Goal: Contribute content: Contribute content

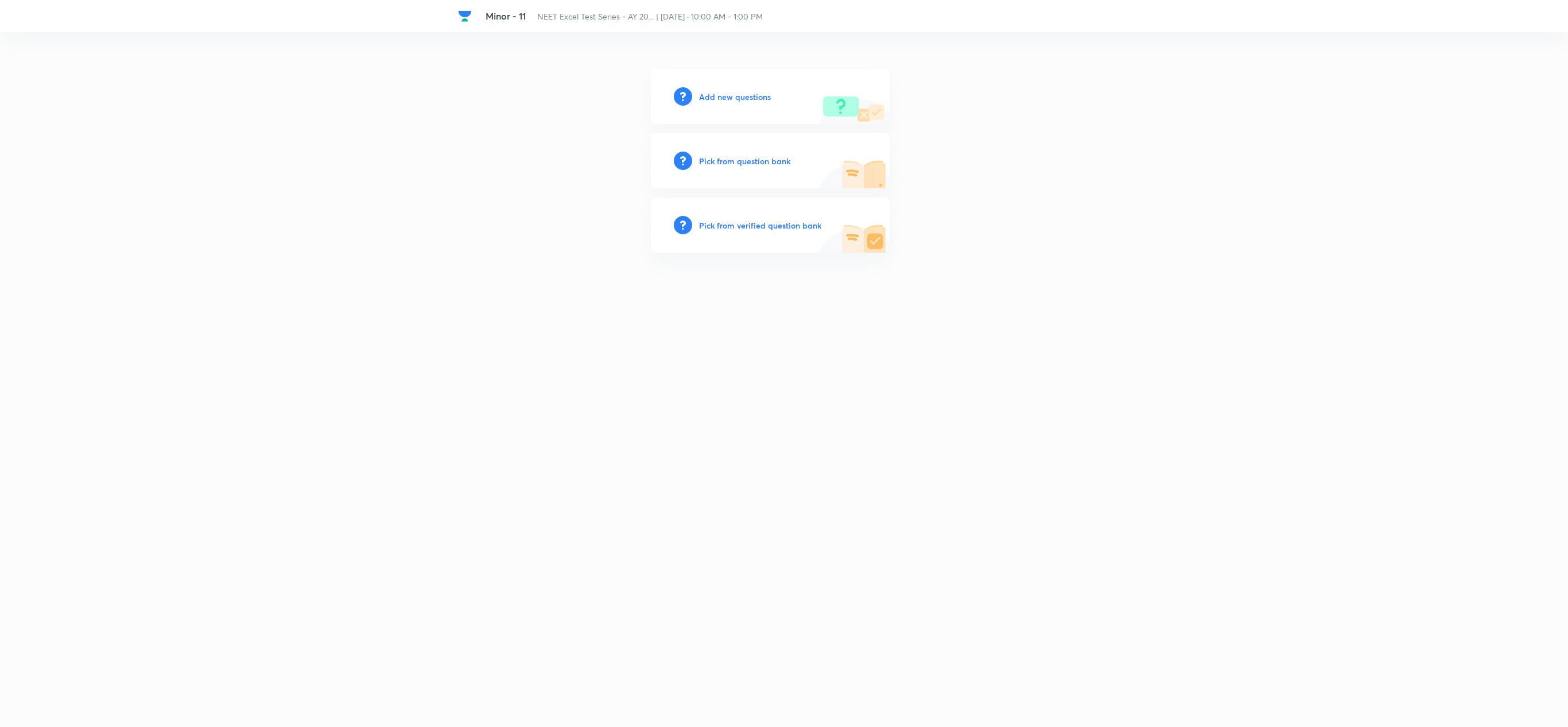
click at [749, 91] on h6 "Add new questions" at bounding box center [735, 97] width 72 height 12
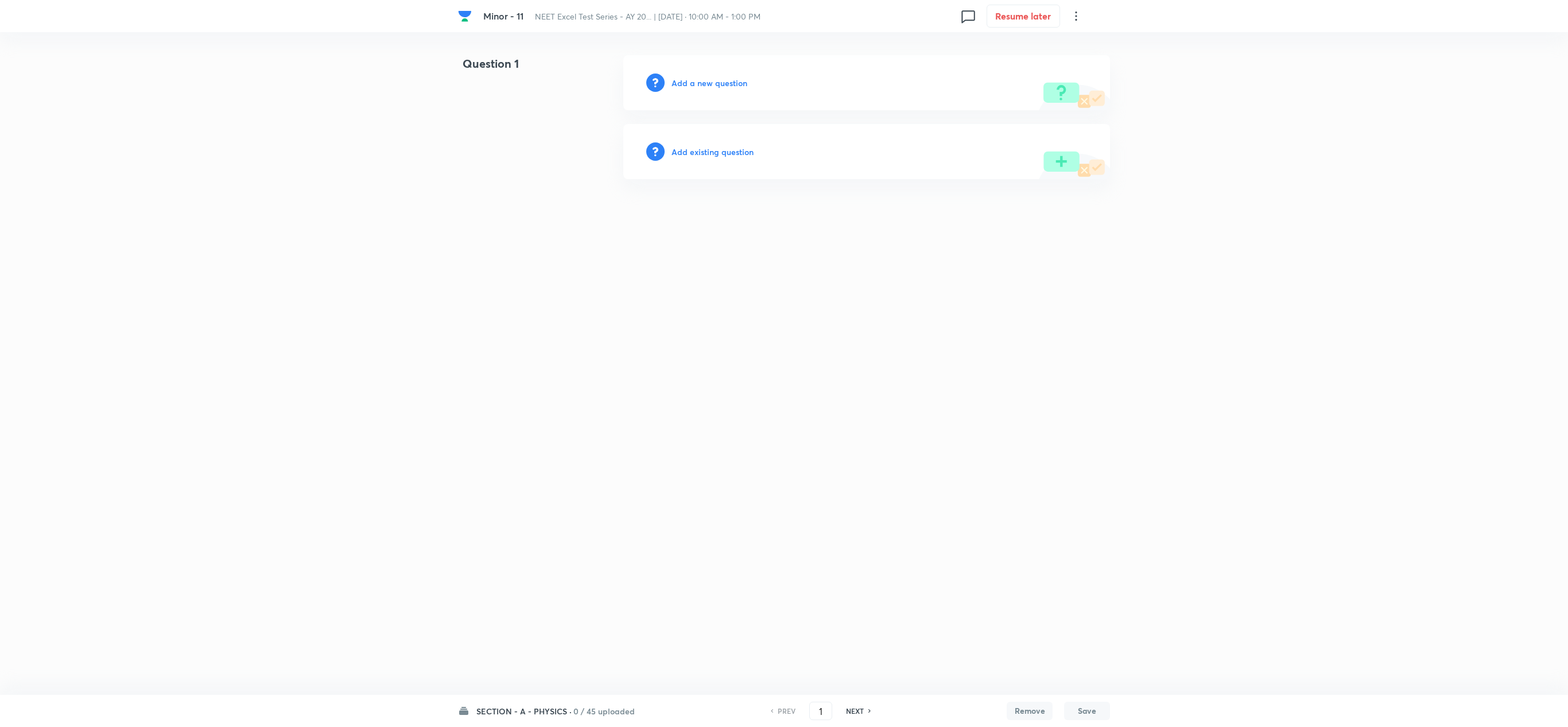
click at [704, 88] on h6 "Add a new question" at bounding box center [709, 83] width 76 height 12
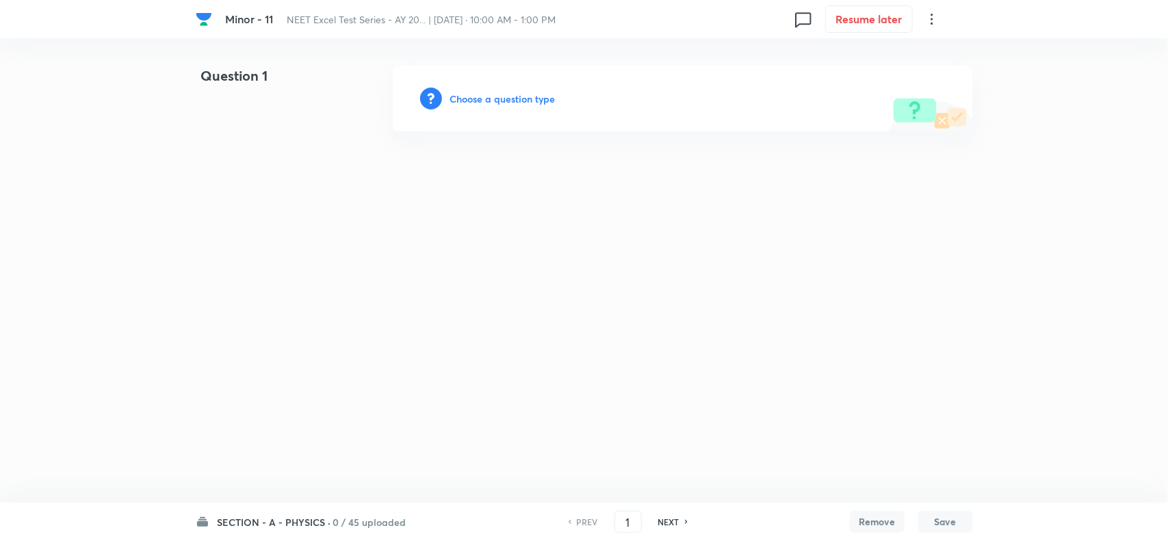
click at [289, 525] on h6 "SECTION - A - PHYSICS ·" at bounding box center [275, 522] width 114 height 14
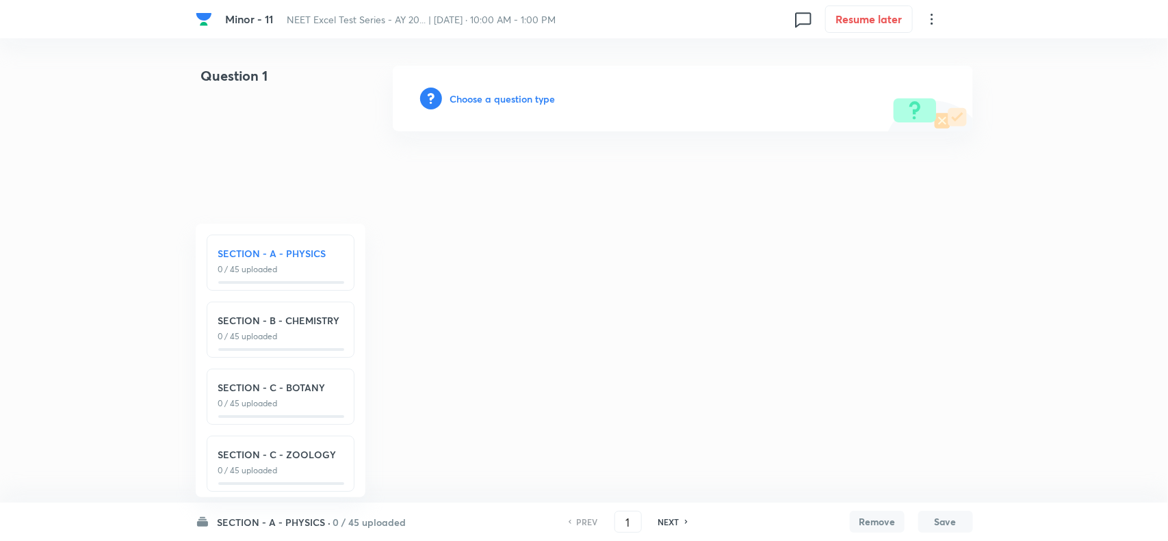
click at [283, 344] on div "SECTION - B - CHEMISTRY 0 / 45 uploaded" at bounding box center [281, 330] width 148 height 56
type input "46"
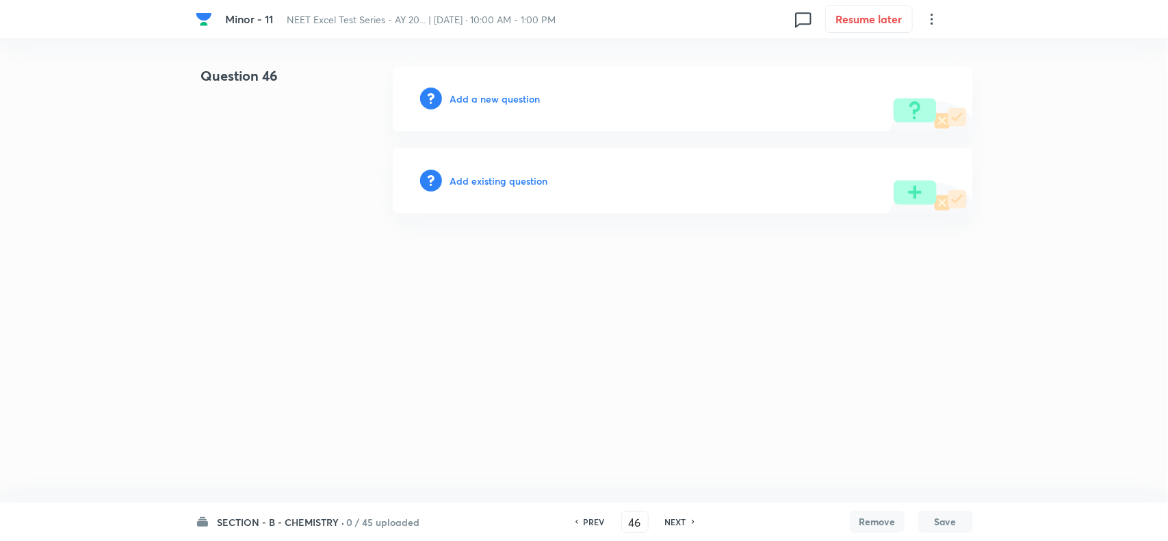
click at [481, 94] on h6 "Add a new question" at bounding box center [495, 99] width 90 height 14
click at [503, 103] on h6 "Choose a question type" at bounding box center [502, 99] width 105 height 14
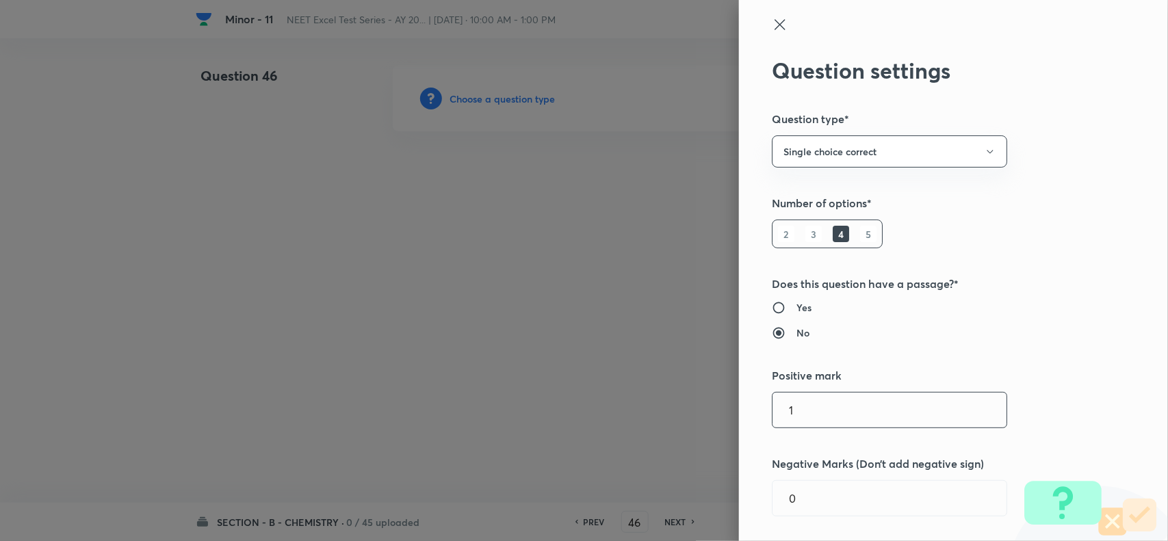
drag, startPoint x: 828, startPoint y: 409, endPoint x: 713, endPoint y: 398, distance: 115.4
click at [713, 398] on div "Question settings Question type* Single choice correct Number of options* 2 3 4…" at bounding box center [584, 270] width 1168 height 541
type input "4"
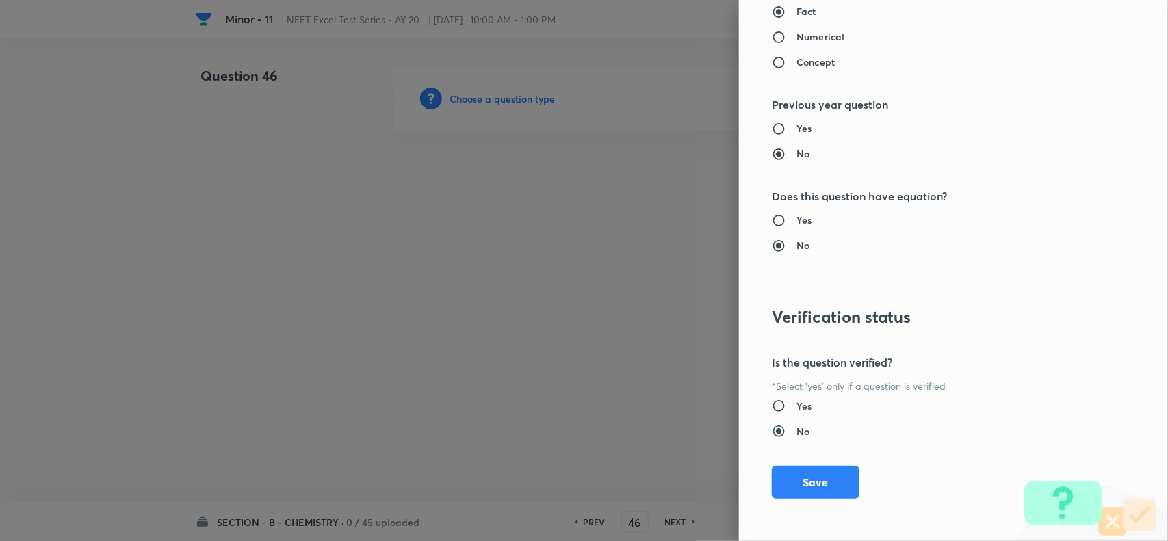
scroll to position [1417, 0]
type input "1"
click at [809, 479] on button "Save" at bounding box center [816, 479] width 88 height 33
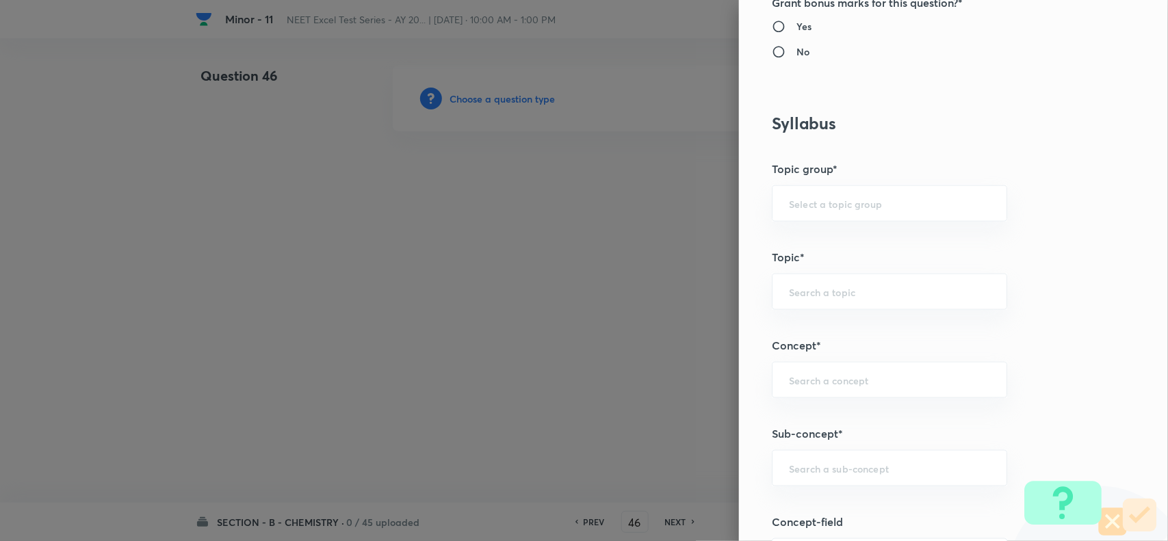
scroll to position [648, 0]
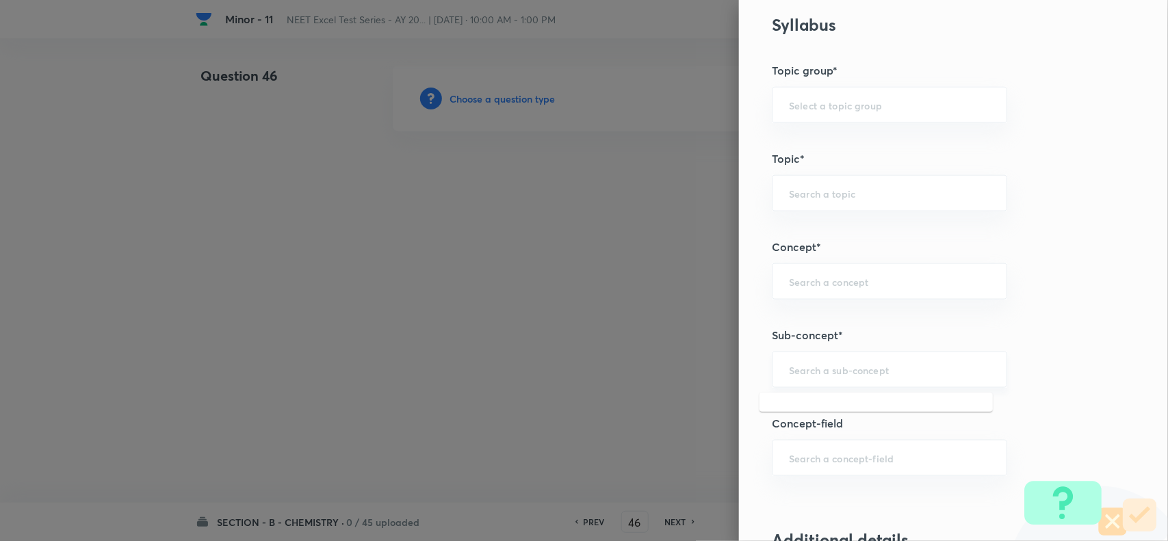
click at [814, 368] on input "text" at bounding box center [889, 369] width 201 height 13
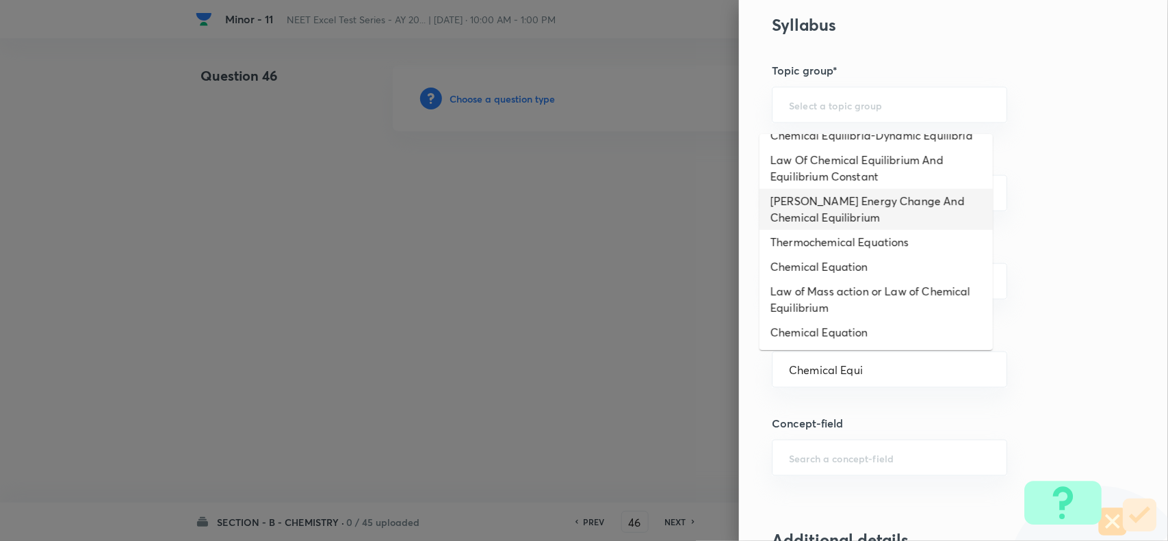
scroll to position [32, 0]
type input "Chemical Equi"
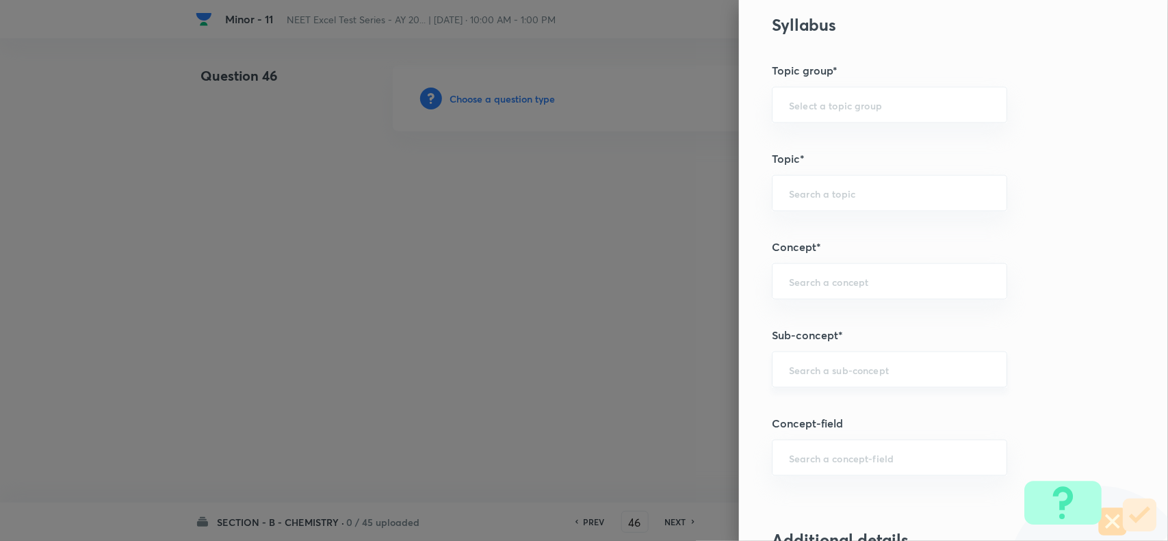
click at [798, 361] on div "​" at bounding box center [889, 370] width 235 height 36
type input "C"
type input "GOC"
type input "G"
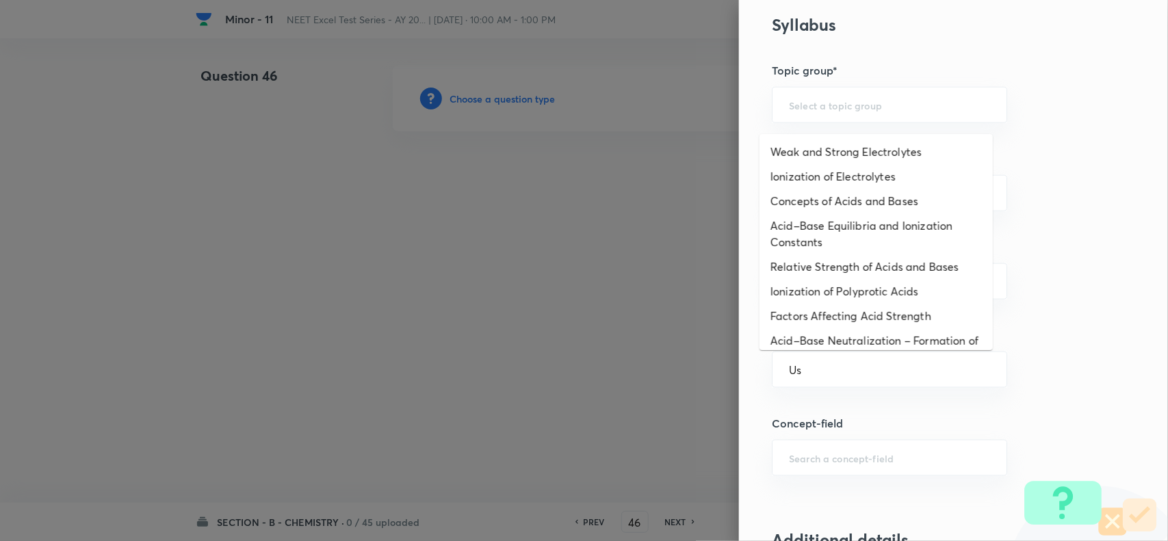
type input "U"
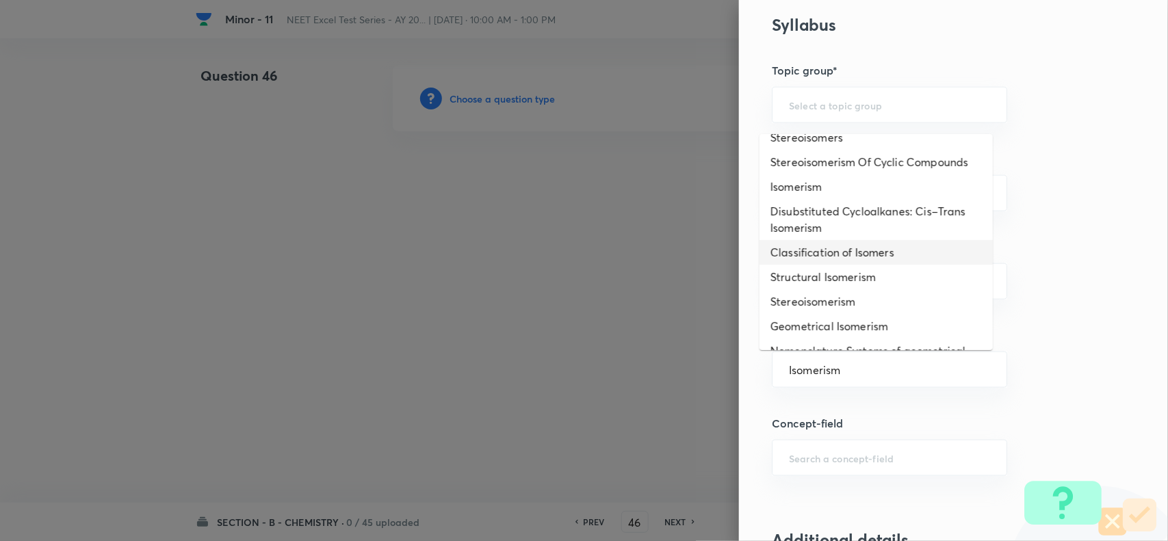
scroll to position [0, 0]
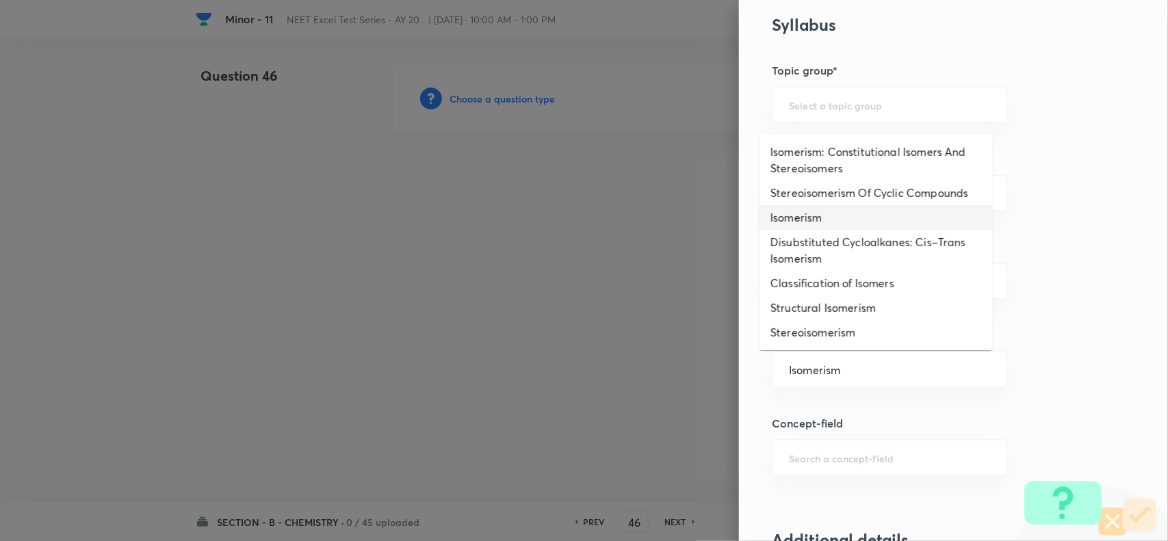
click at [797, 230] on li "Isomerism" at bounding box center [875, 217] width 233 height 25
type input "Isomerism"
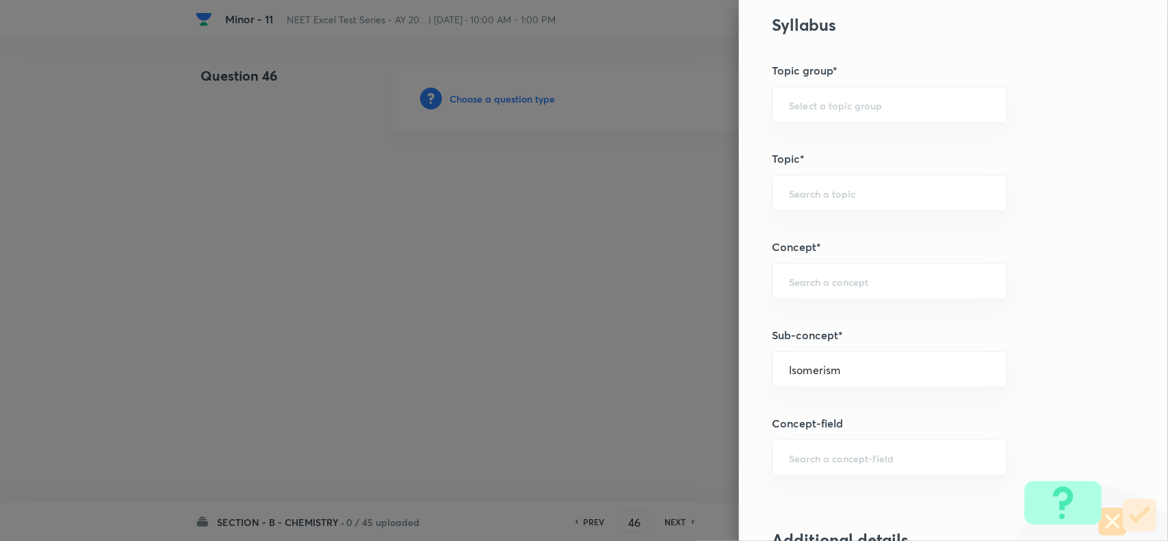
type input "Chemistry"
type input "Inorganic Chemistry"
type input "Co-ordination Compounds"
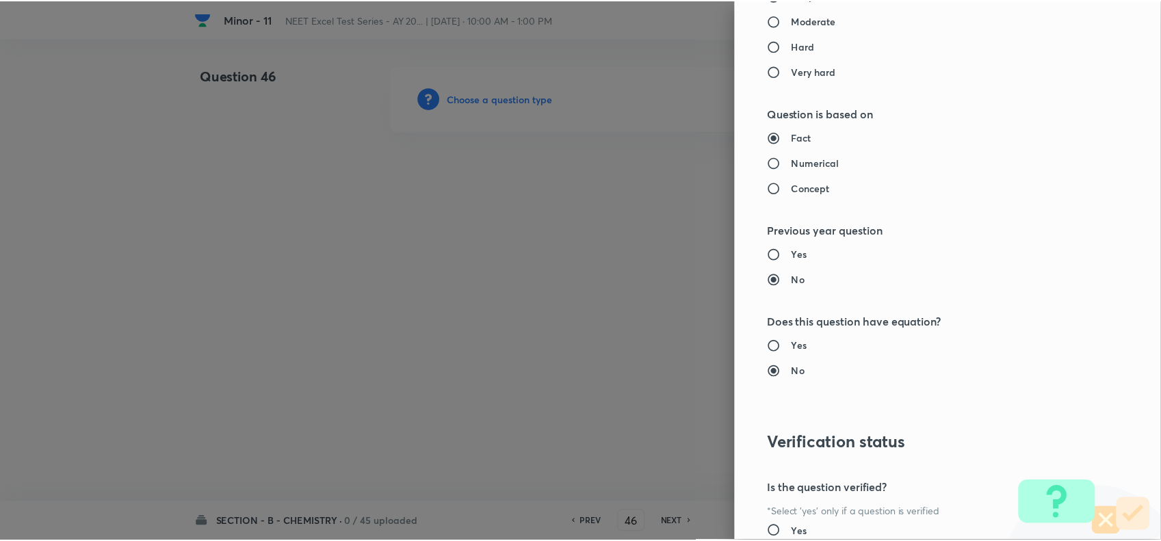
scroll to position [1417, 0]
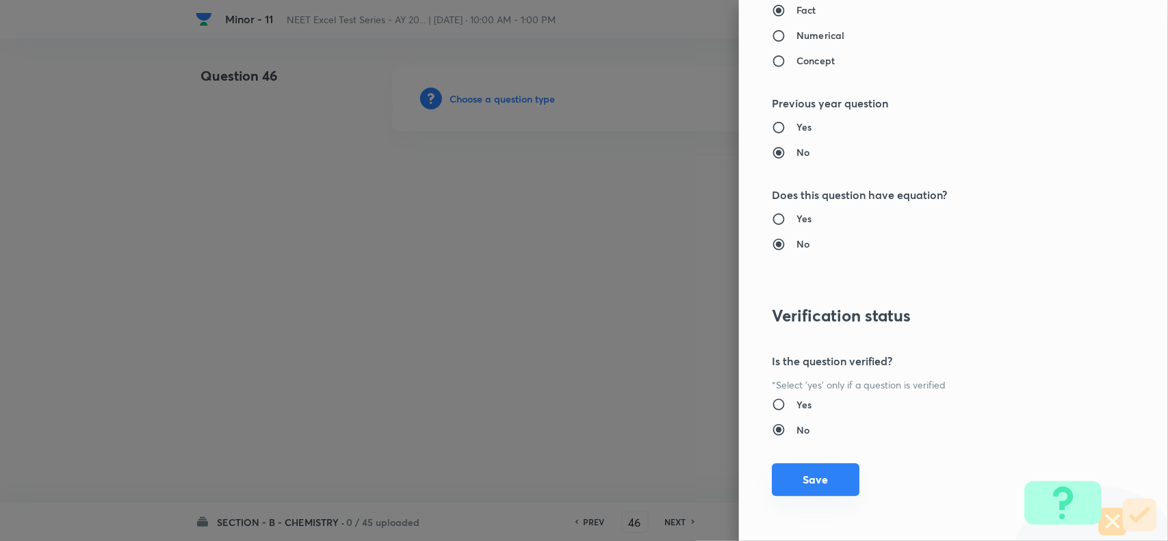
drag, startPoint x: 797, startPoint y: 479, endPoint x: 784, endPoint y: 469, distance: 16.1
click at [796, 479] on button "Save" at bounding box center [816, 479] width 88 height 33
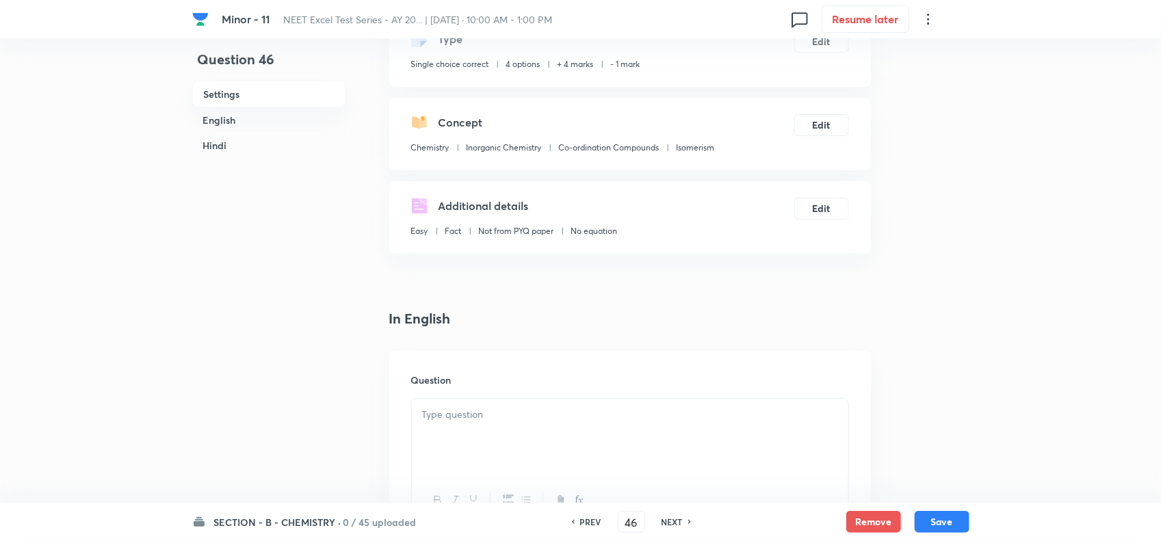
scroll to position [257, 0]
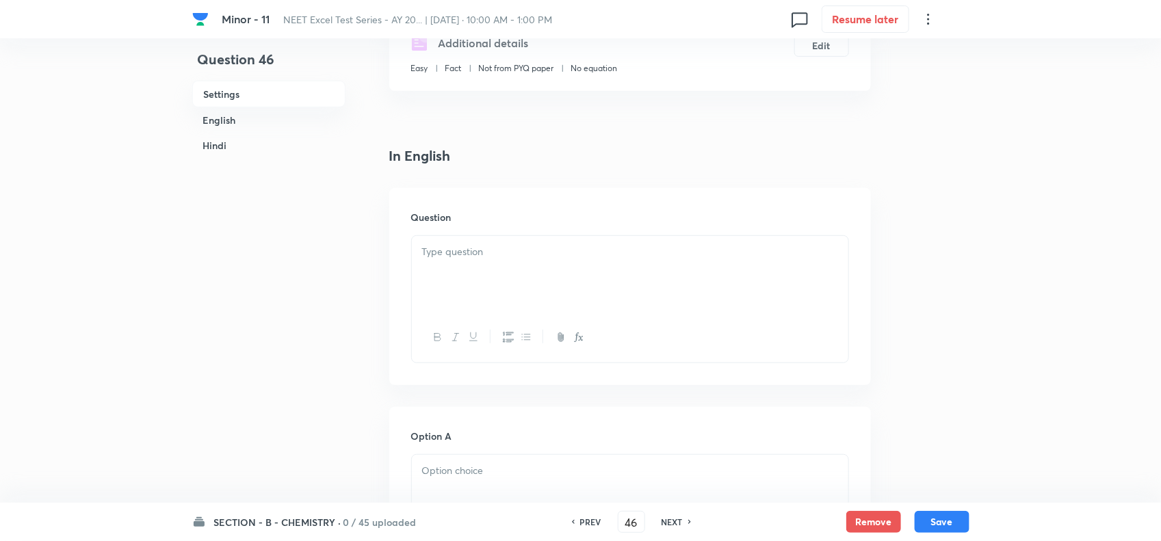
click at [527, 272] on div at bounding box center [630, 274] width 436 height 77
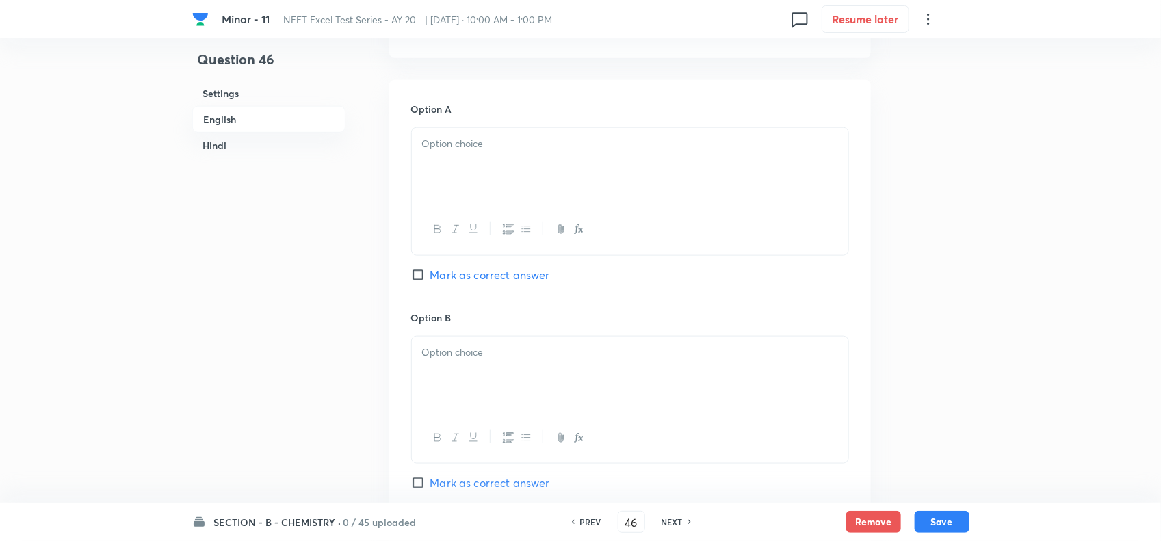
scroll to position [599, 0]
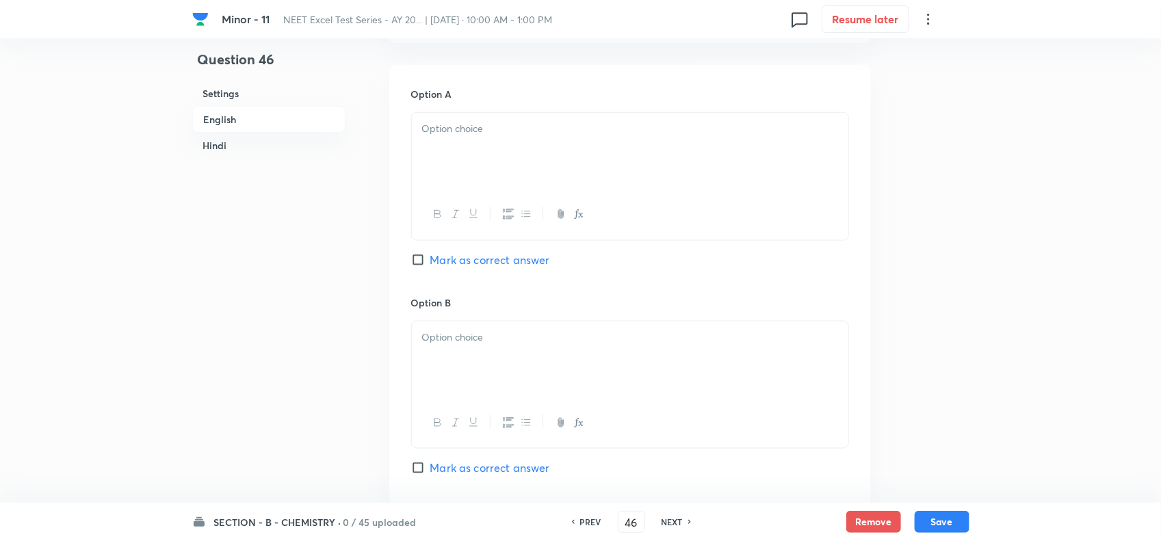
click at [467, 159] on div at bounding box center [630, 151] width 436 height 77
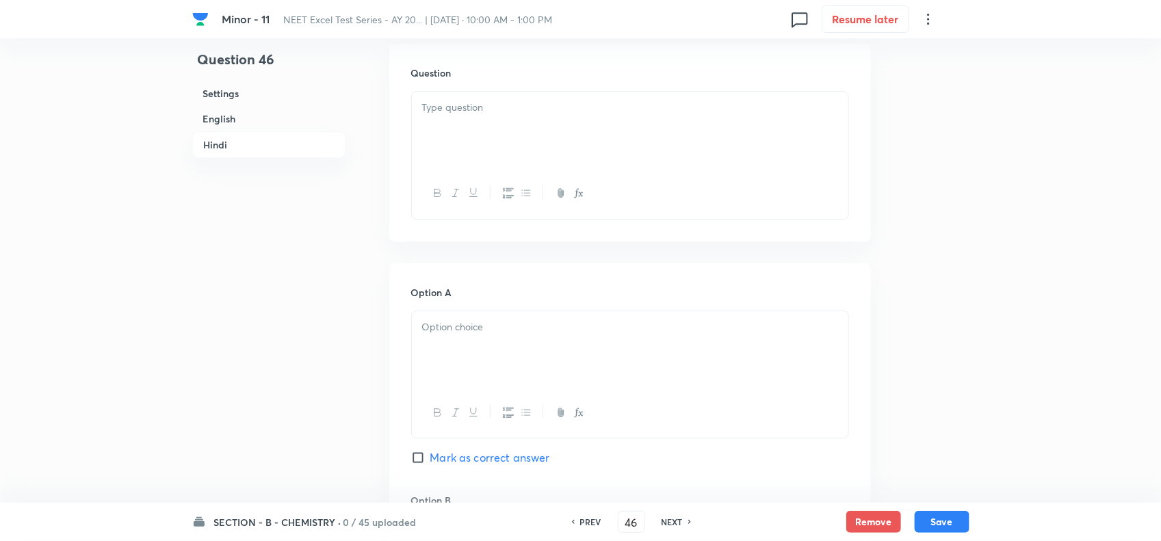
scroll to position [1881, 0]
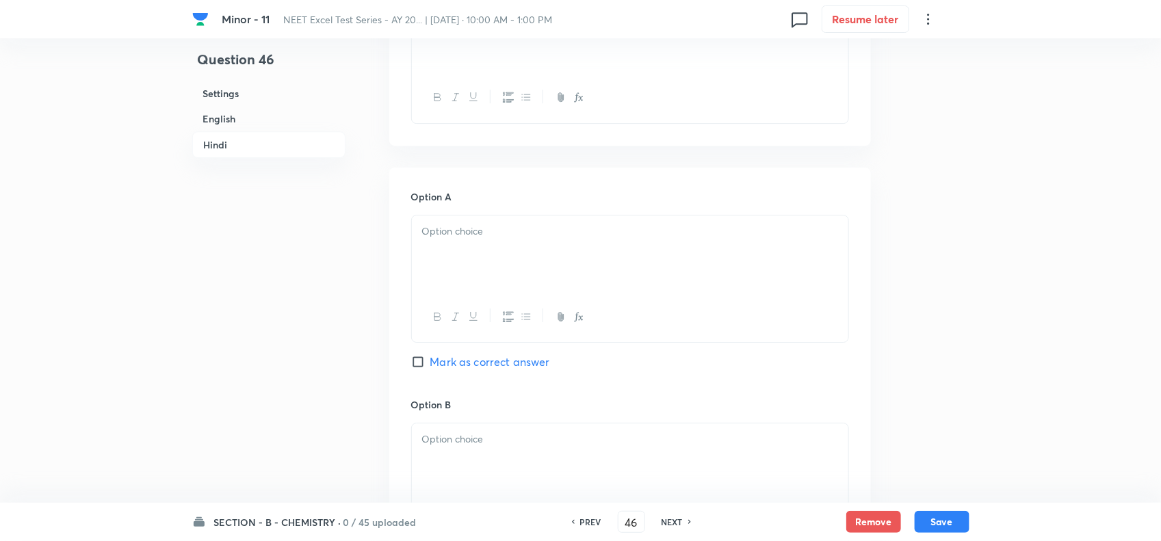
click at [464, 237] on p at bounding box center [630, 232] width 416 height 16
click at [473, 234] on p at bounding box center [630, 232] width 416 height 16
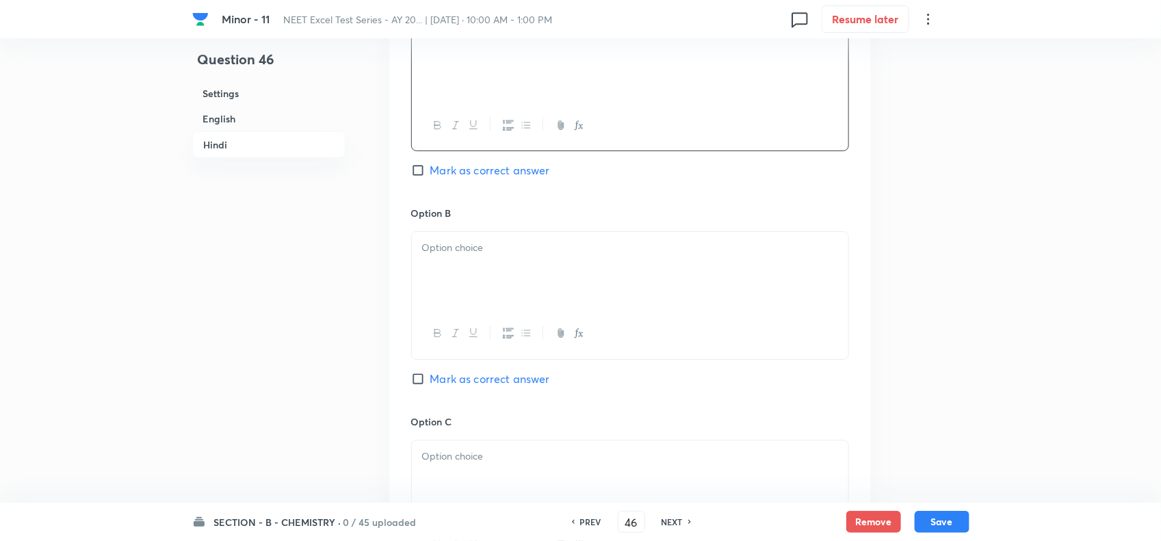
scroll to position [2138, 0]
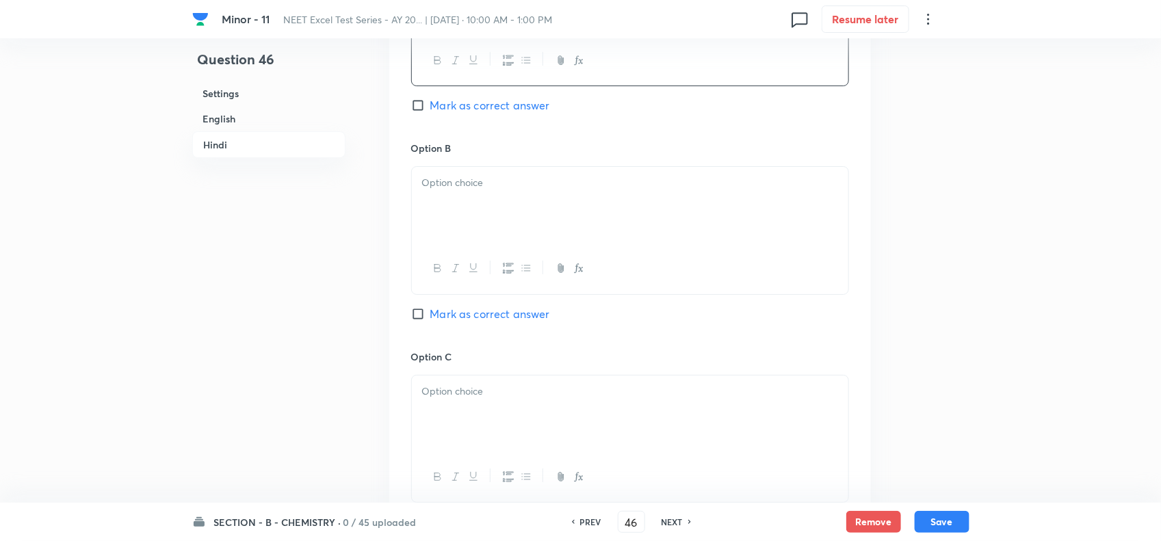
click at [508, 203] on div at bounding box center [630, 205] width 436 height 77
click at [454, 322] on span "Mark as correct answer" at bounding box center [490, 314] width 120 height 16
click at [430, 321] on input "Mark as correct answer" at bounding box center [420, 314] width 19 height 14
checkbox input "true"
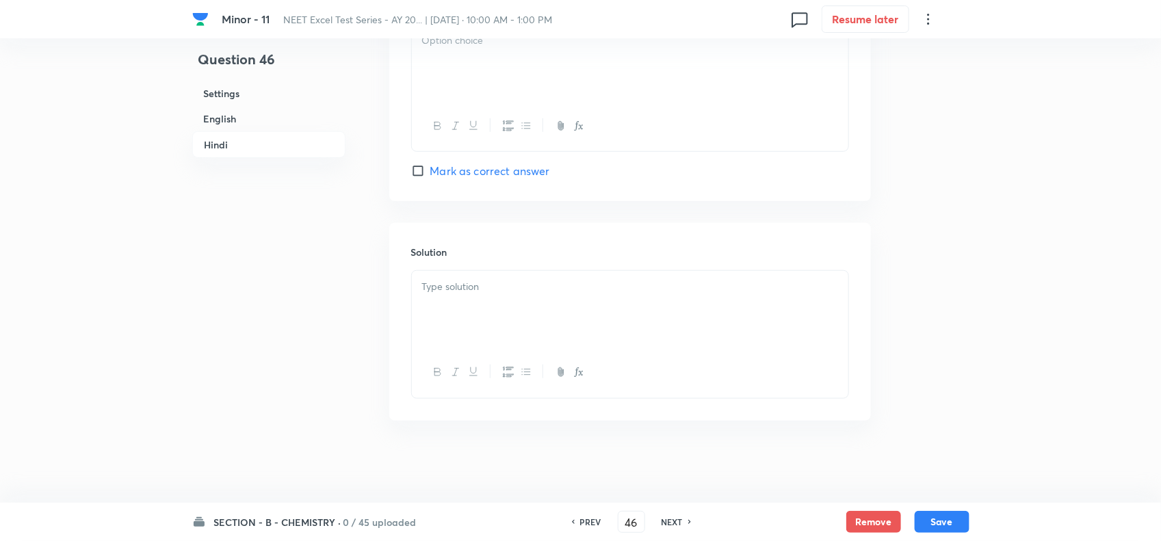
scroll to position [2710, 0]
click at [449, 289] on p at bounding box center [630, 287] width 416 height 16
click at [470, 110] on div at bounding box center [630, 108] width 436 height 77
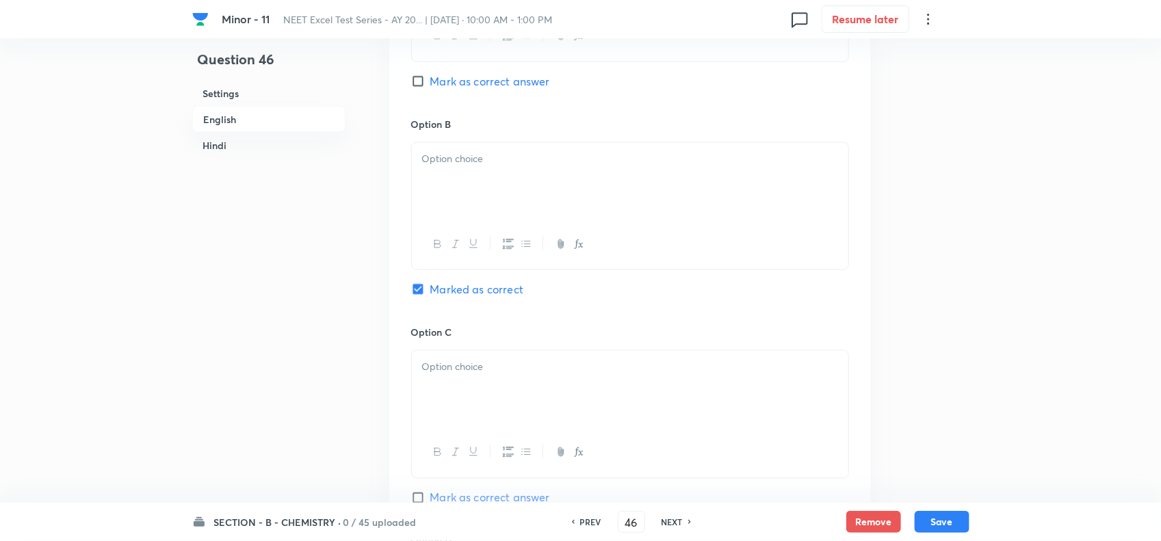
scroll to position [743, 0]
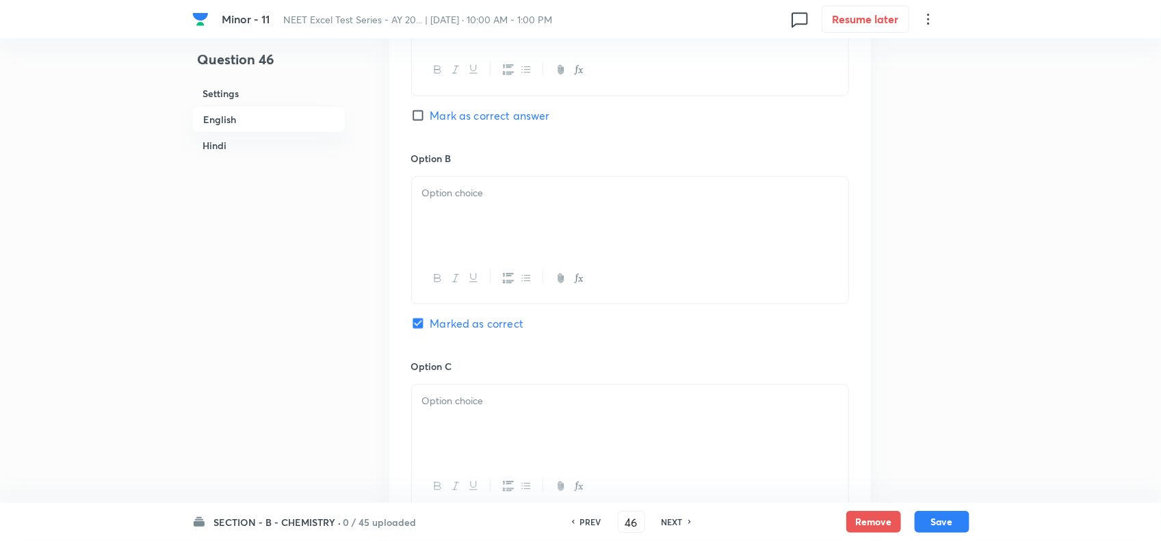
click at [472, 216] on div at bounding box center [630, 215] width 436 height 77
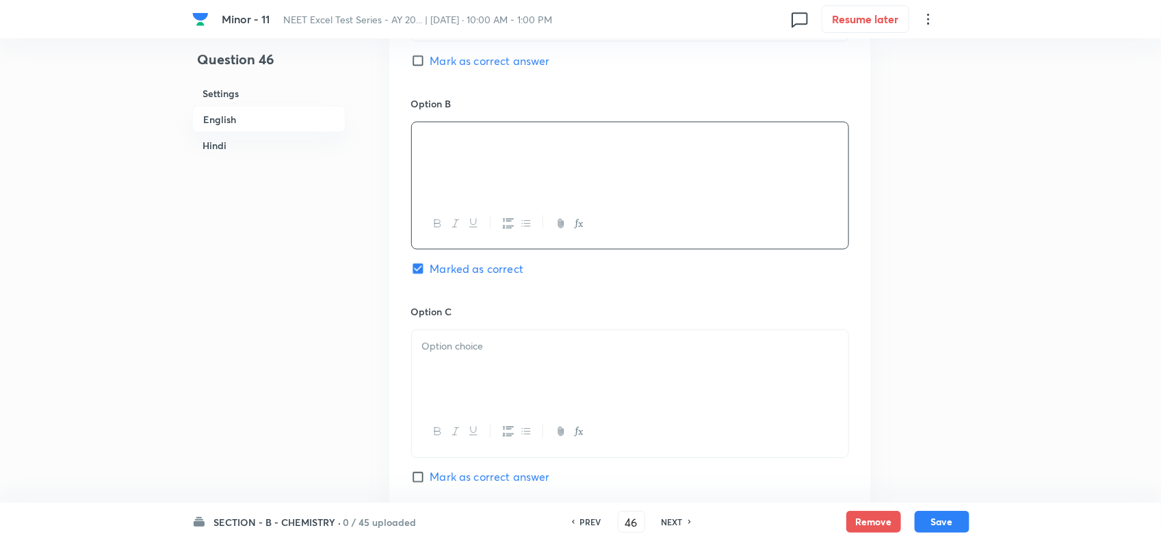
scroll to position [914, 0]
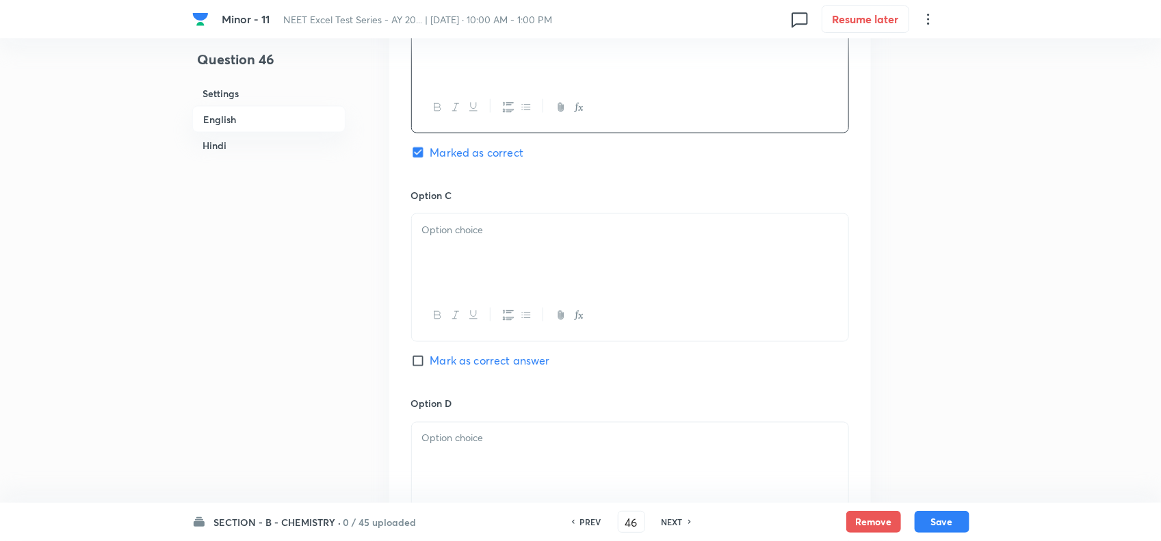
click at [471, 241] on div at bounding box center [630, 252] width 436 height 77
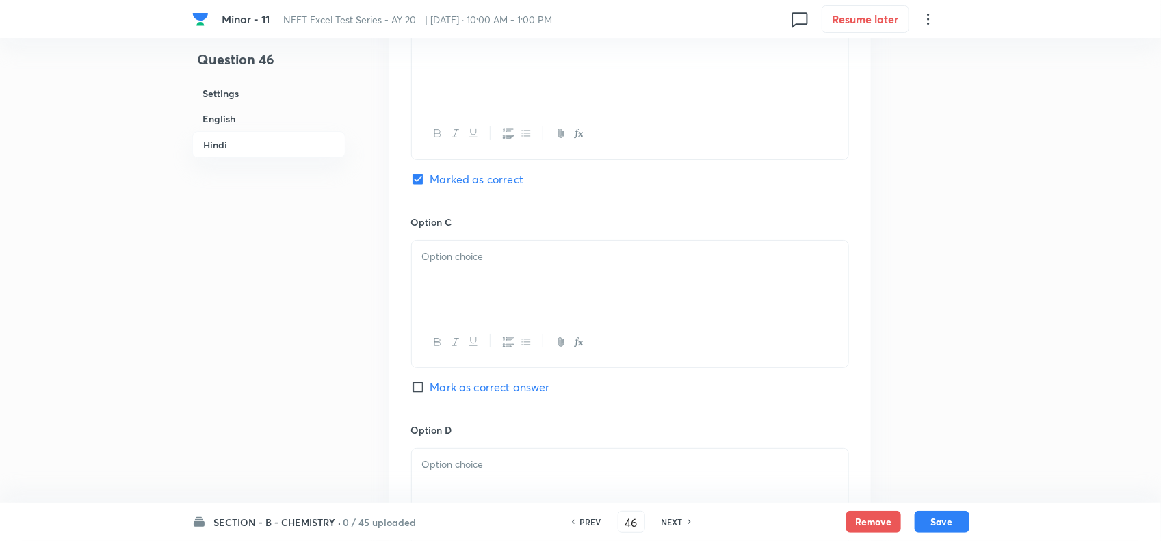
scroll to position [2368, 0]
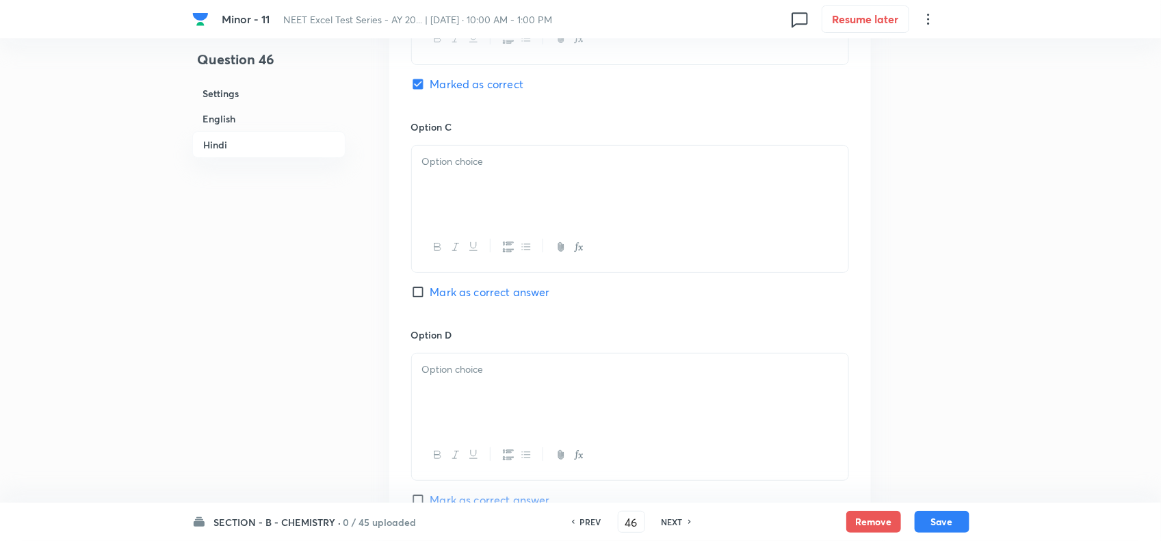
click at [467, 170] on p at bounding box center [630, 162] width 416 height 16
click at [479, 378] on p at bounding box center [630, 370] width 416 height 16
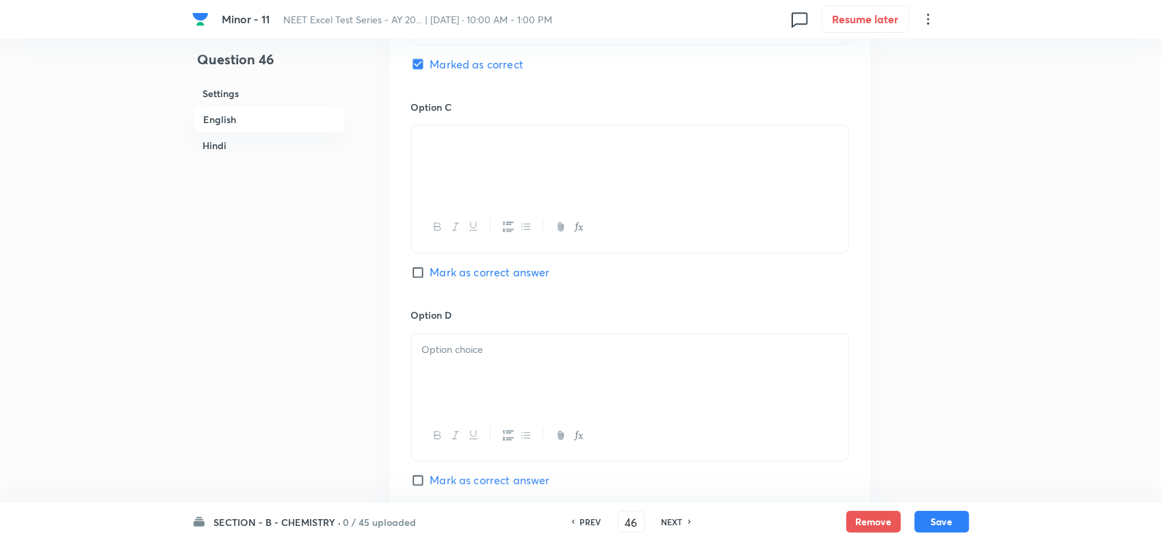
scroll to position [999, 0]
click at [480, 371] on div at bounding box center [630, 375] width 436 height 77
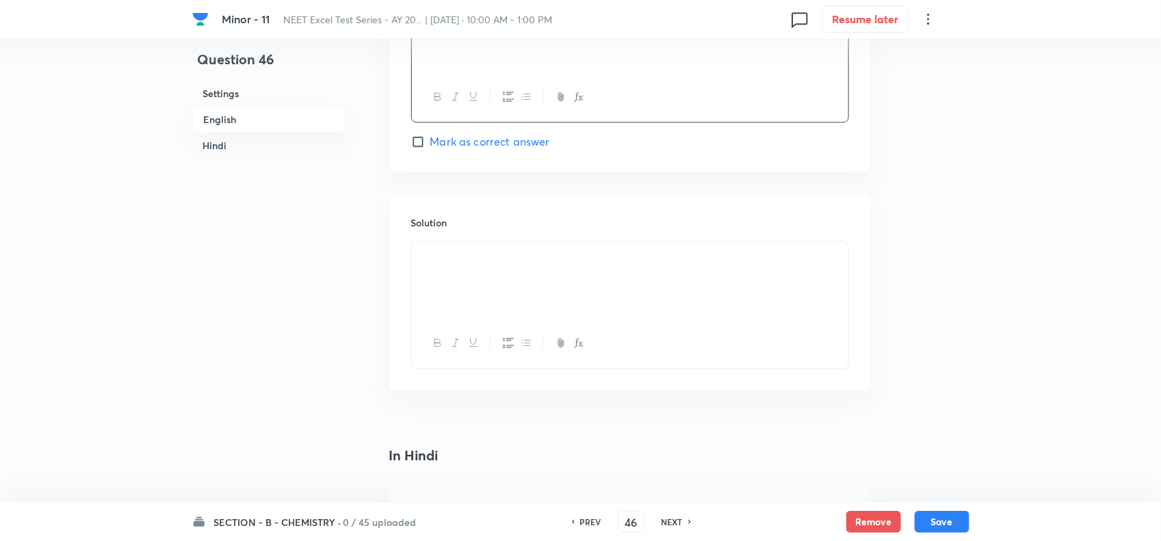
scroll to position [1512, 0]
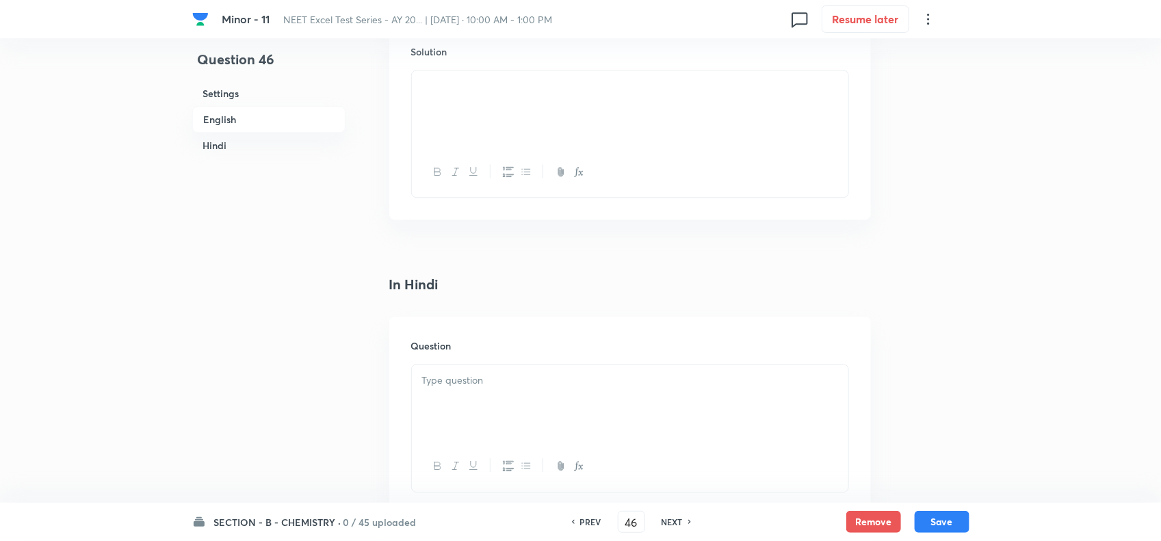
click at [561, 399] on div at bounding box center [630, 403] width 436 height 77
click at [942, 515] on button "Save" at bounding box center [942, 522] width 55 height 22
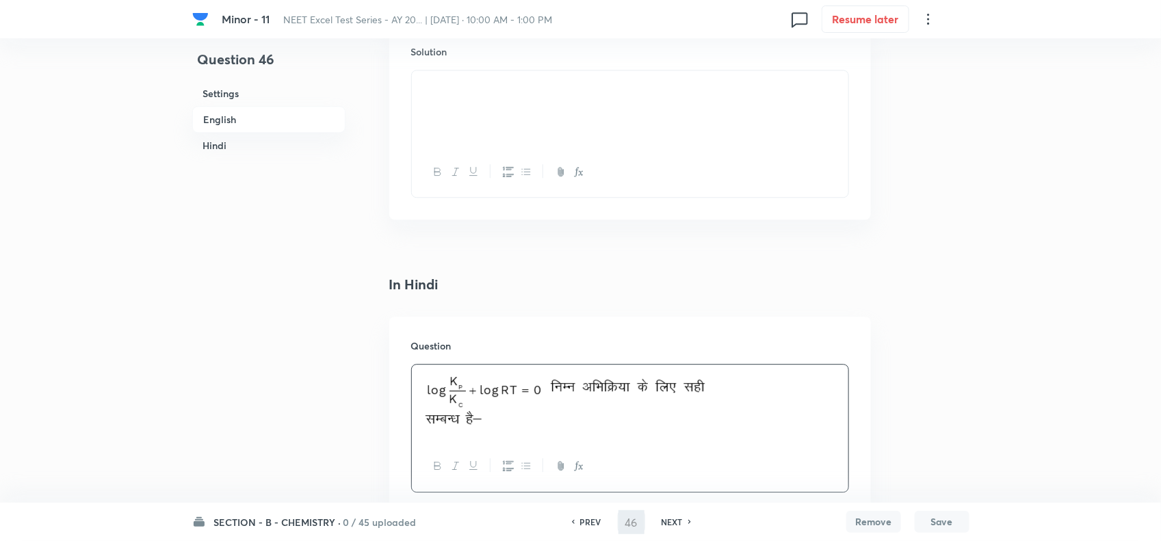
type input "47"
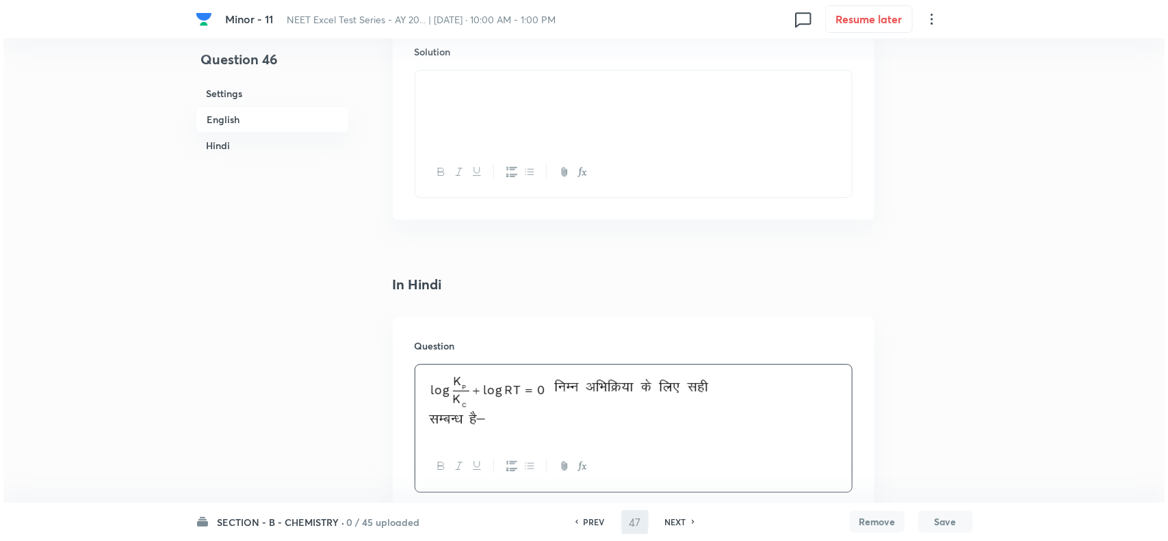
scroll to position [0, 0]
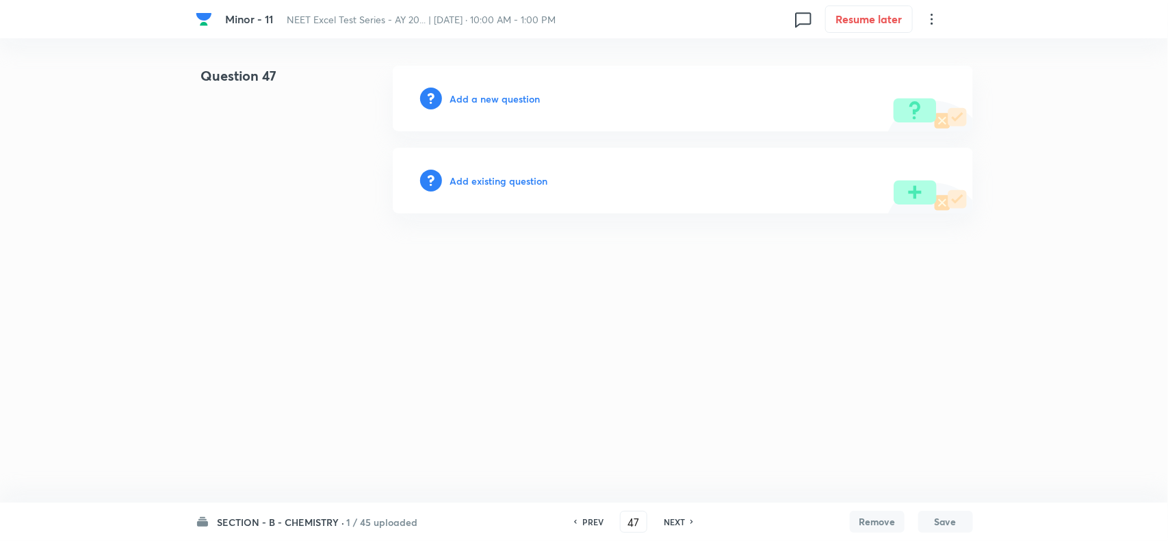
click at [486, 99] on h6 "Add a new question" at bounding box center [495, 99] width 90 height 14
click at [499, 99] on h6 "Choose a question type" at bounding box center [502, 99] width 105 height 14
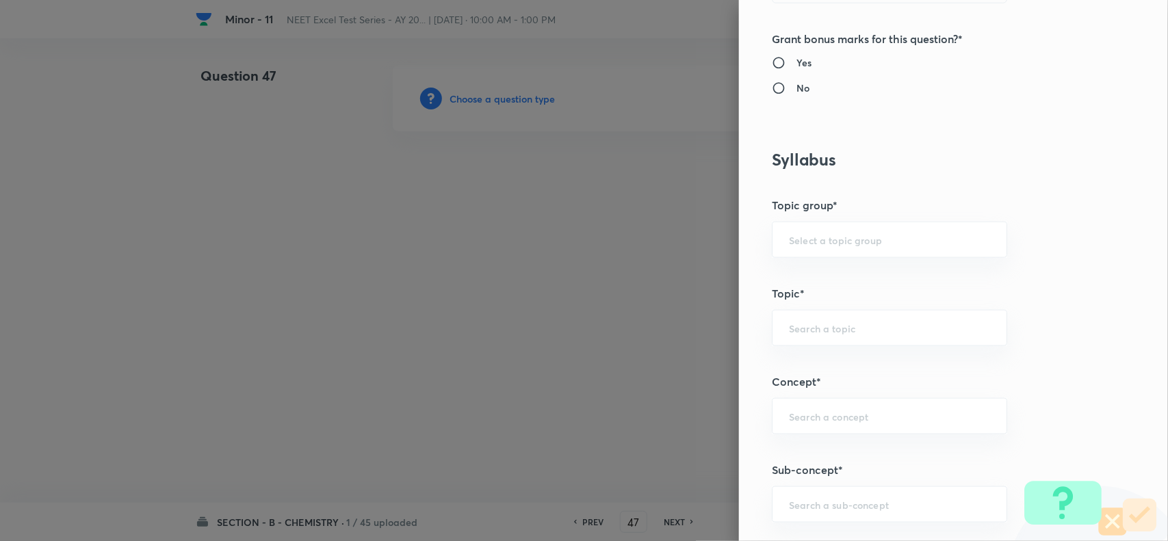
scroll to position [684, 0]
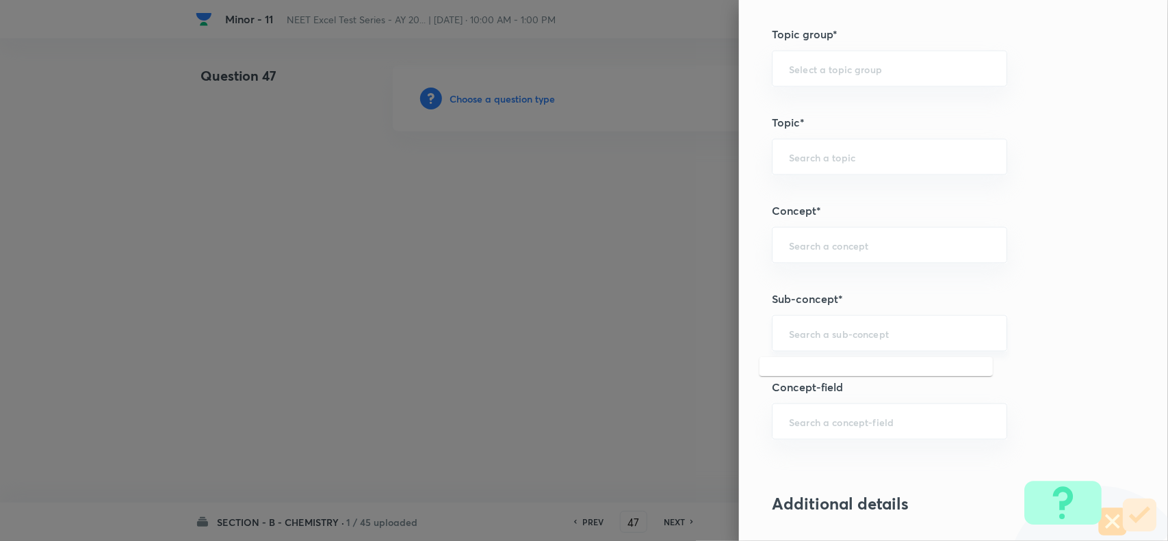
click at [866, 328] on input "text" at bounding box center [889, 333] width 201 height 13
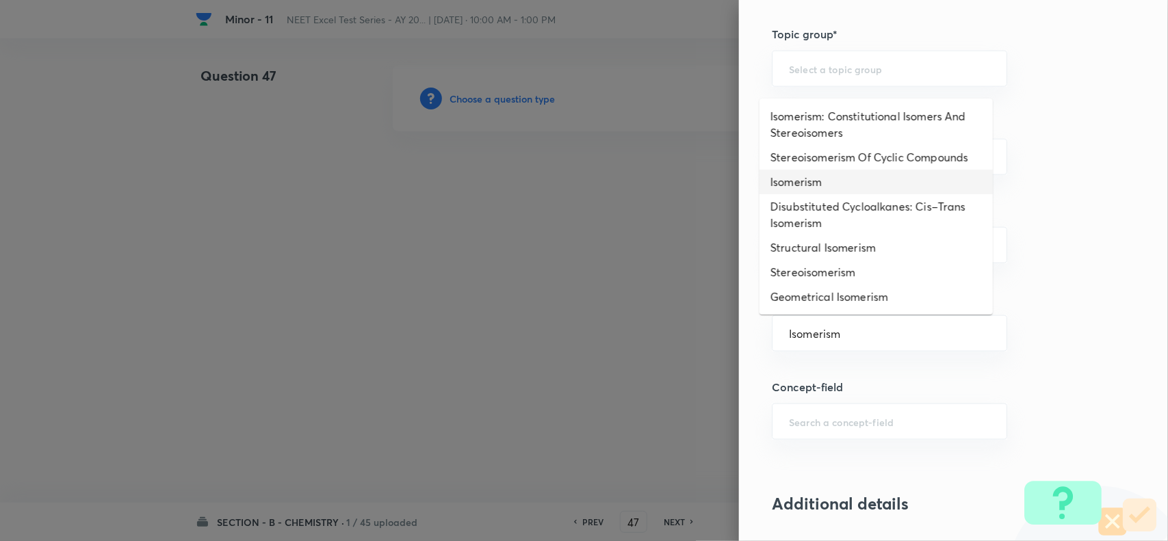
type input "Isomerism"
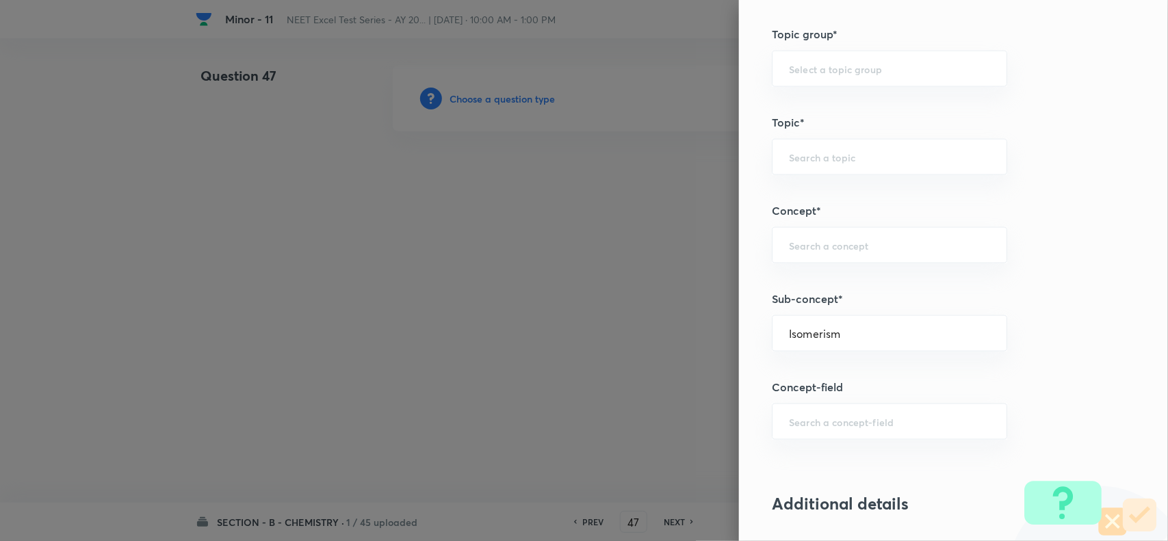
type input "Chemistry"
type input "Inorganic Chemistry"
type input "Co-ordination Compounds"
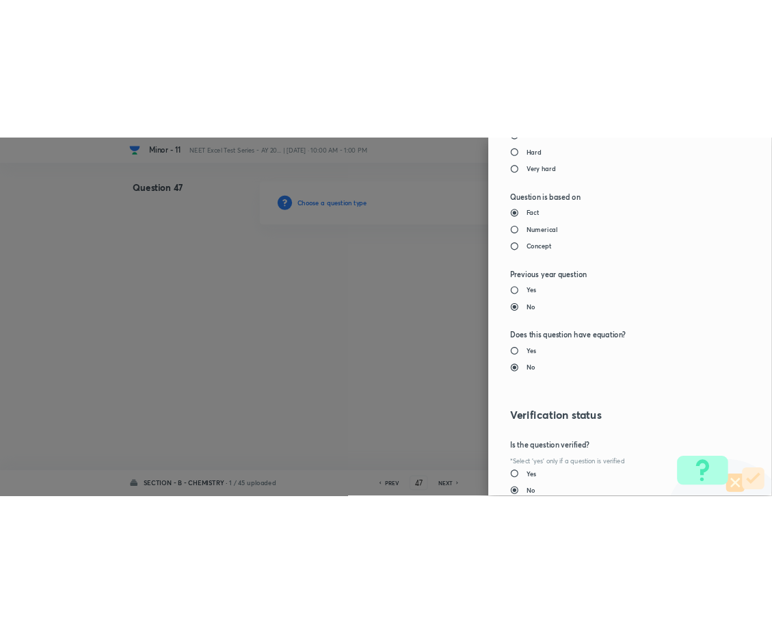
scroll to position [1417, 0]
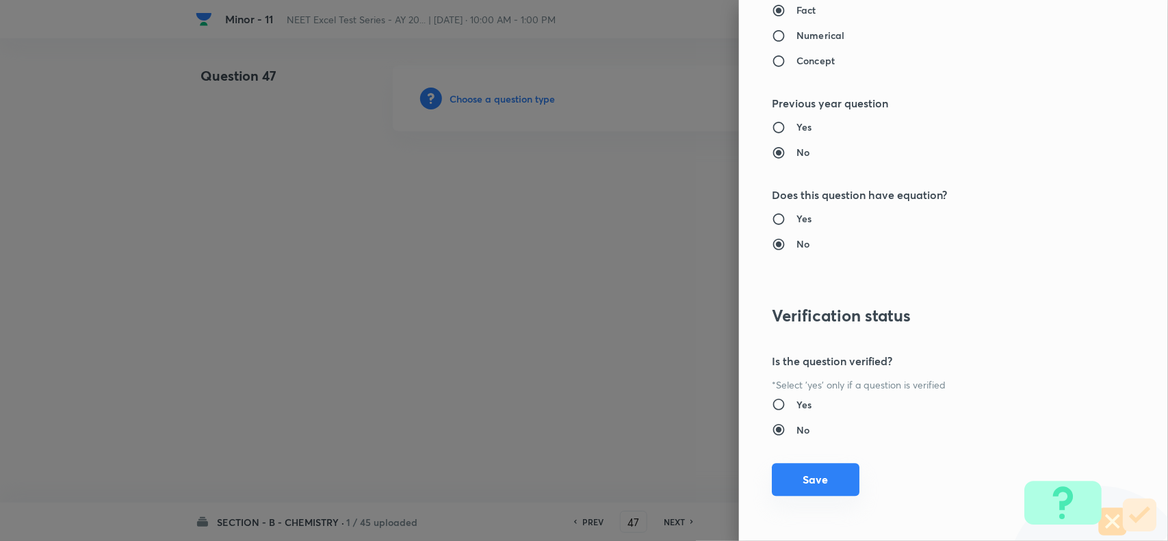
click at [815, 472] on button "Save" at bounding box center [816, 479] width 88 height 33
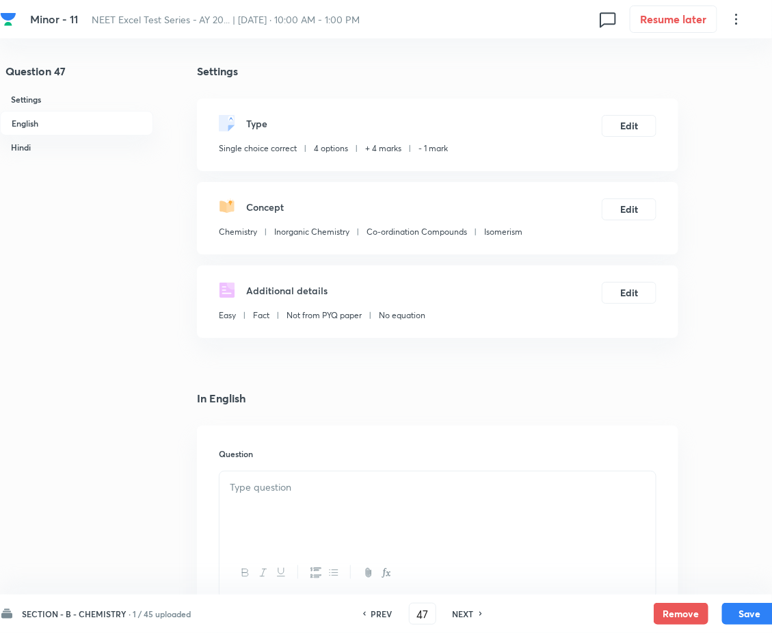
click at [369, 524] on div at bounding box center [438, 509] width 436 height 77
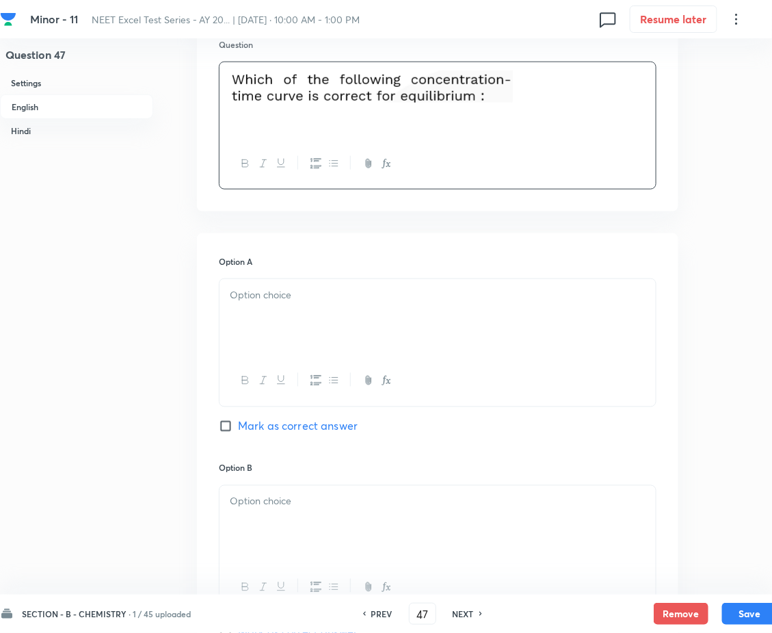
scroll to position [410, 0]
click at [450, 328] on div at bounding box center [438, 316] width 436 height 77
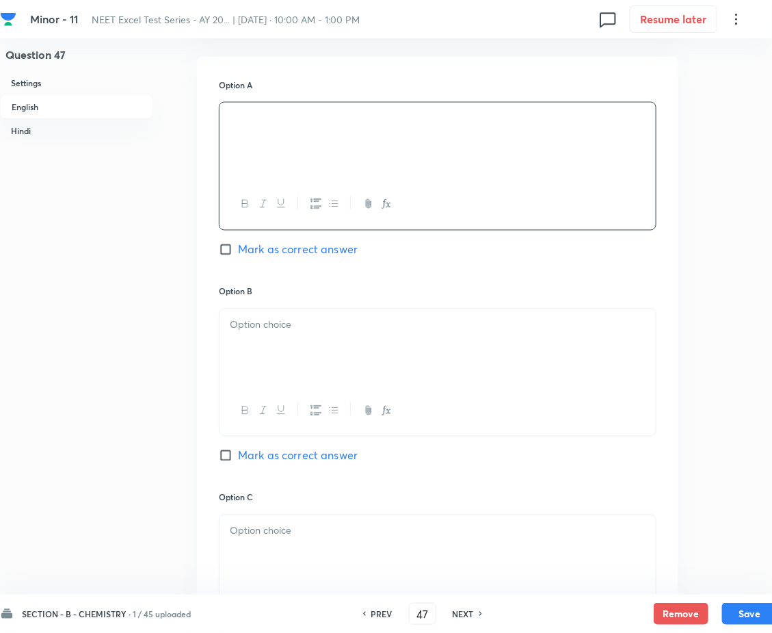
scroll to position [616, 0]
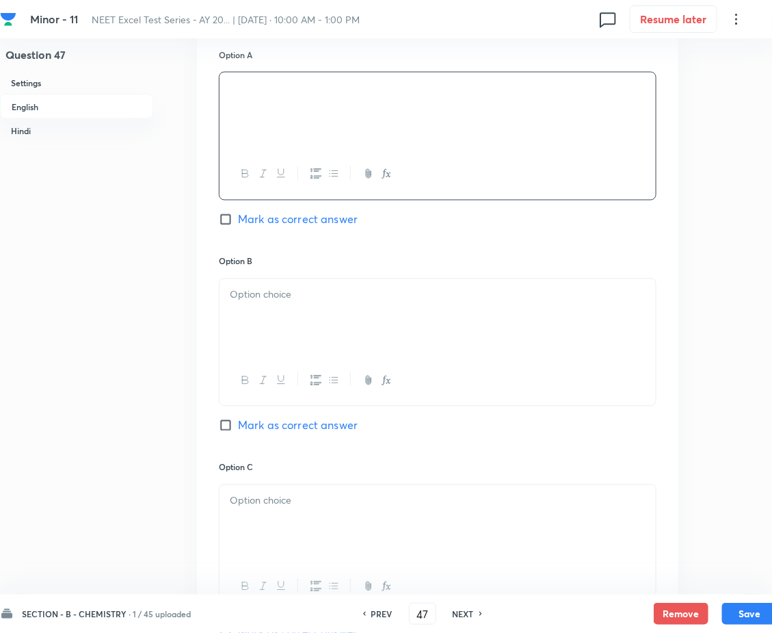
click at [454, 356] on div at bounding box center [438, 317] width 436 height 77
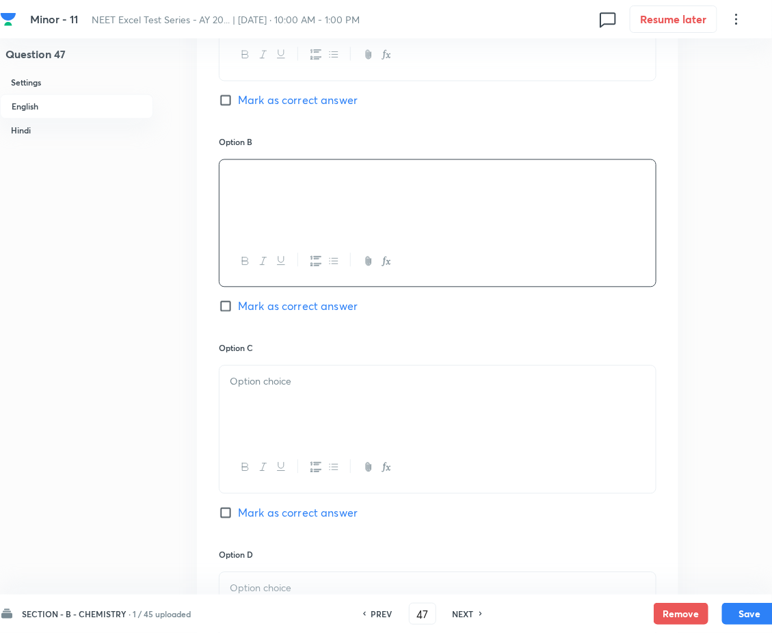
scroll to position [923, 0]
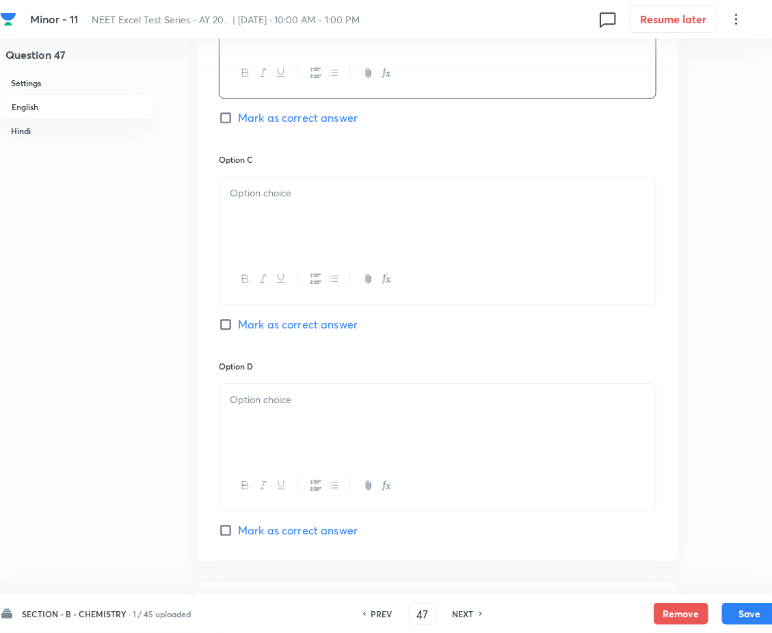
click at [475, 254] on div at bounding box center [438, 215] width 436 height 77
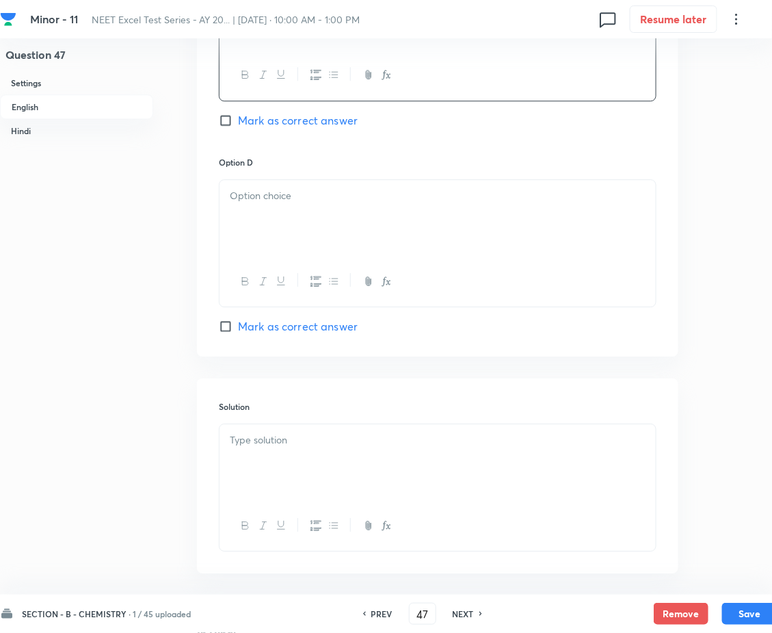
scroll to position [1129, 0]
click at [534, 255] on div at bounding box center [438, 217] width 436 height 77
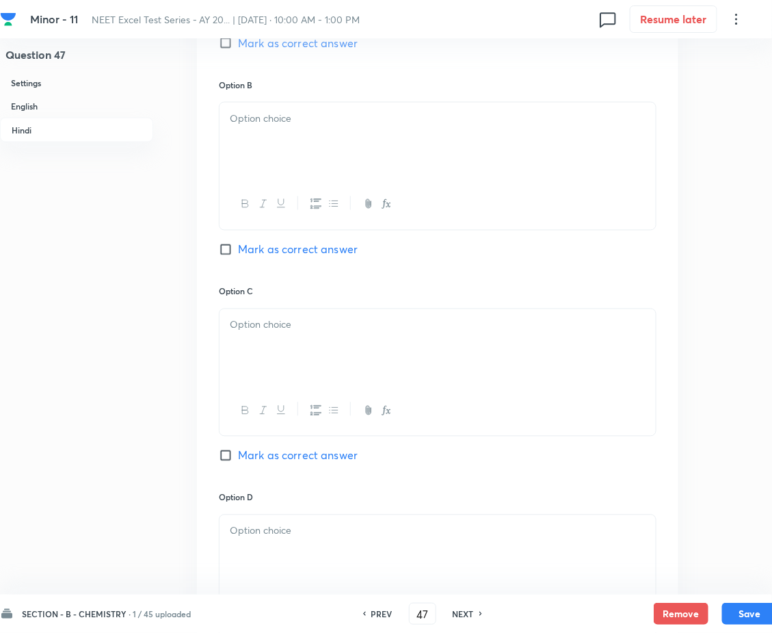
scroll to position [2257, 0]
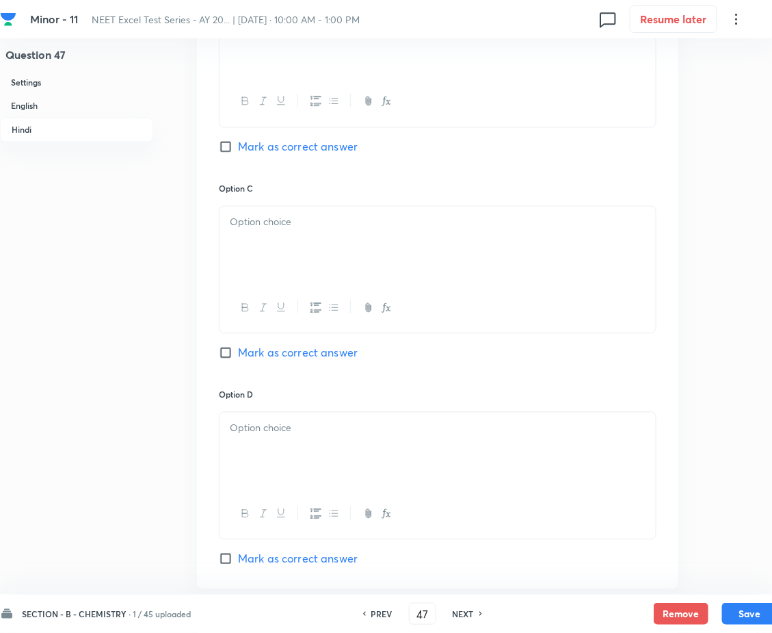
click at [575, 231] on p at bounding box center [438, 223] width 416 height 16
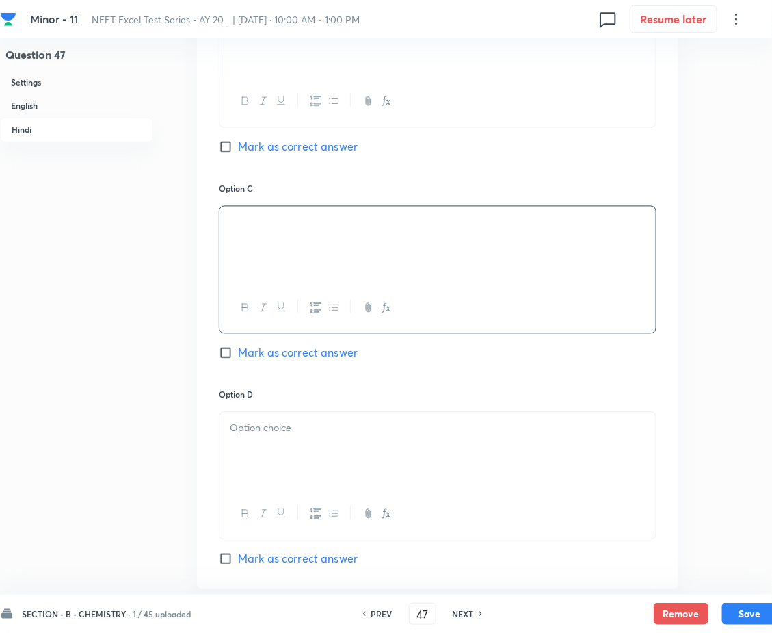
click at [598, 24] on p at bounding box center [438, 16] width 416 height 16
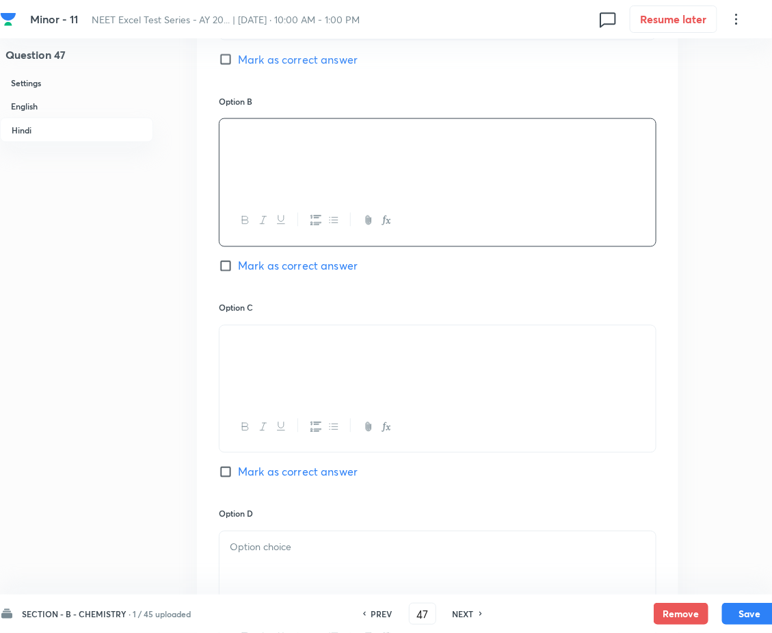
scroll to position [2052, 0]
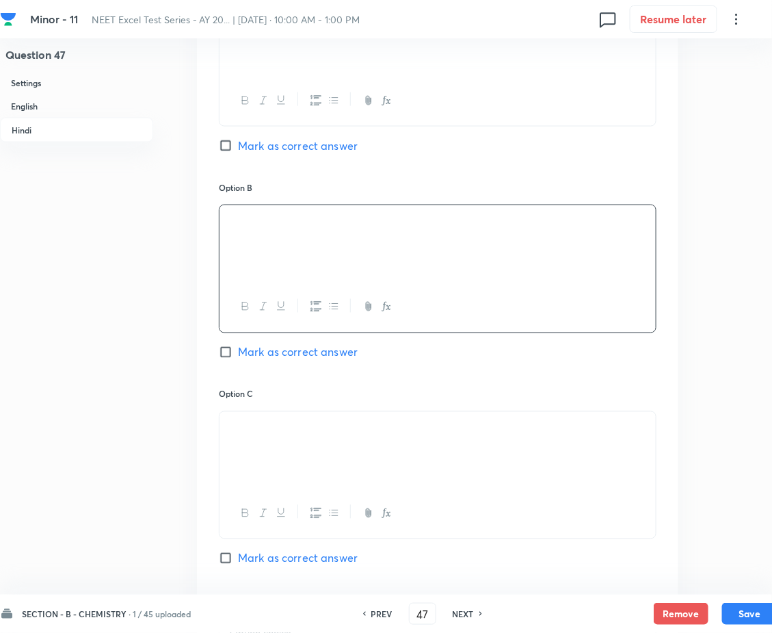
click at [540, 23] on p at bounding box center [438, 16] width 416 height 16
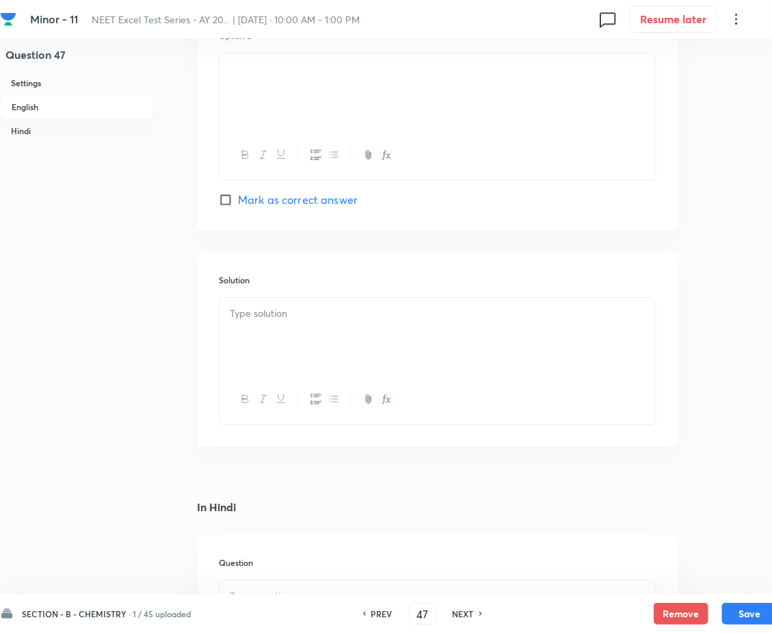
scroll to position [1231, 0]
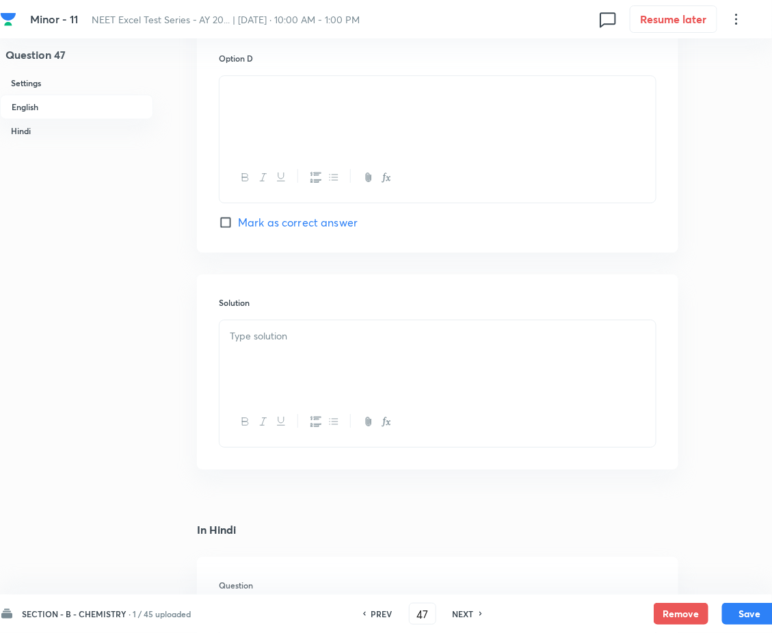
click at [302, 231] on span "Mark as correct answer" at bounding box center [298, 222] width 120 height 16
click at [238, 229] on input "Mark as correct answer" at bounding box center [228, 222] width 19 height 14
checkbox input "true"
drag, startPoint x: 320, startPoint y: 208, endPoint x: 267, endPoint y: 206, distance: 52.7
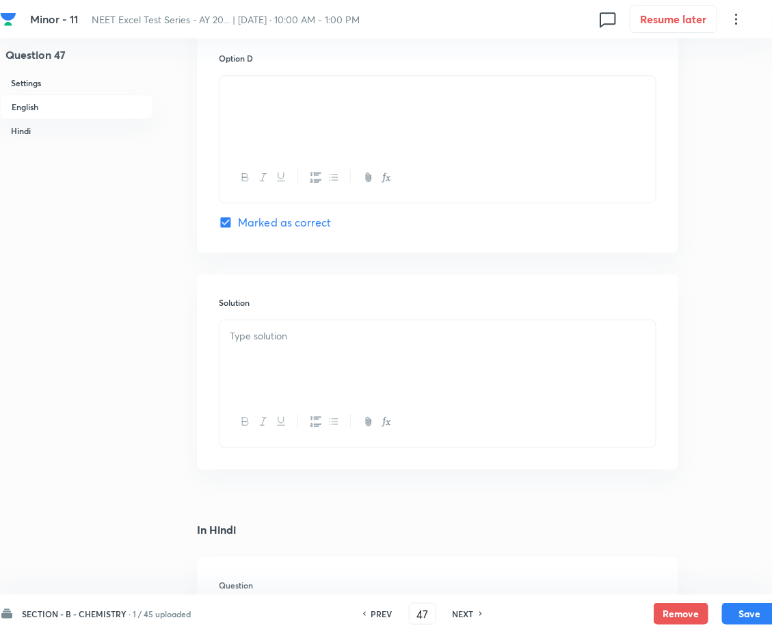
click at [231, 96] on img at bounding box center [230, 95] width 1 height 1
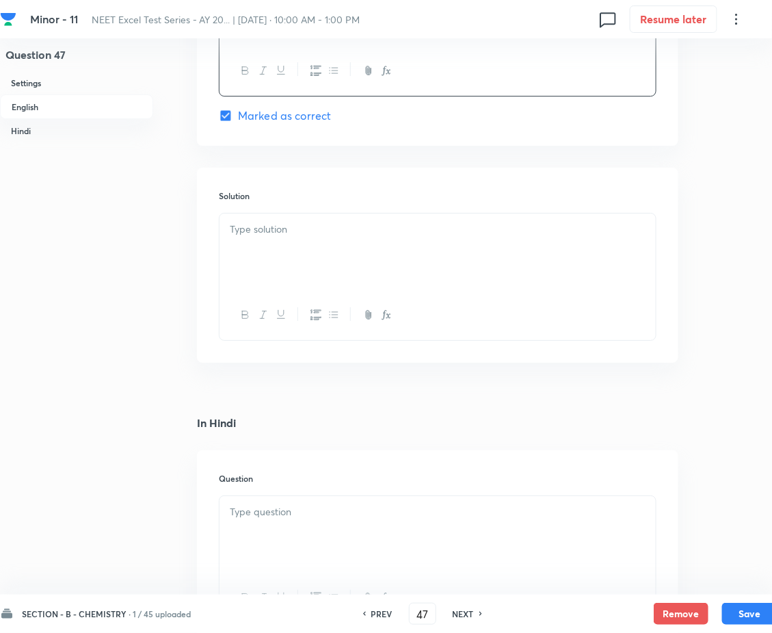
scroll to position [1539, 0]
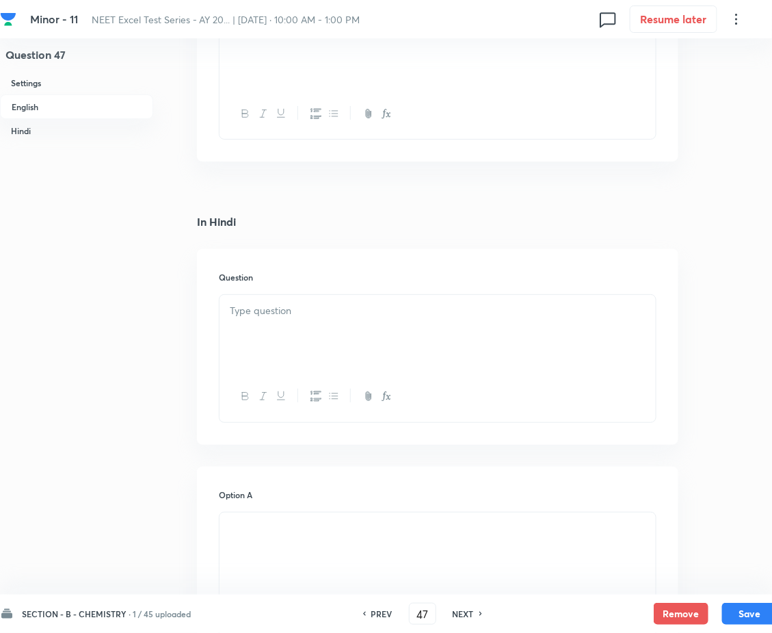
click at [322, 89] on div at bounding box center [438, 50] width 436 height 77
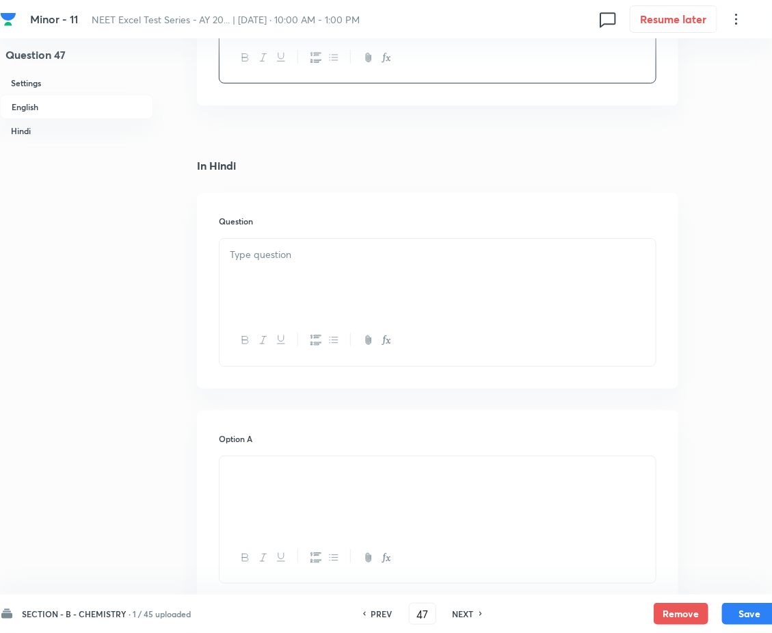
scroll to position [1642, 0]
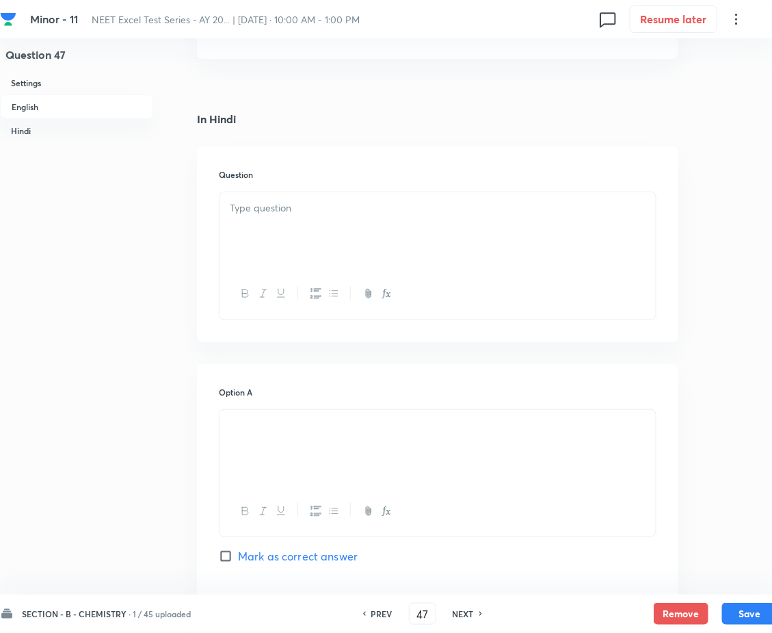
click at [483, 269] on div at bounding box center [438, 230] width 436 height 77
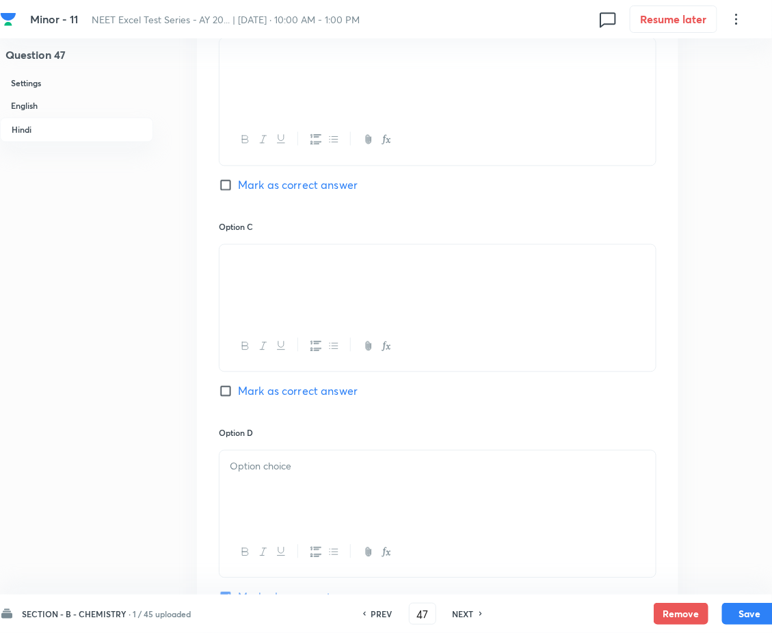
scroll to position [2463, 0]
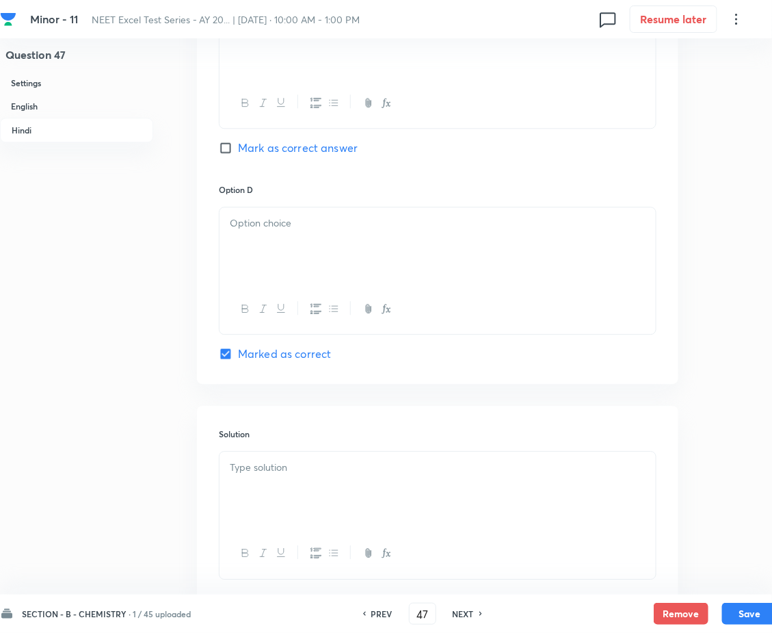
click at [389, 284] on div at bounding box center [438, 245] width 436 height 77
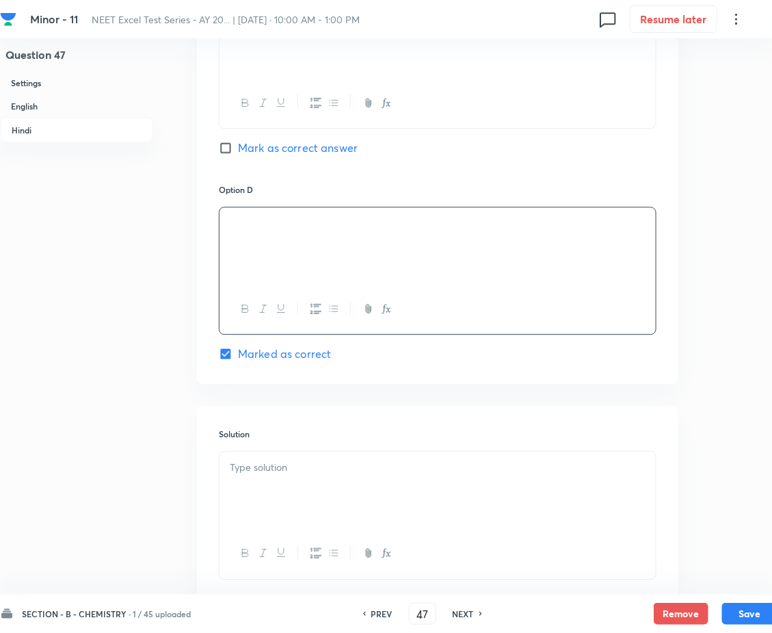
click at [754, 628] on div "SECTION - B - CHEMISTRY · 1 / 45 uploaded PREV 47 ​ NEXT Remove Save" at bounding box center [388, 613] width 777 height 38
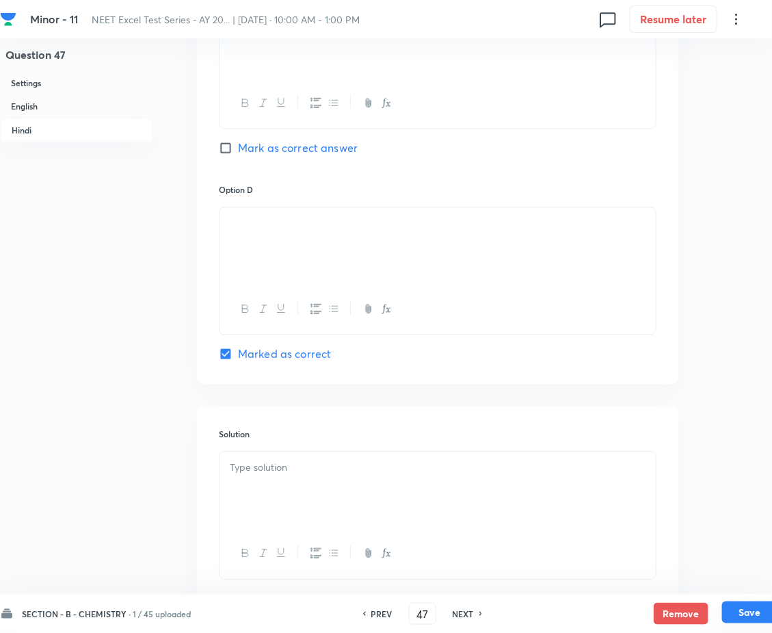
click at [739, 616] on button "Save" at bounding box center [749, 612] width 55 height 22
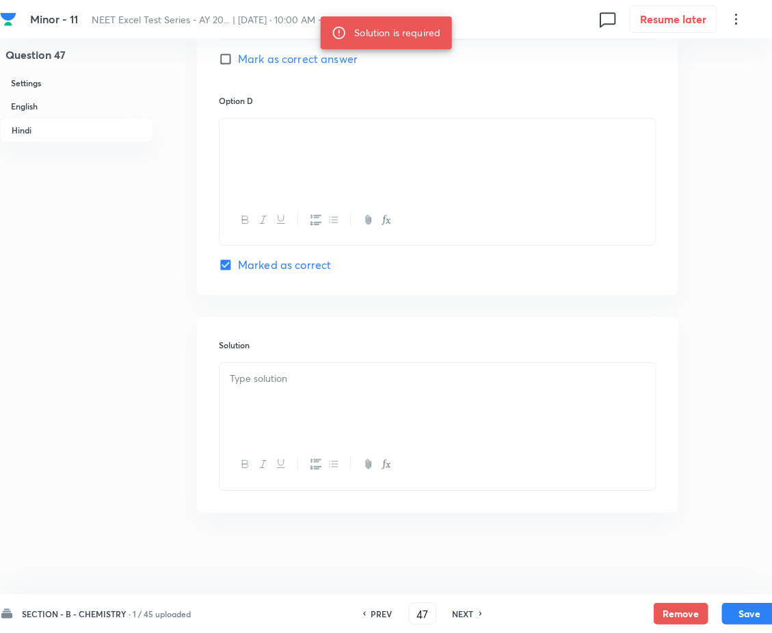
scroll to position [2770, 0]
click at [318, 397] on div at bounding box center [438, 401] width 436 height 77
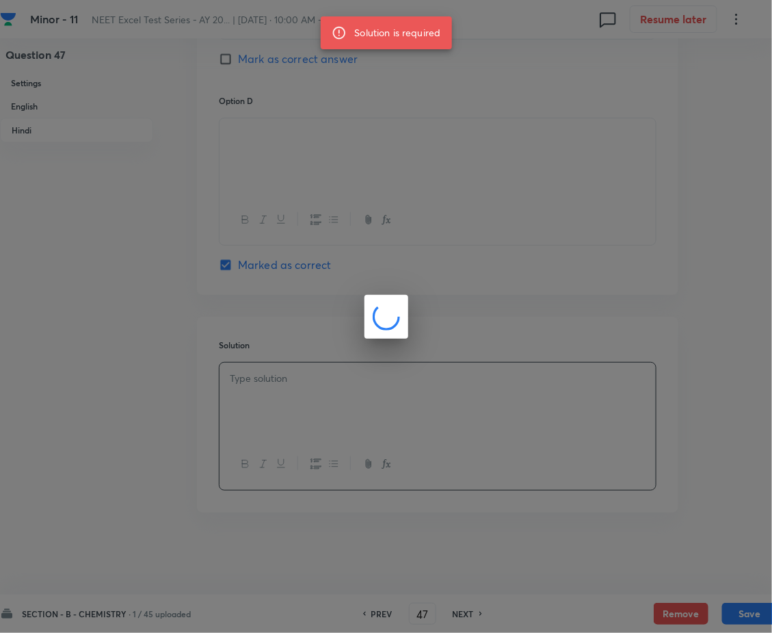
scroll to position [2760, 0]
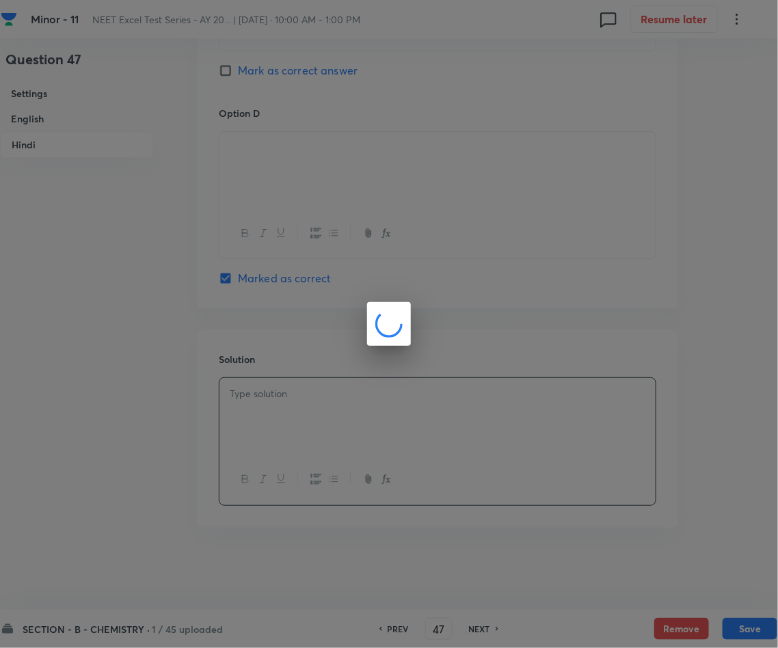
click at [733, 626] on div at bounding box center [389, 324] width 778 height 648
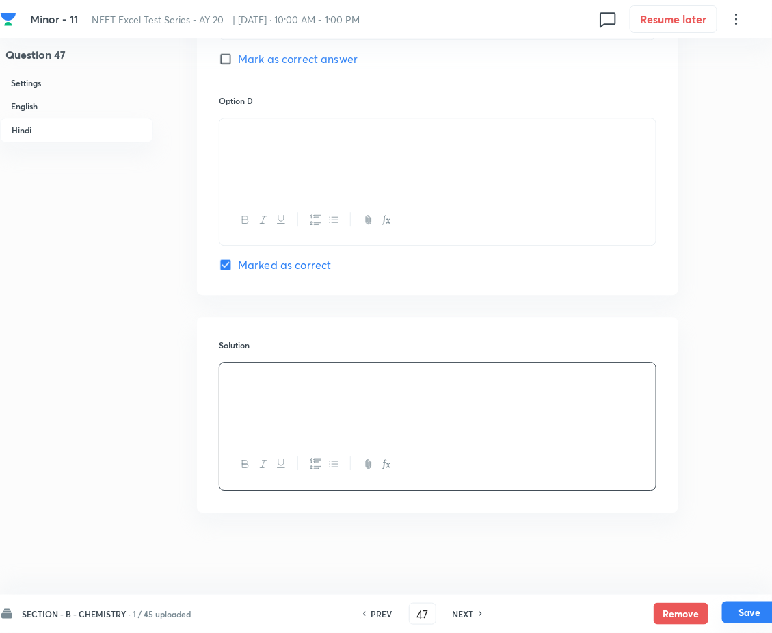
click at [737, 622] on button "Save" at bounding box center [749, 612] width 55 height 22
type input "48"
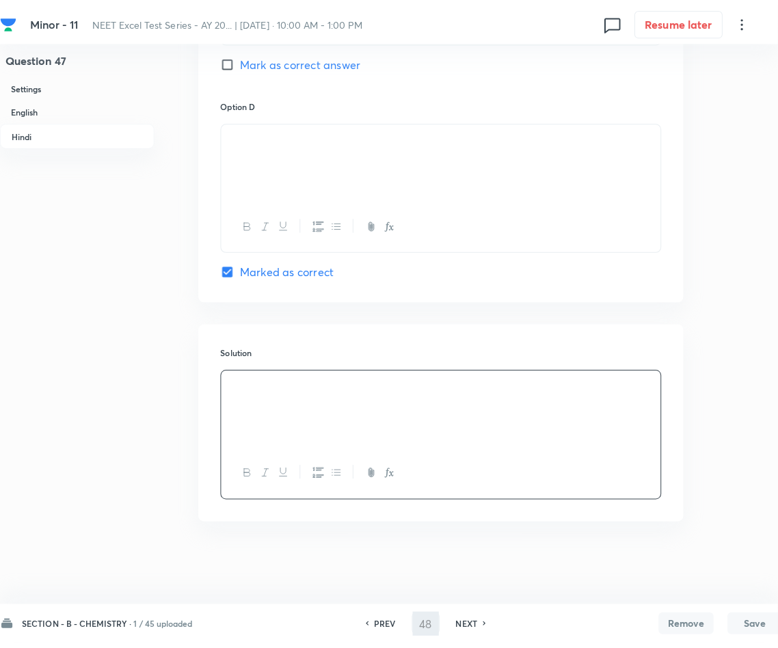
scroll to position [0, 0]
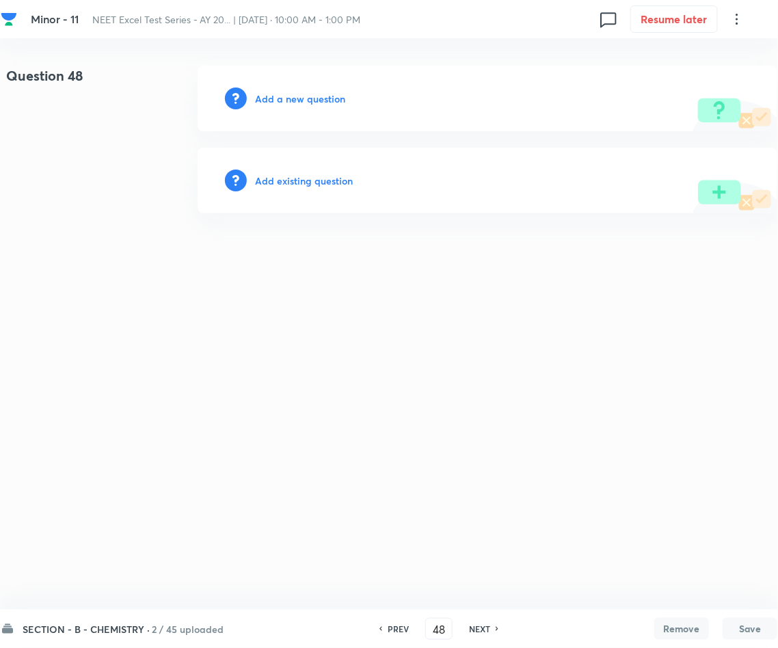
click at [296, 96] on h6 "Add a new question" at bounding box center [300, 99] width 90 height 14
click at [296, 96] on h6 "Choose a question type" at bounding box center [307, 99] width 105 height 14
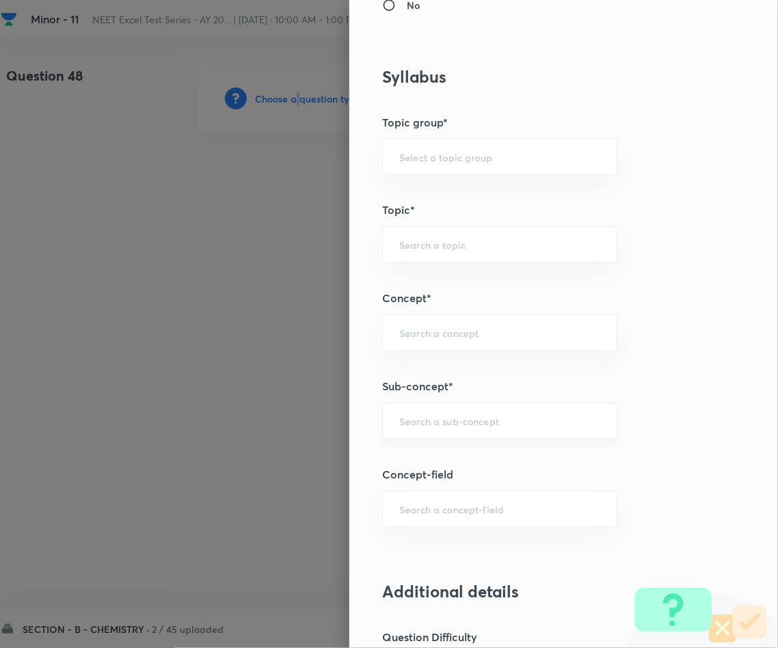
scroll to position [616, 0]
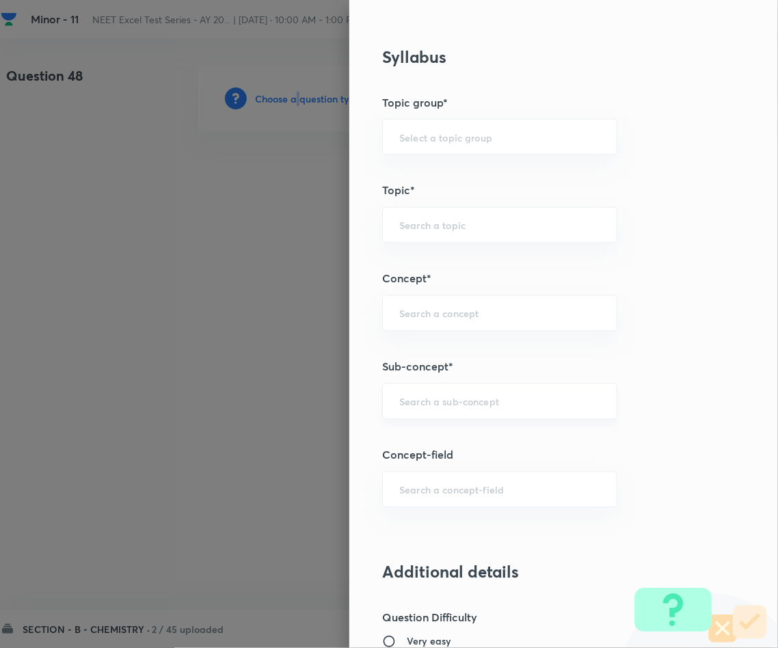
click at [425, 394] on div "​" at bounding box center [499, 402] width 235 height 36
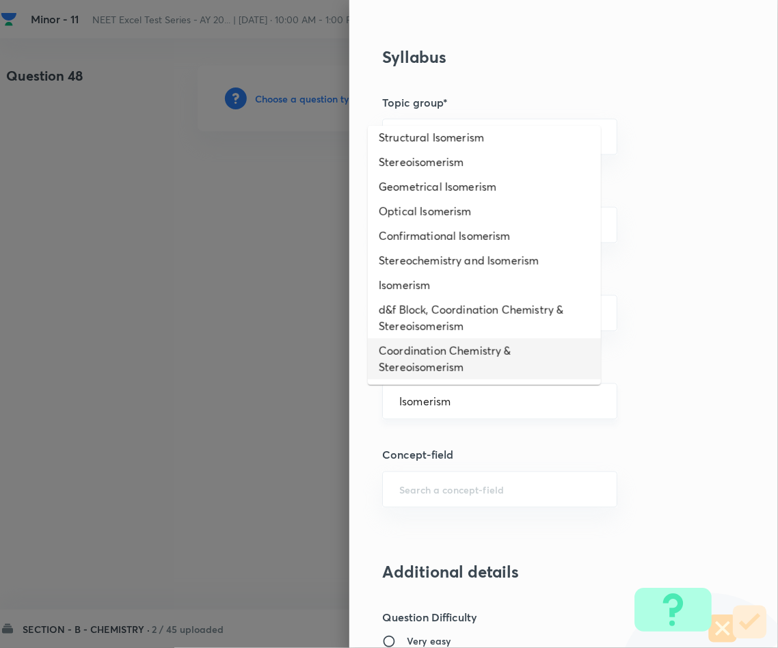
scroll to position [8, 0]
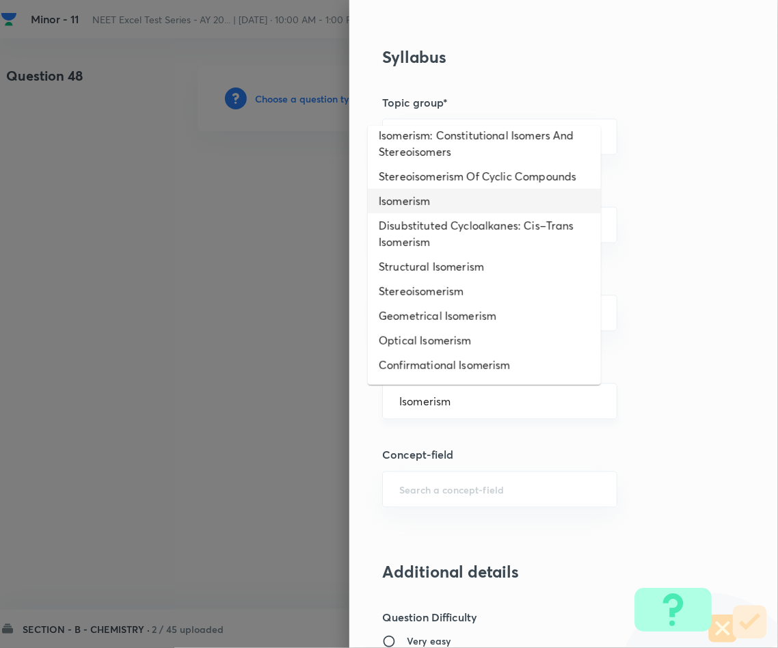
type input "Isomerism"
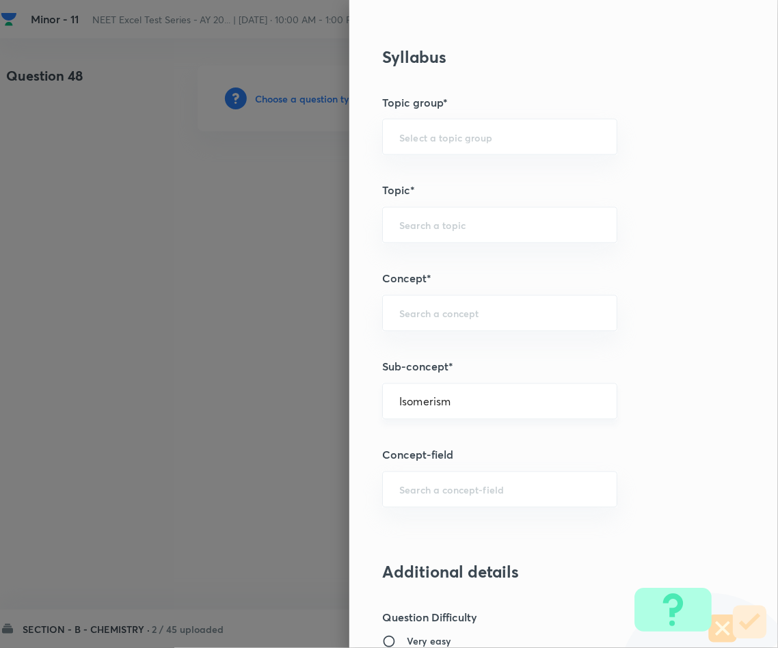
type input "Chemistry"
type input "Inorganic Chemistry"
type input "Co-ordination Compounds"
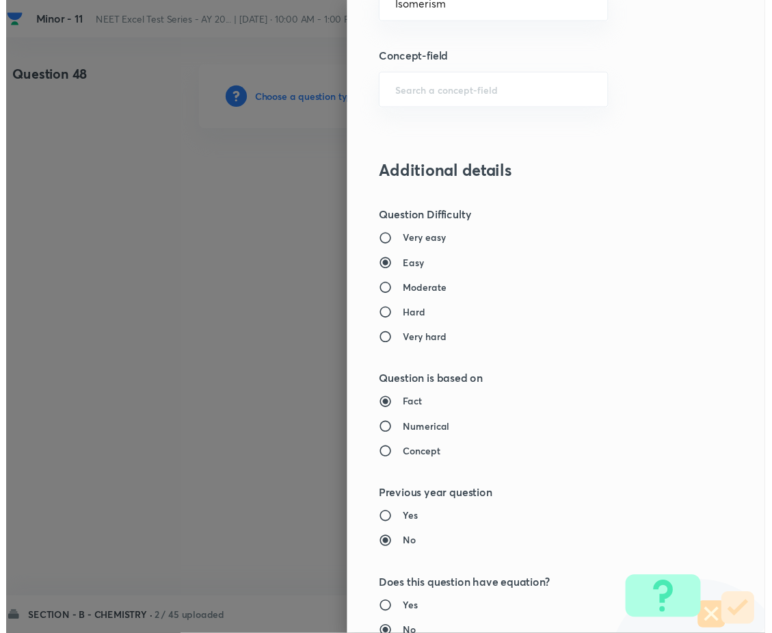
scroll to position [1312, 0]
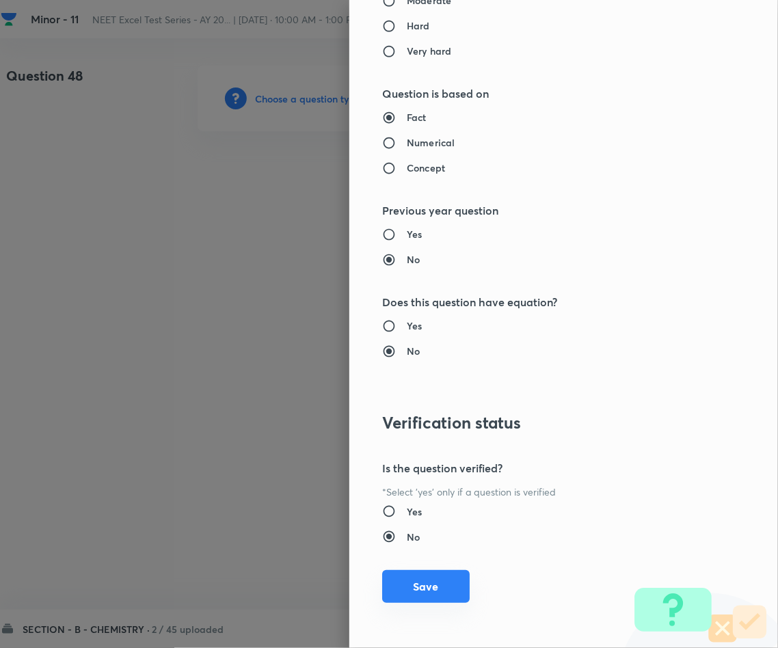
click at [382, 577] on button "Save" at bounding box center [426, 587] width 88 height 33
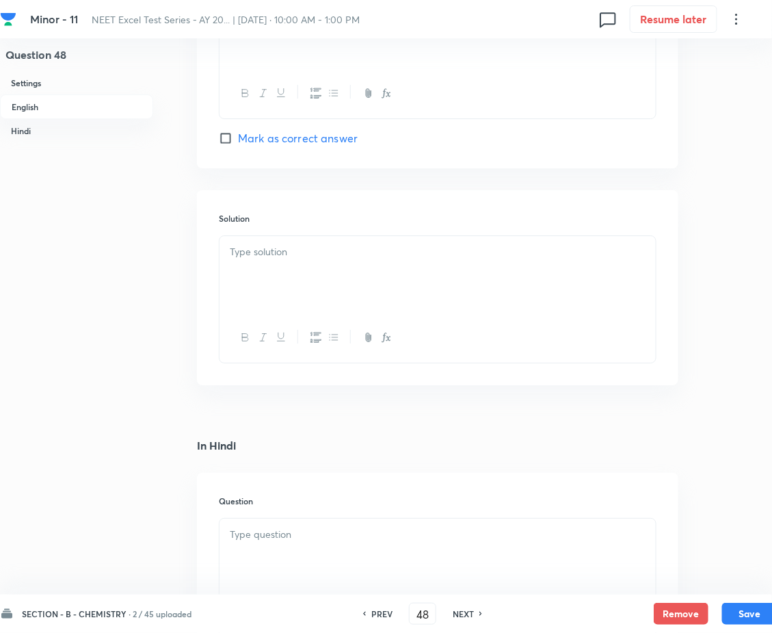
scroll to position [1334, 0]
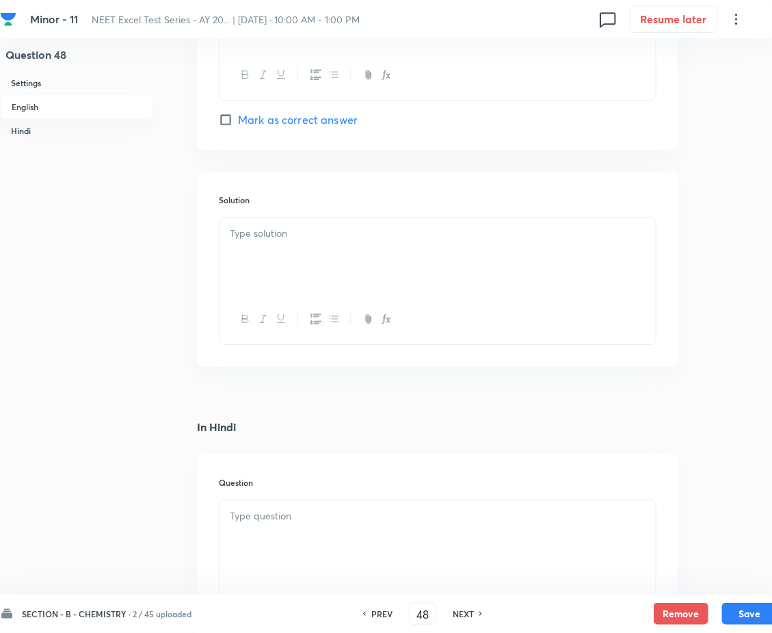
click at [437, 524] on p at bounding box center [438, 516] width 416 height 16
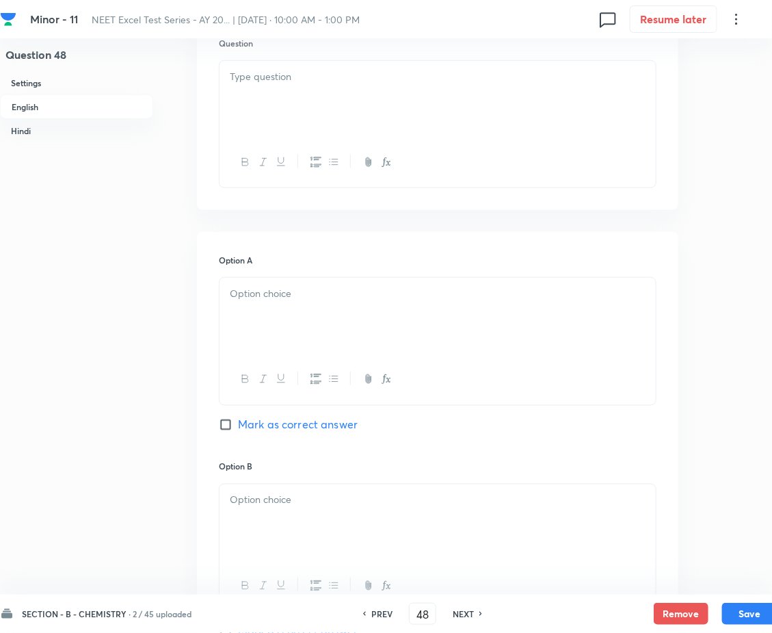
scroll to position [0, 0]
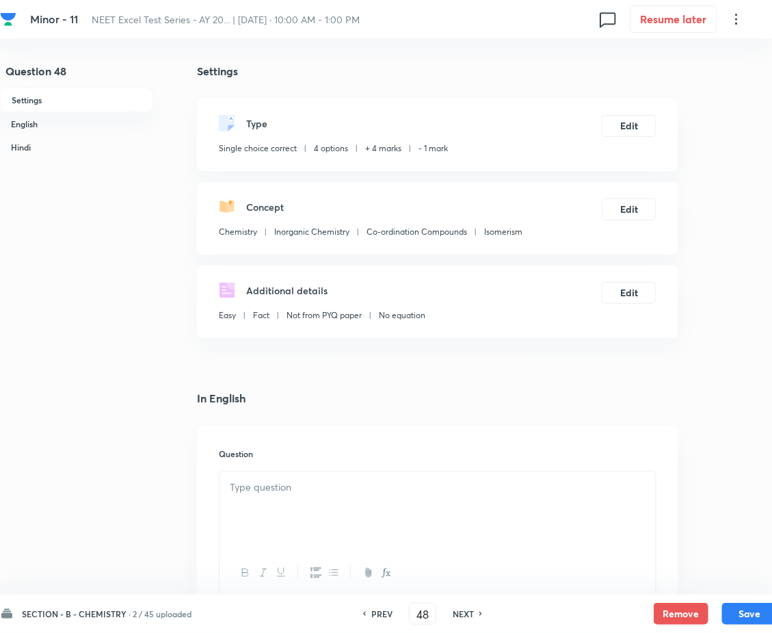
click at [293, 495] on p at bounding box center [438, 488] width 416 height 16
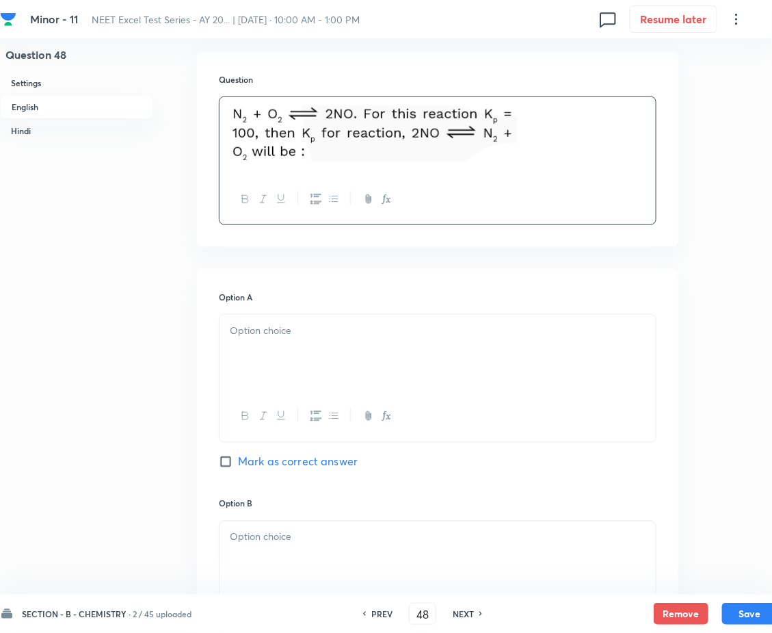
scroll to position [410, 0]
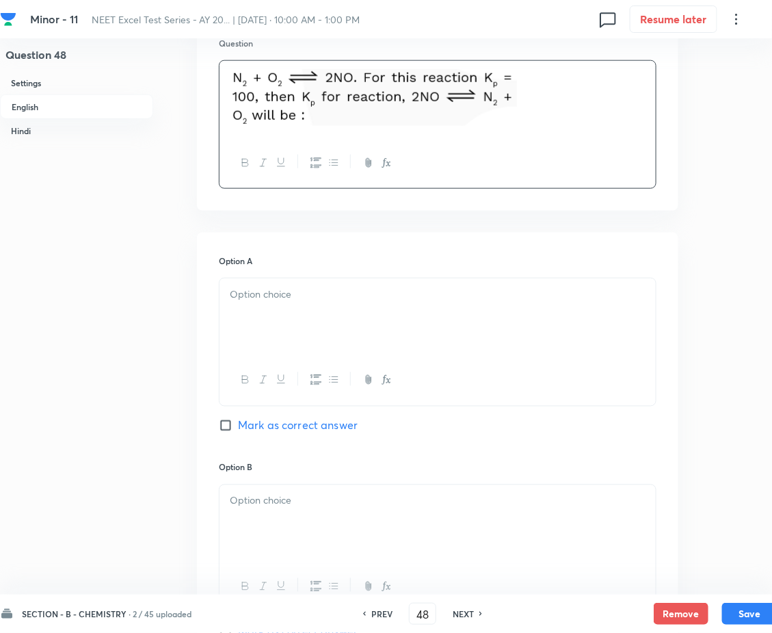
click at [350, 355] on div at bounding box center [438, 316] width 436 height 77
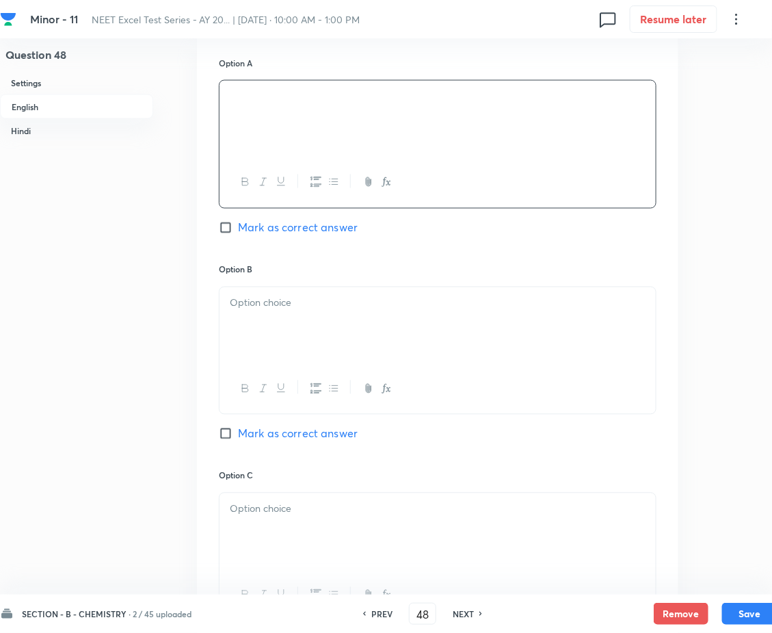
scroll to position [616, 0]
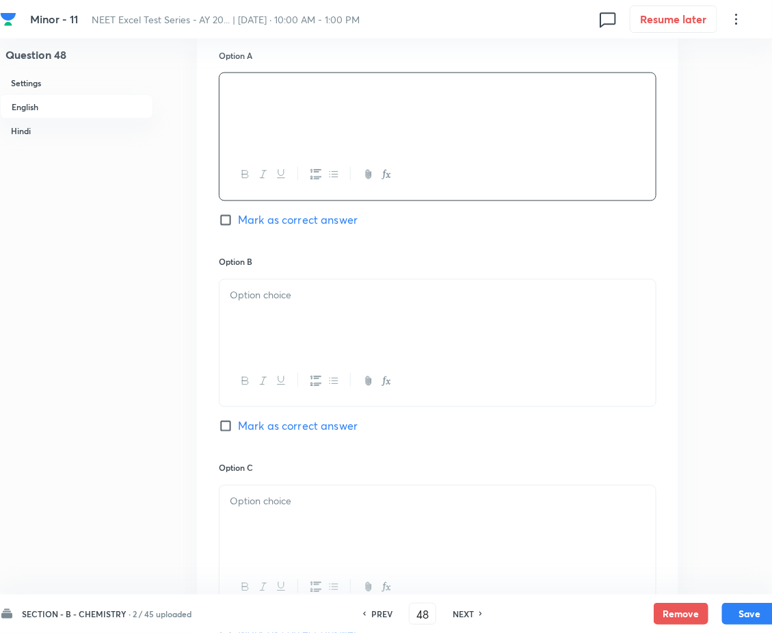
click at [277, 304] on p at bounding box center [438, 296] width 416 height 16
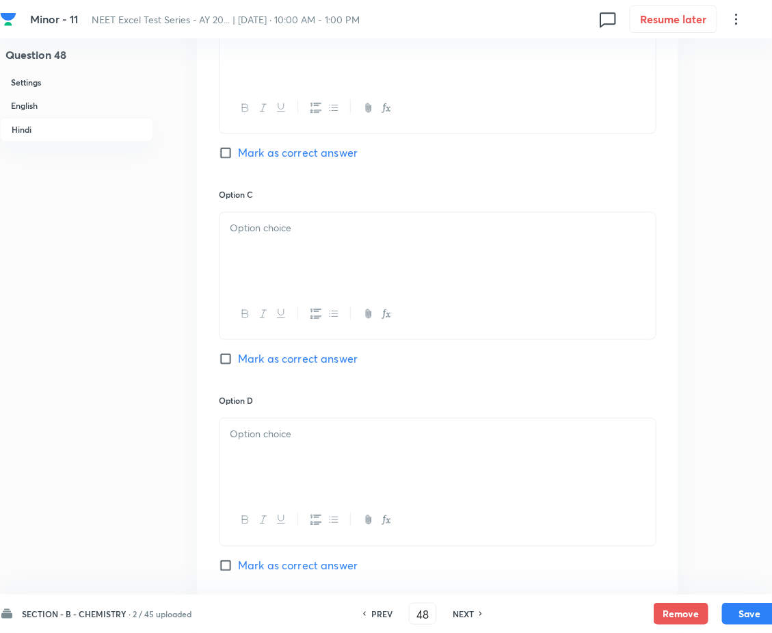
scroll to position [2257, 0]
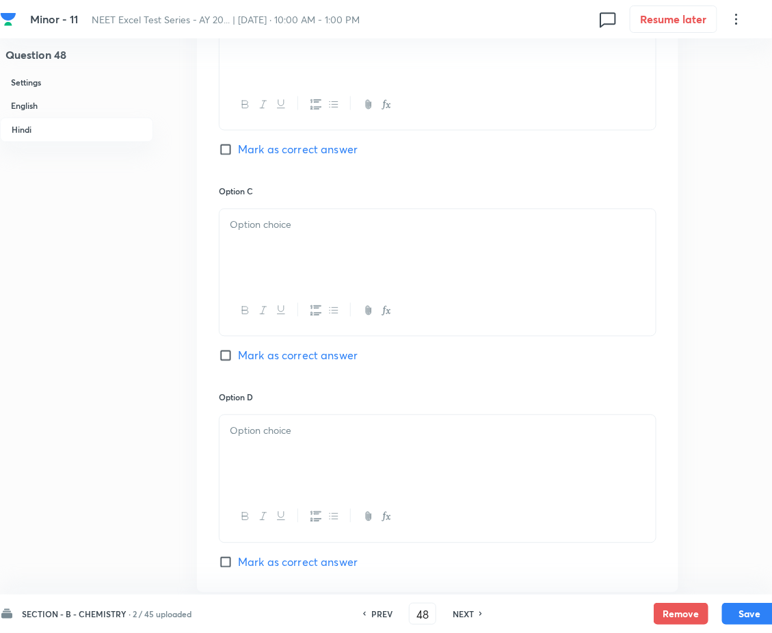
click at [316, 80] on div at bounding box center [438, 41] width 436 height 77
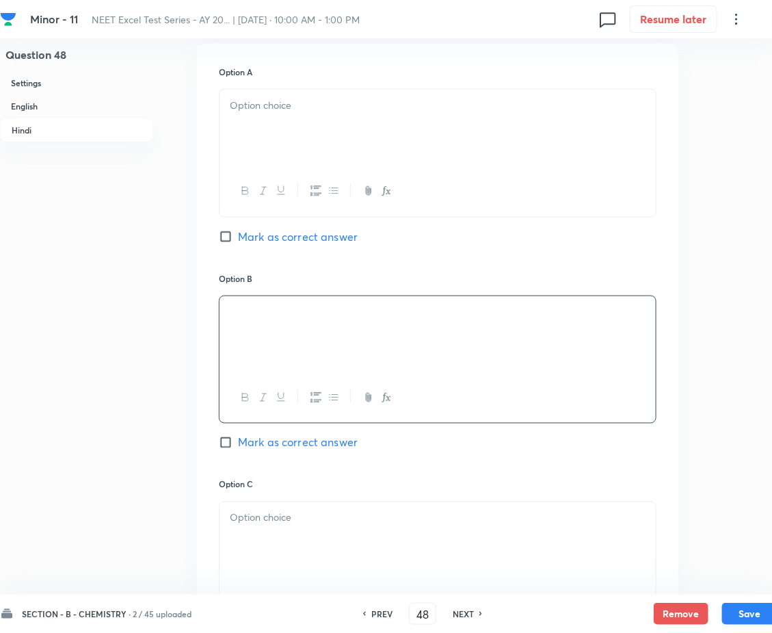
scroll to position [1950, 0]
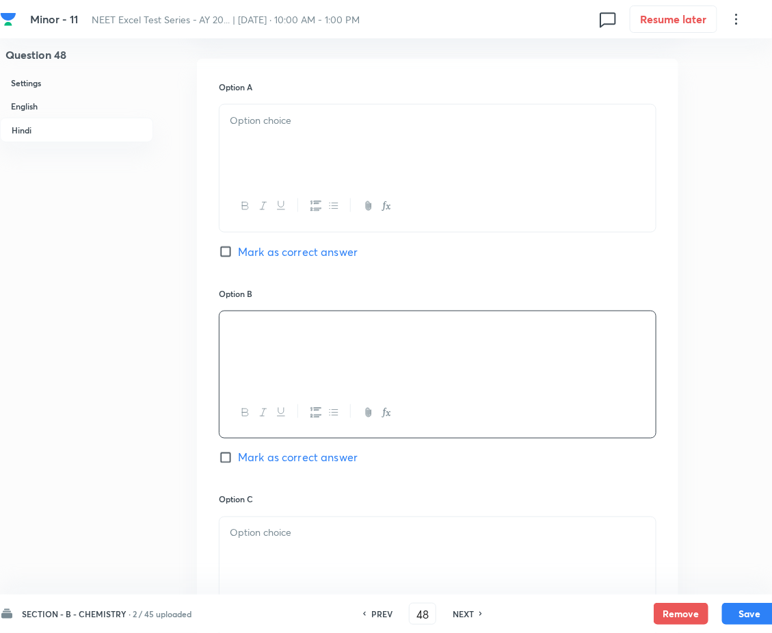
click at [410, 181] on div at bounding box center [438, 143] width 436 height 77
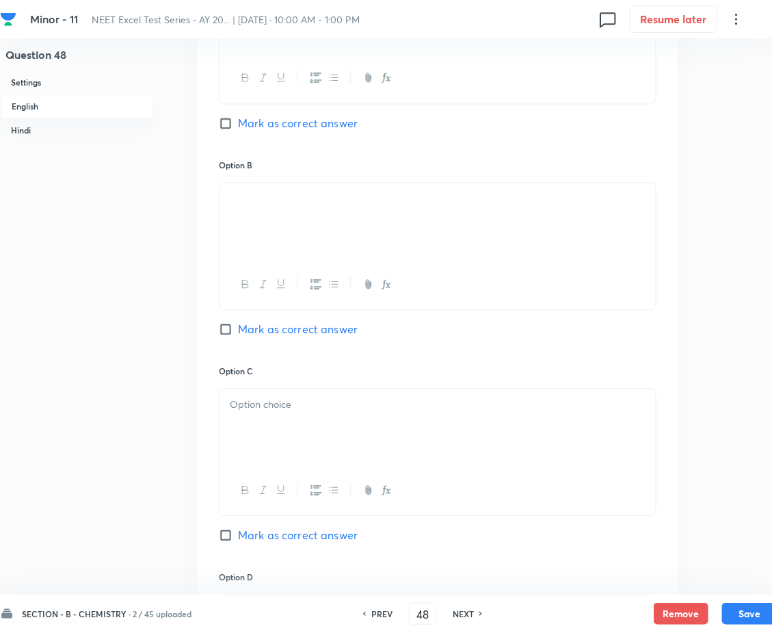
scroll to position [821, 0]
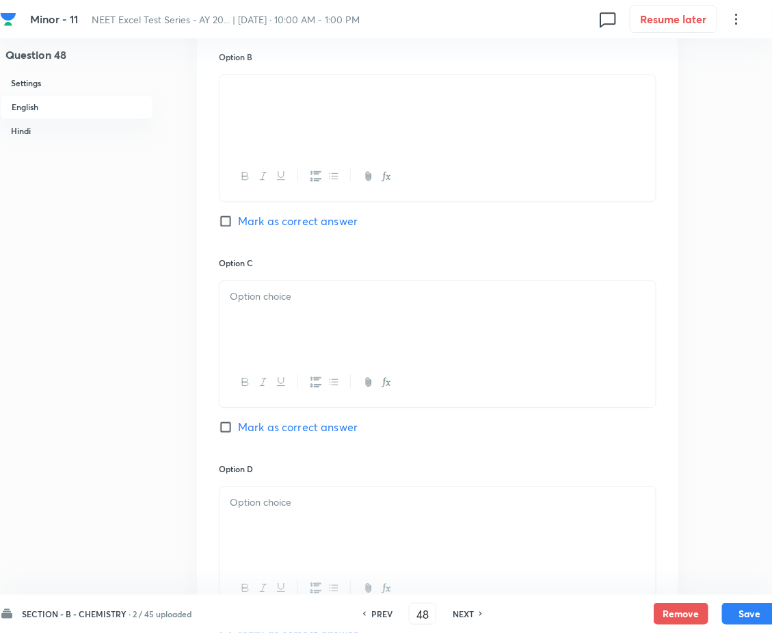
click at [429, 353] on div at bounding box center [438, 318] width 436 height 77
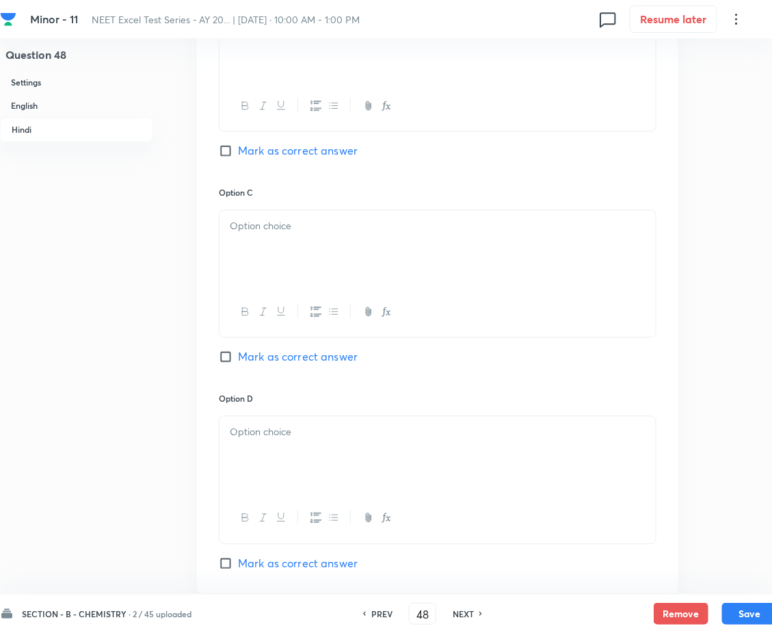
scroll to position [2257, 0]
click at [456, 286] on div at bounding box center [438, 247] width 436 height 77
click at [351, 439] on p at bounding box center [438, 431] width 416 height 16
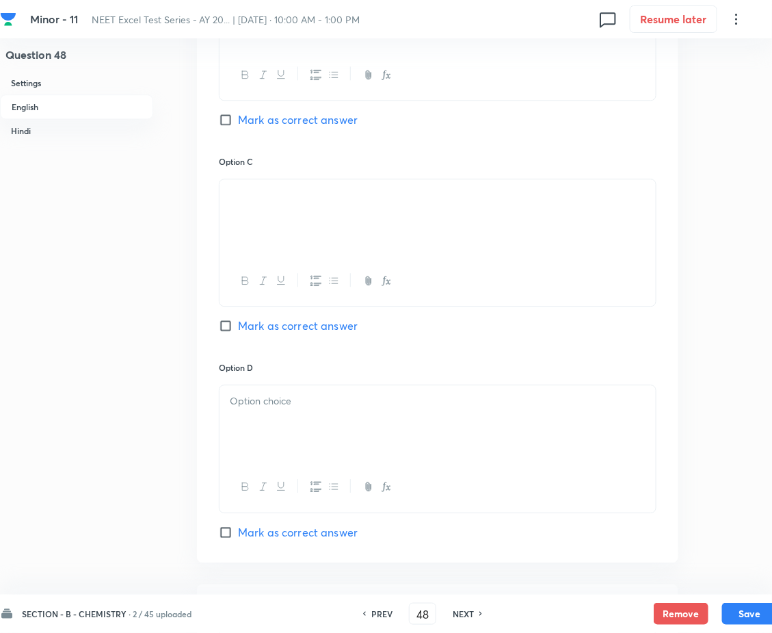
scroll to position [923, 0]
click at [401, 448] on div at bounding box center [438, 422] width 436 height 77
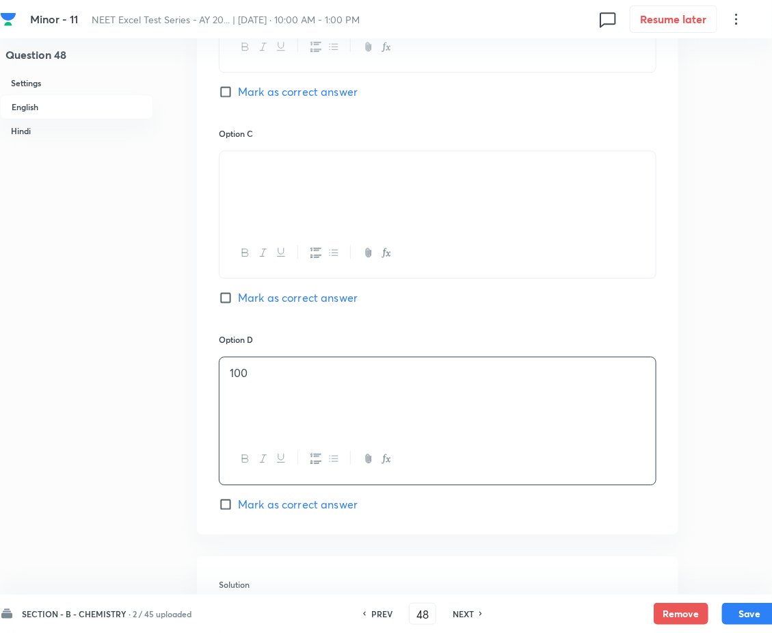
scroll to position [1129, 0]
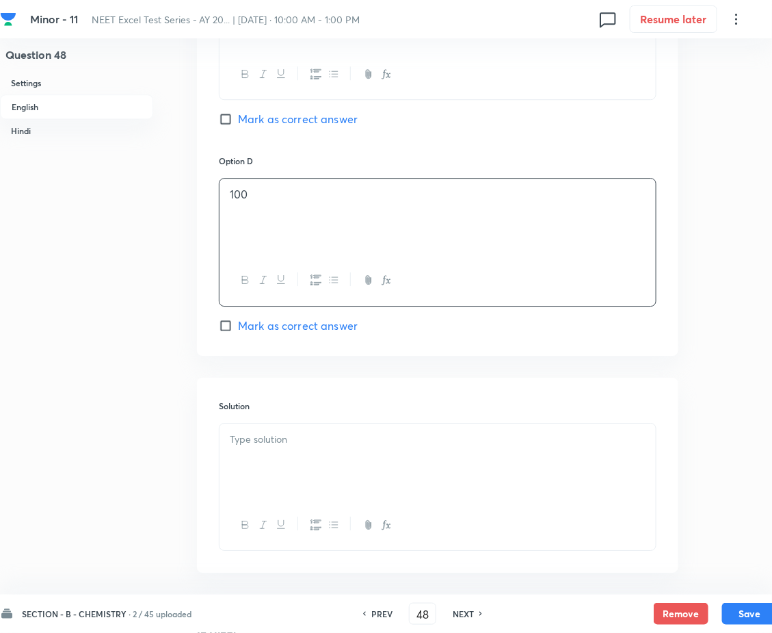
click at [423, 447] on p at bounding box center [438, 440] width 416 height 16
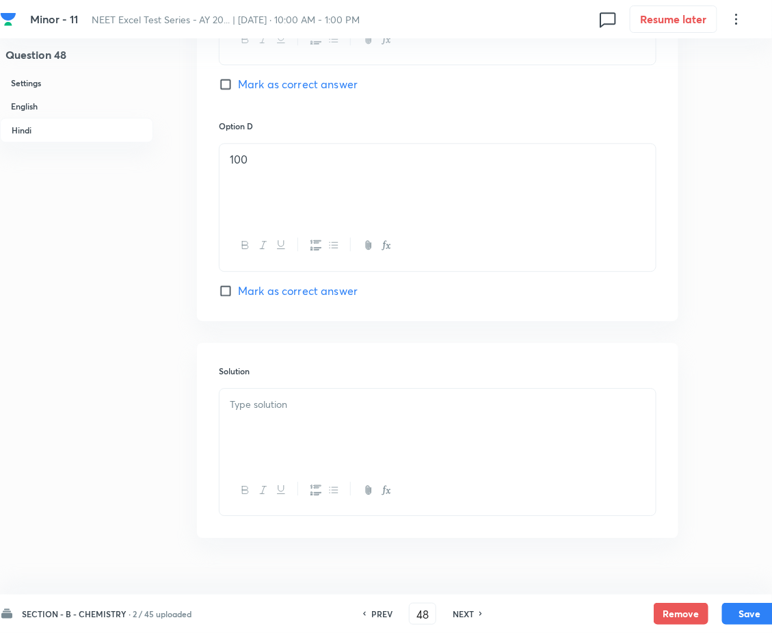
scroll to position [2565, 0]
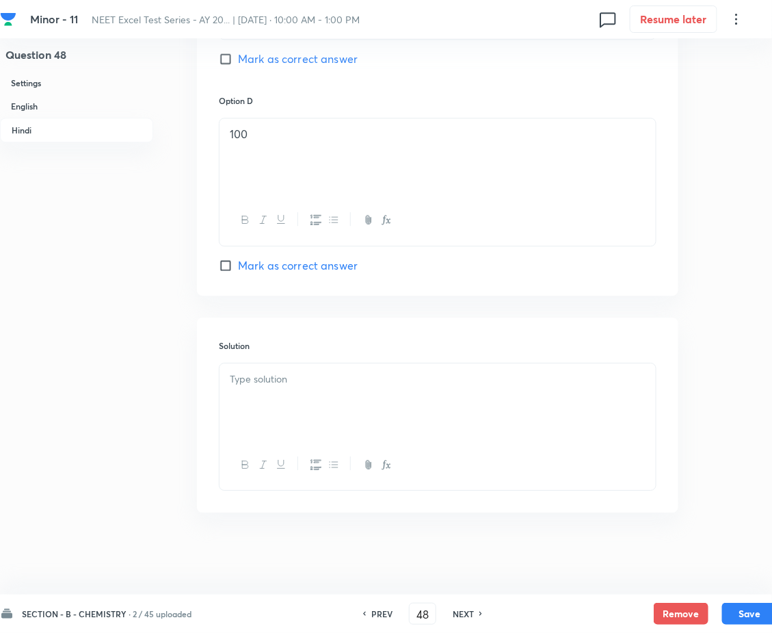
click at [425, 440] on div at bounding box center [438, 401] width 436 height 77
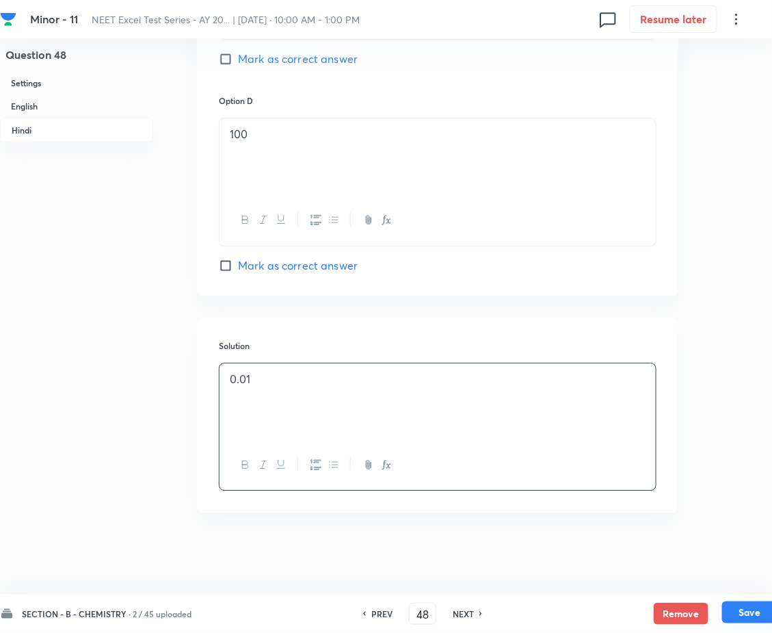
click at [741, 610] on button "Save" at bounding box center [749, 612] width 55 height 22
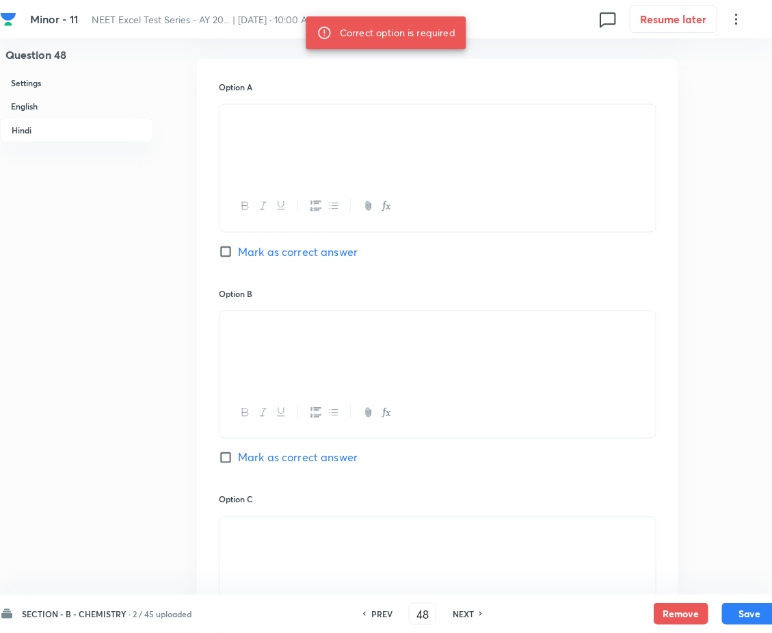
click at [253, 260] on span "Mark as correct answer" at bounding box center [298, 252] width 120 height 16
click at [238, 259] on input "Mark as correct answer" at bounding box center [228, 252] width 19 height 14
checkbox input "true"
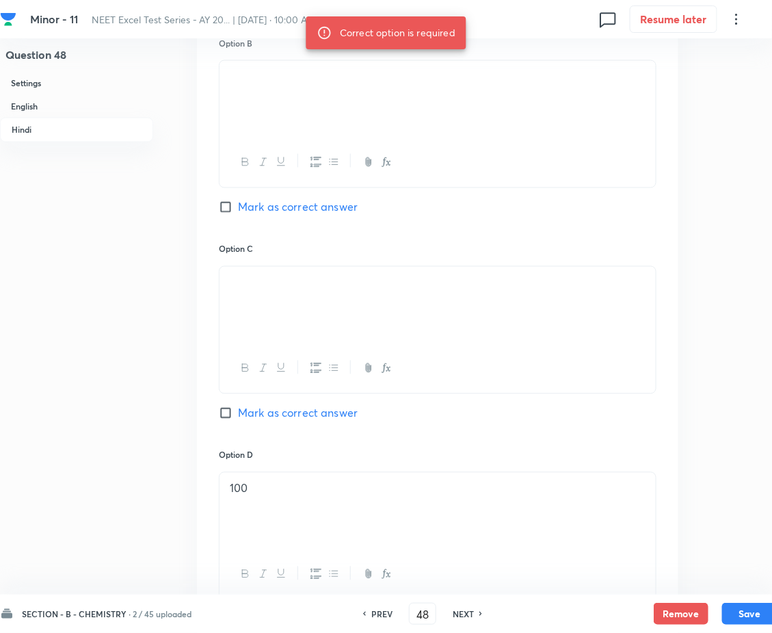
scroll to position [2615, 0]
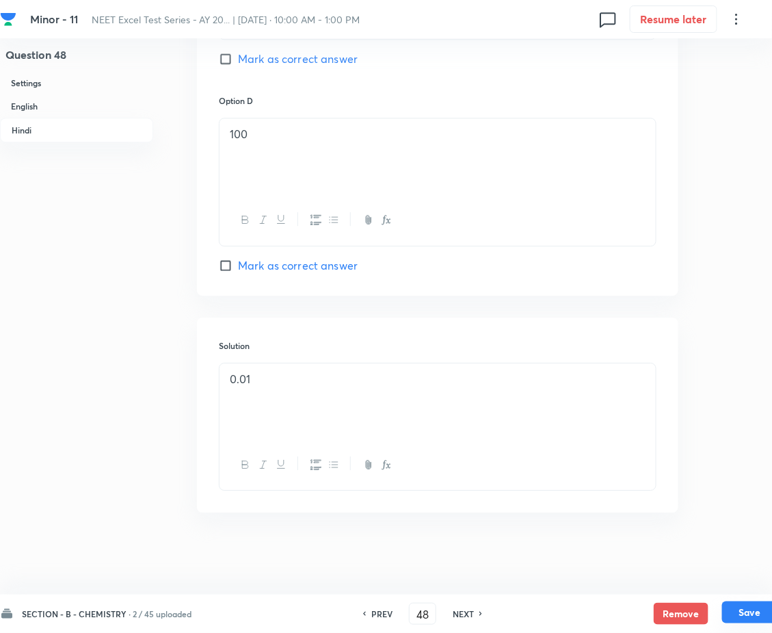
click at [737, 614] on button "Save" at bounding box center [749, 612] width 55 height 22
type input "49"
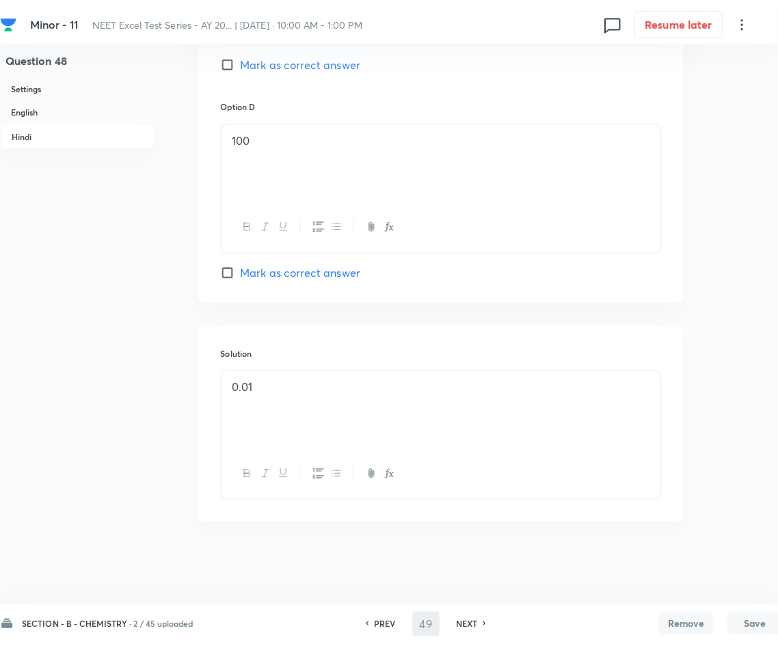
scroll to position [0, 0]
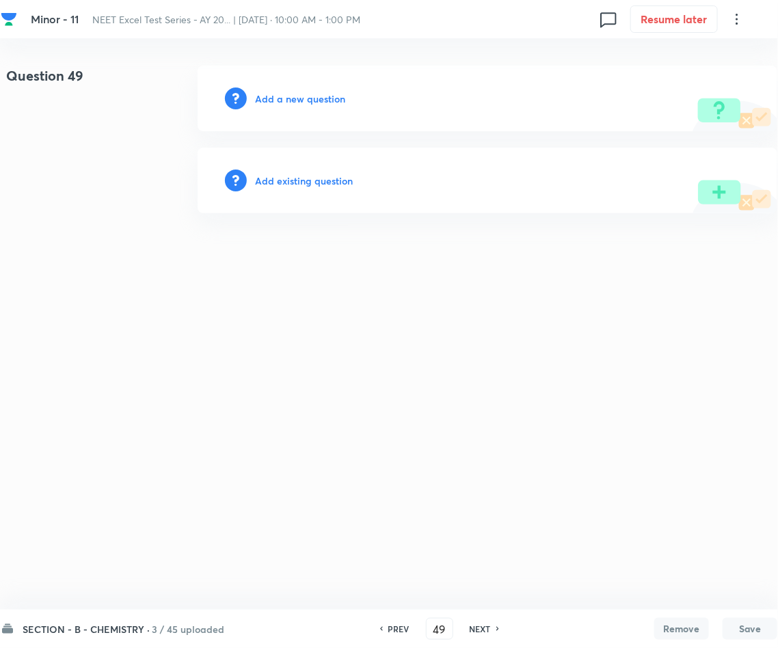
click at [313, 101] on h6 "Add a new question" at bounding box center [300, 99] width 90 height 14
click at [313, 101] on h6 "Choose a question type" at bounding box center [307, 99] width 105 height 14
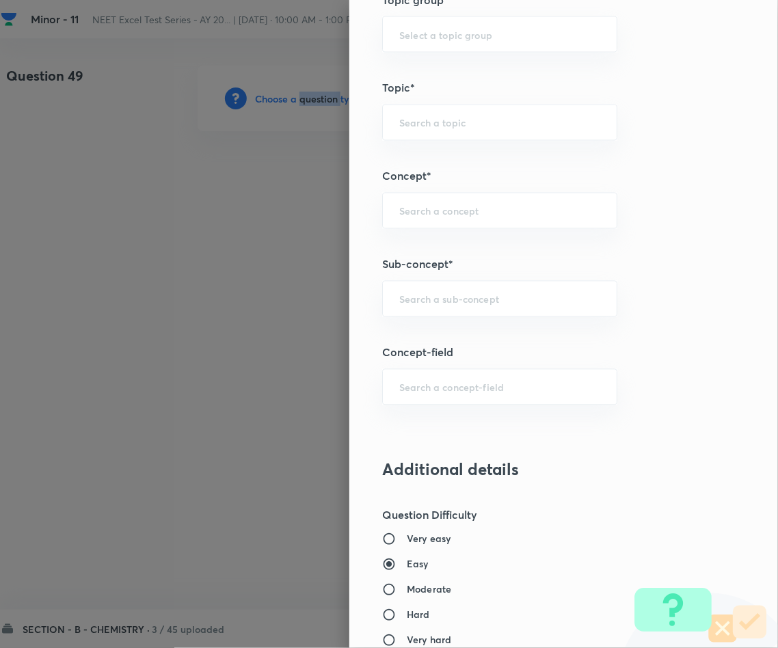
scroll to position [821, 0]
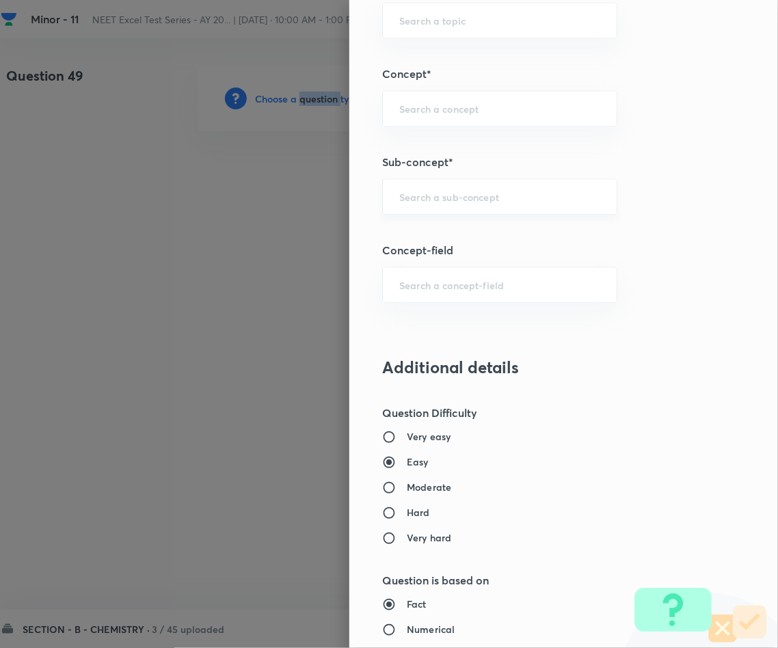
click at [505, 211] on div "​" at bounding box center [499, 197] width 235 height 36
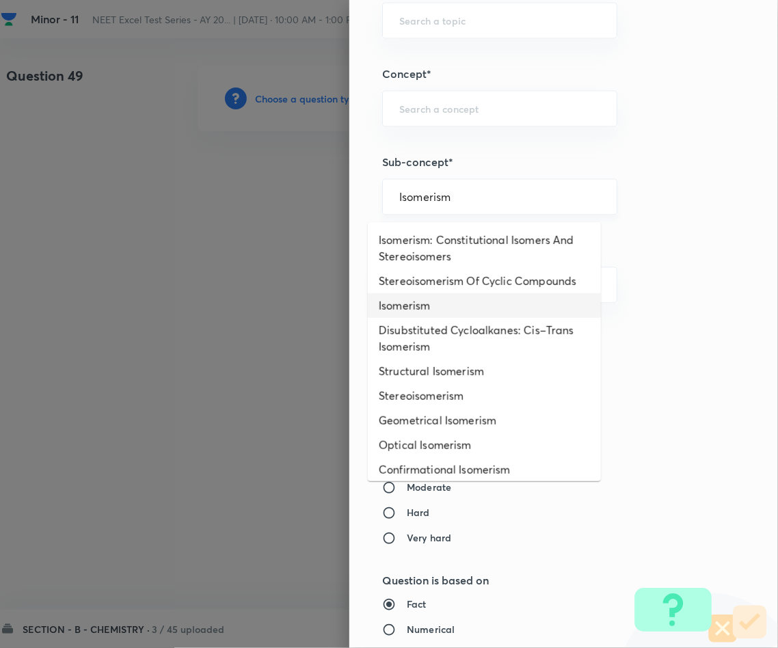
type input "Isomerism"
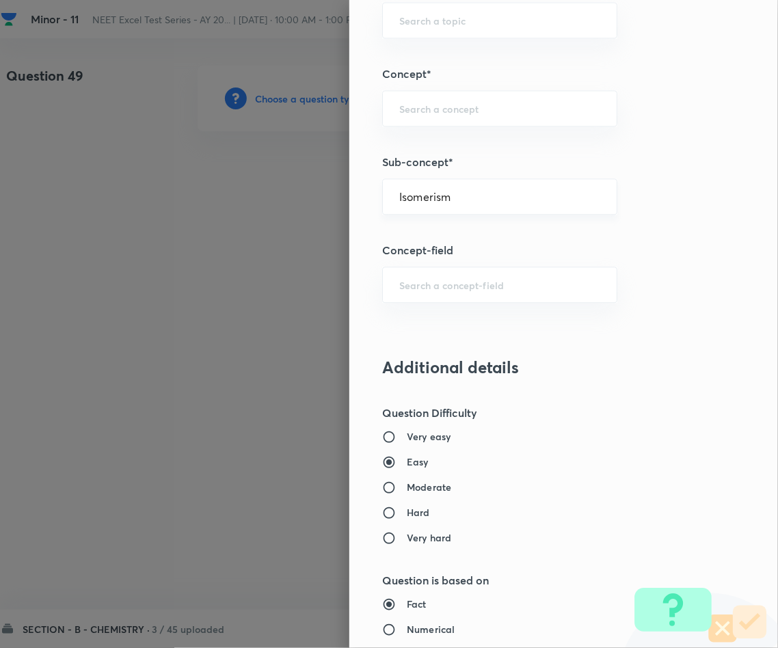
type input "Chemistry"
type input "Inorganic Chemistry"
type input "Co-ordination Compounds"
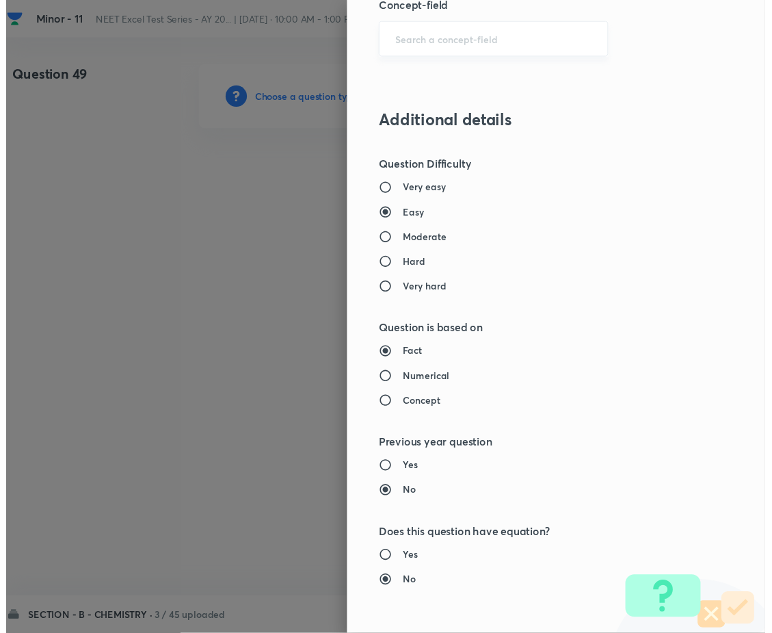
scroll to position [1312, 0]
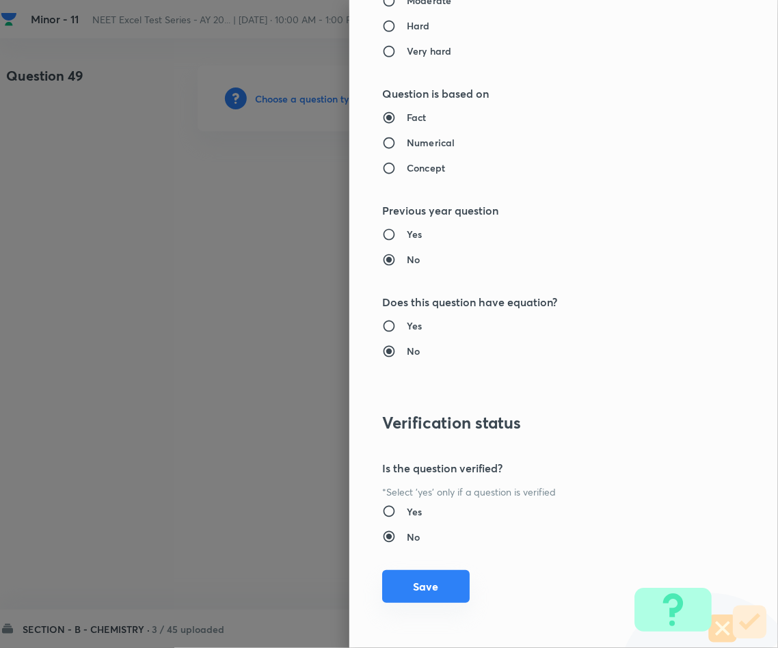
click at [415, 585] on button "Save" at bounding box center [426, 587] width 88 height 33
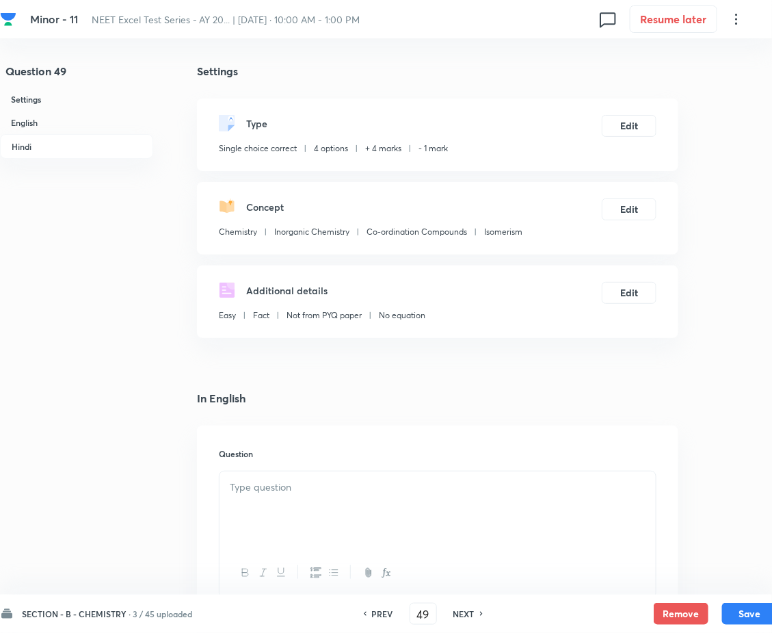
click at [317, 528] on div at bounding box center [438, 509] width 436 height 77
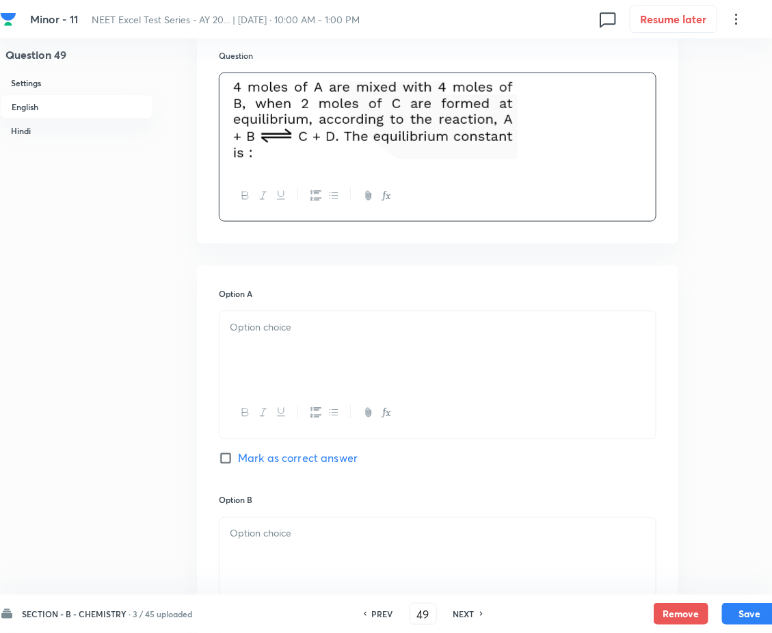
scroll to position [513, 0]
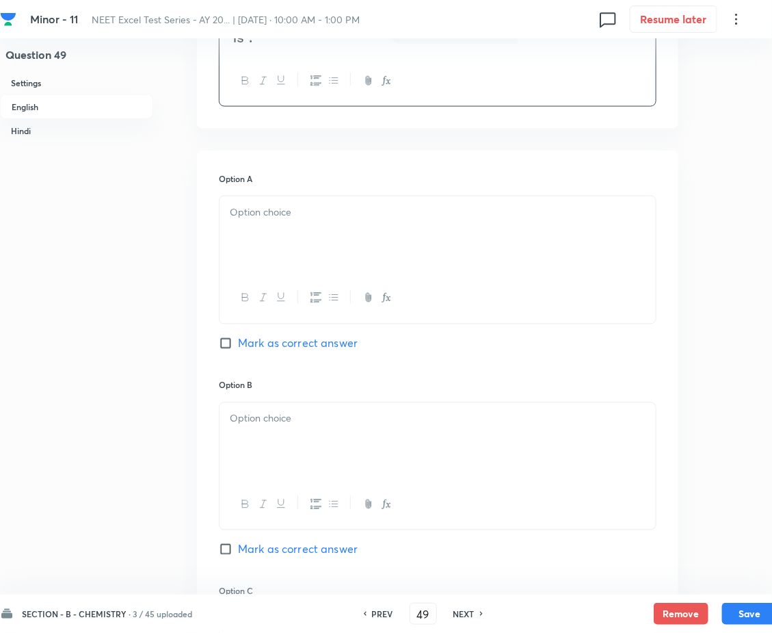
click at [355, 245] on div at bounding box center [438, 234] width 436 height 77
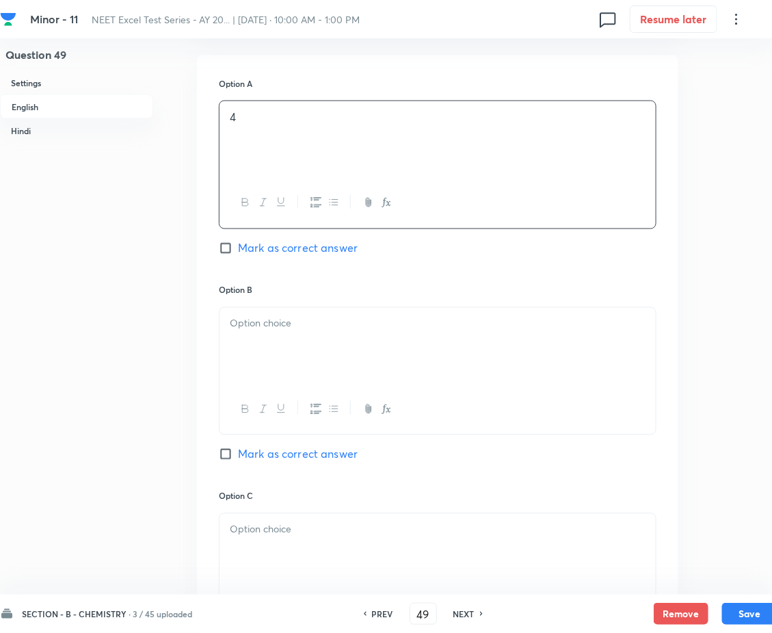
scroll to position [718, 0]
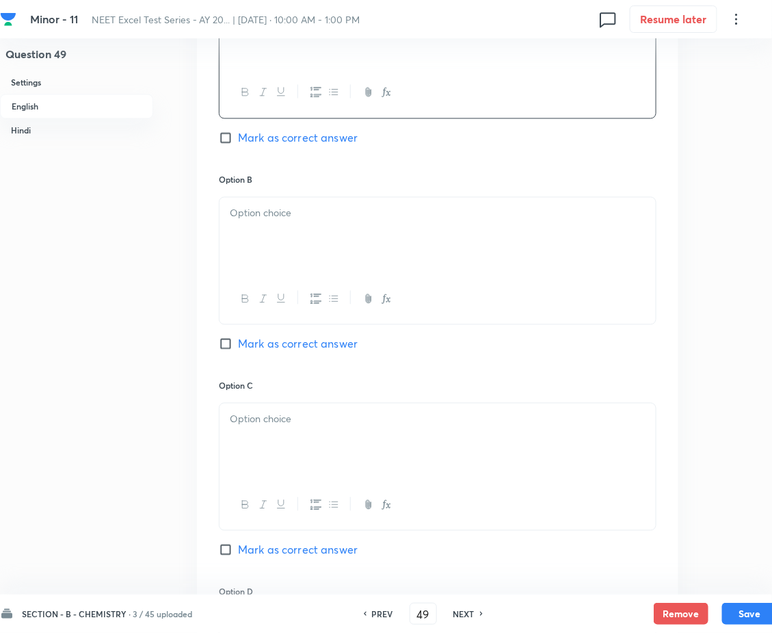
click at [355, 222] on p at bounding box center [438, 214] width 416 height 16
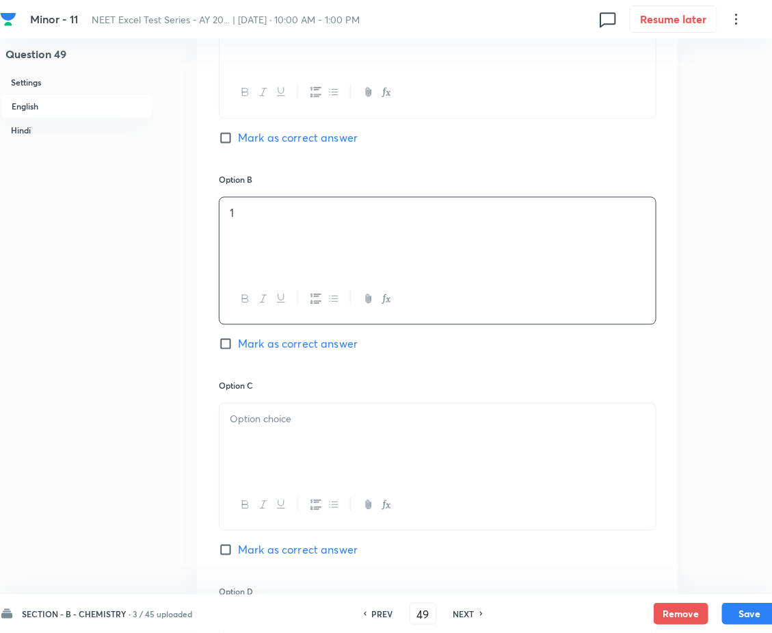
click at [263, 352] on span "Mark as correct answer" at bounding box center [298, 344] width 120 height 16
click at [238, 351] on input "Mark as correct answer" at bounding box center [228, 344] width 19 height 14
checkbox input "true"
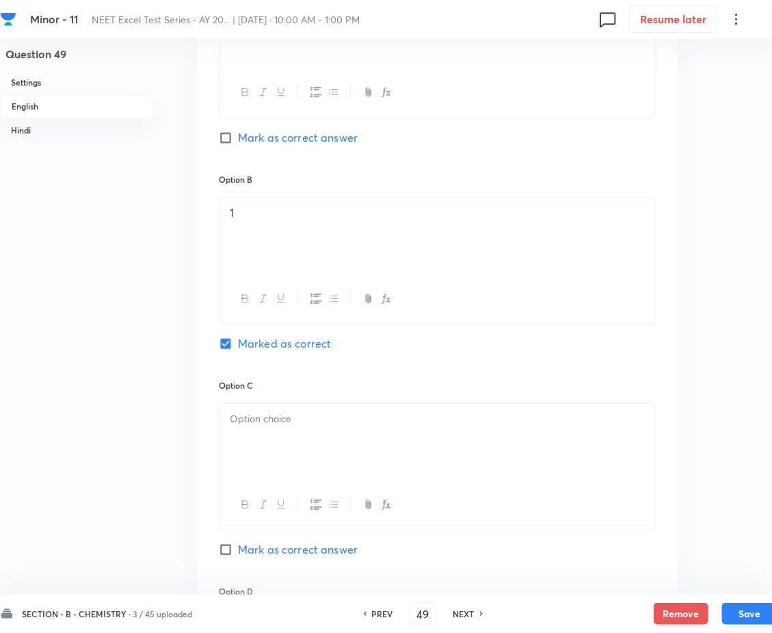
checkbox input "true"
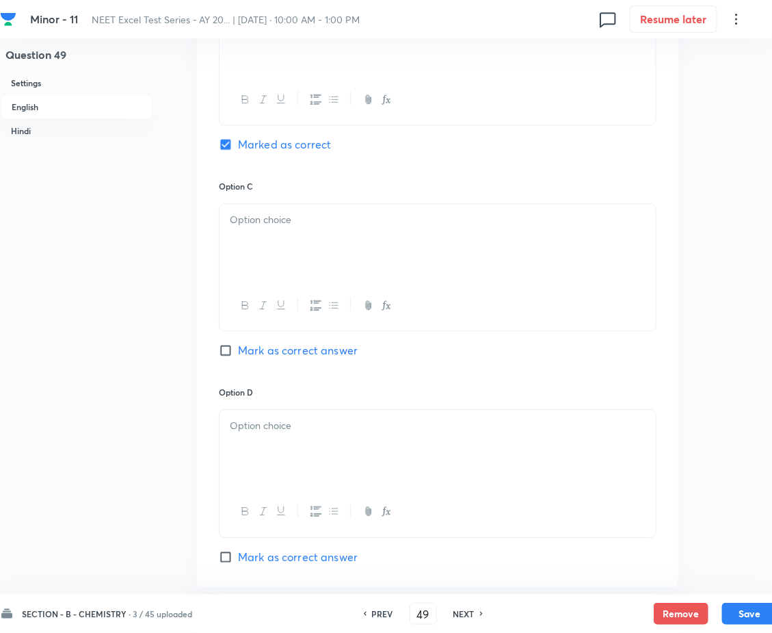
scroll to position [923, 0]
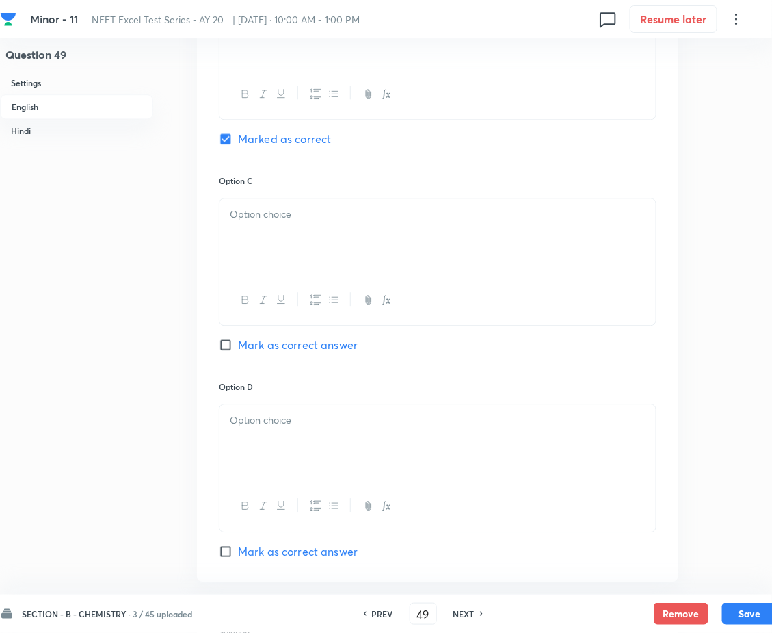
click at [286, 267] on div at bounding box center [438, 236] width 436 height 77
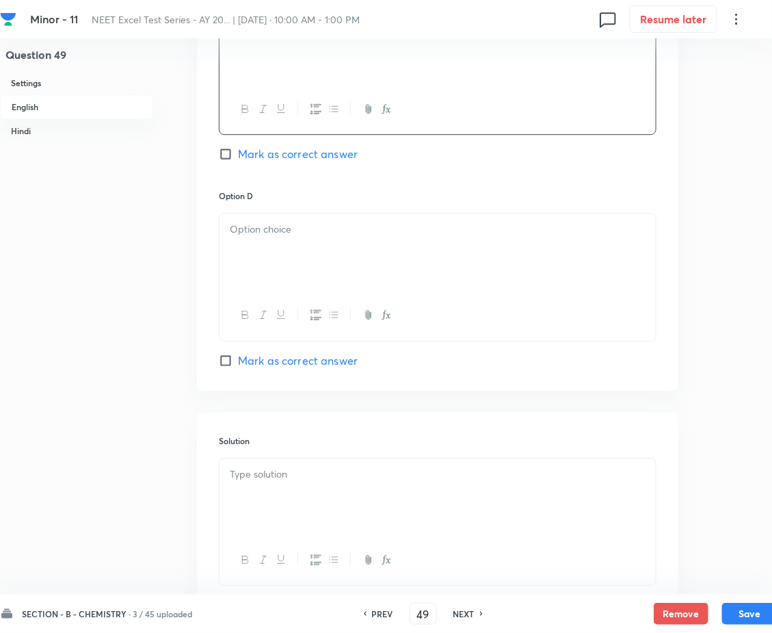
scroll to position [1129, 0]
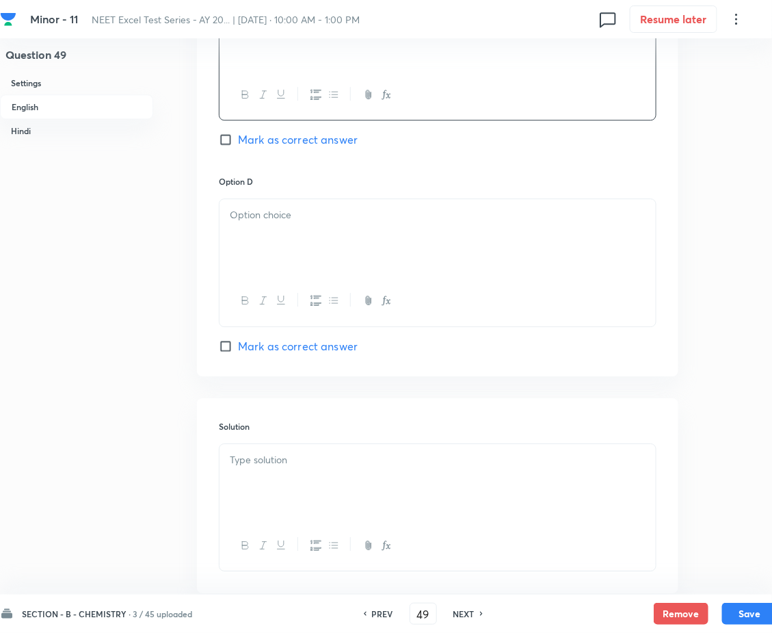
click at [286, 267] on div at bounding box center [438, 237] width 436 height 77
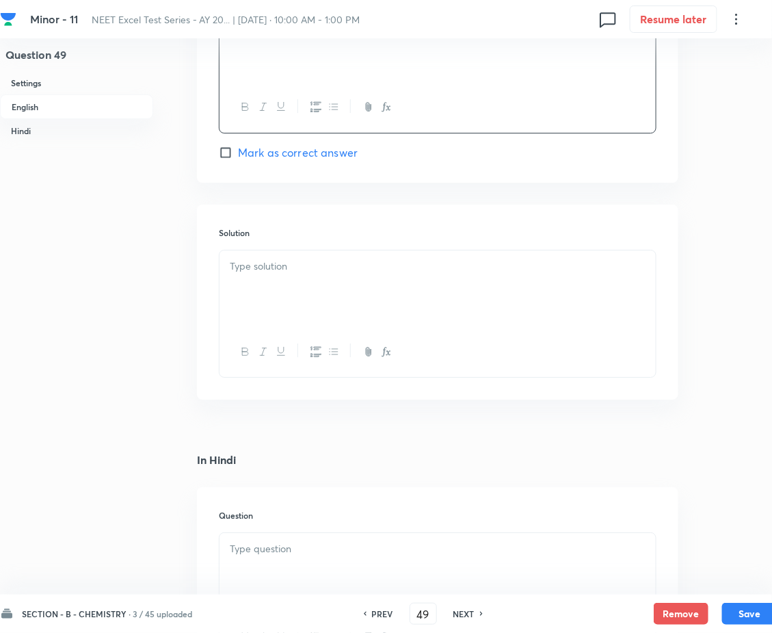
scroll to position [1334, 0]
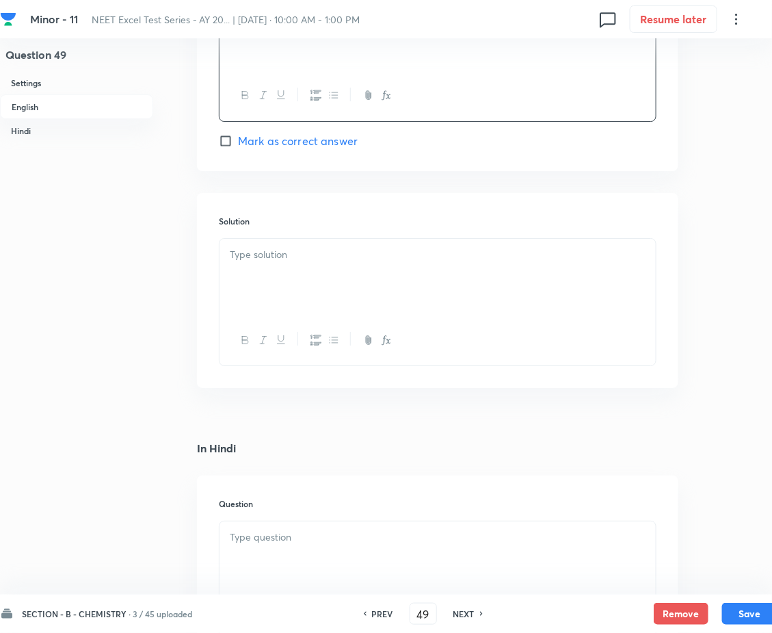
click at [289, 302] on div at bounding box center [438, 277] width 436 height 77
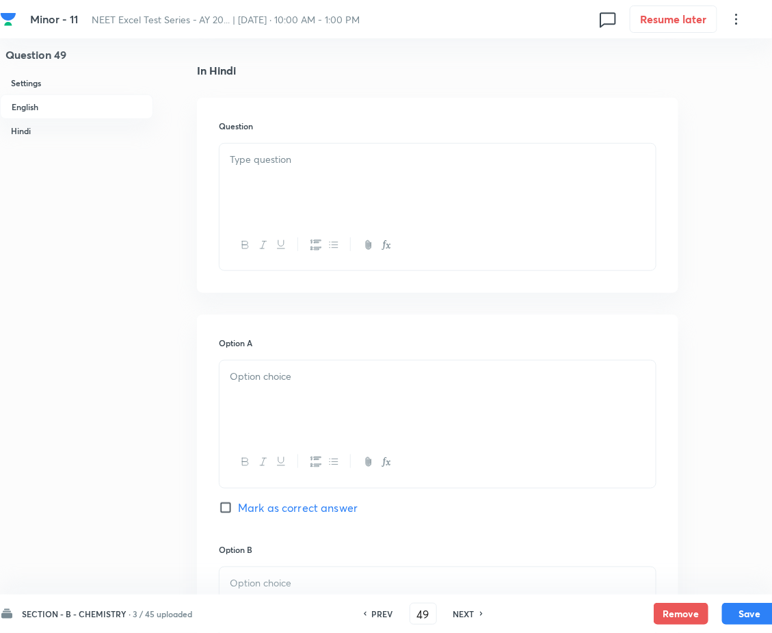
scroll to position [1744, 0]
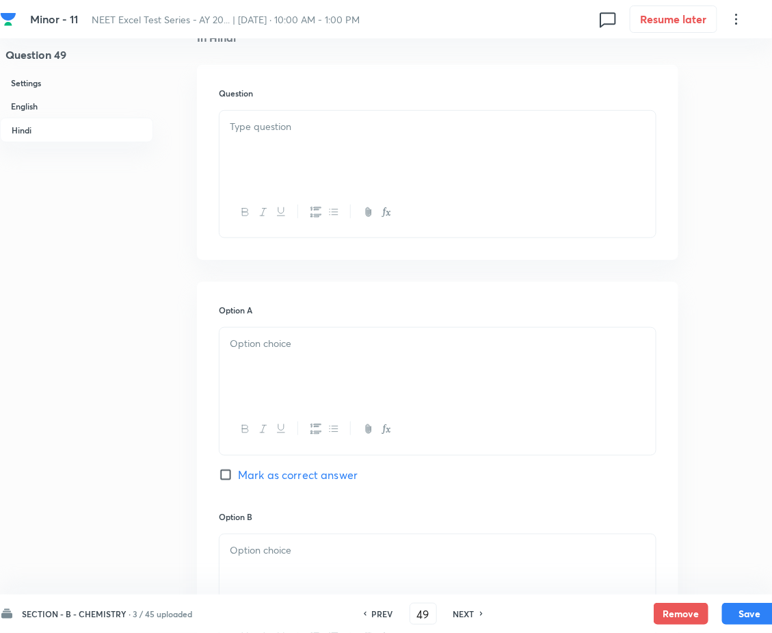
click at [408, 403] on div at bounding box center [438, 366] width 436 height 77
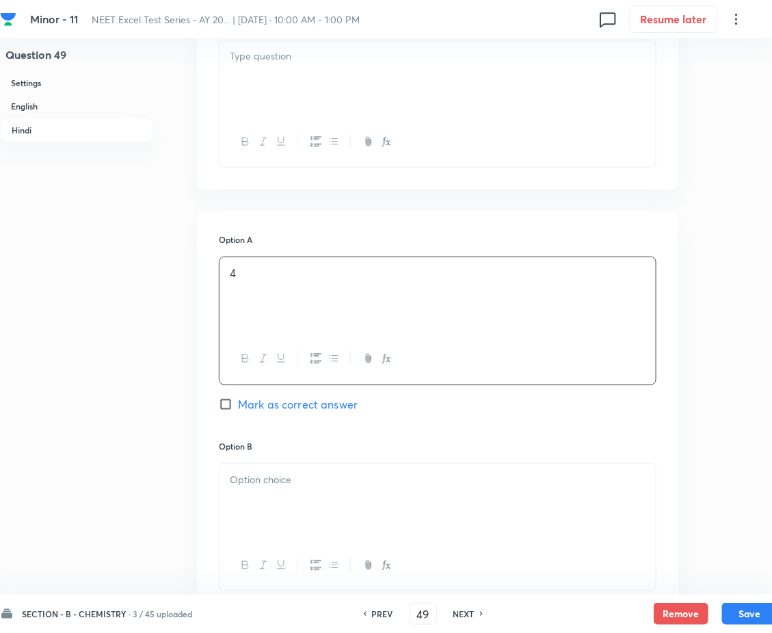
scroll to position [1950, 0]
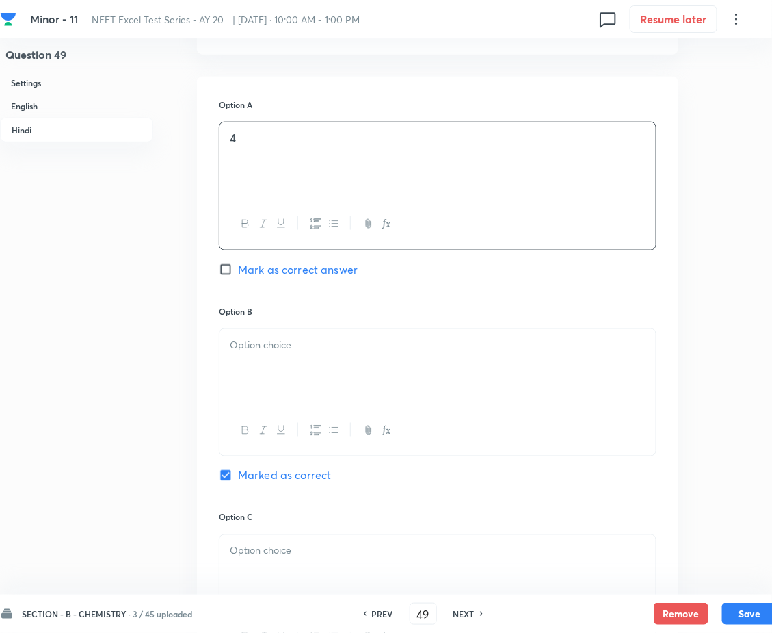
click at [404, 353] on p at bounding box center [438, 345] width 416 height 16
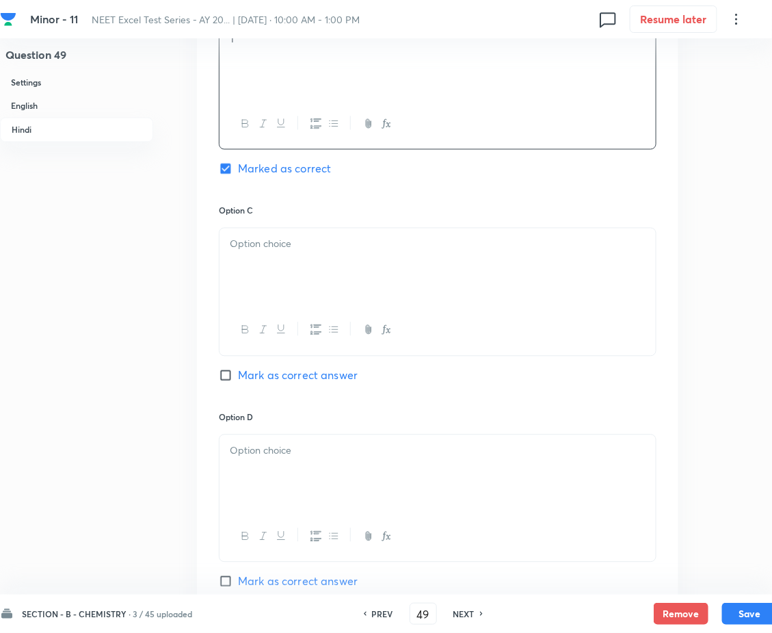
scroll to position [2257, 0]
click at [378, 304] on div at bounding box center [438, 265] width 436 height 77
click at [358, 252] on p at bounding box center [438, 245] width 416 height 16
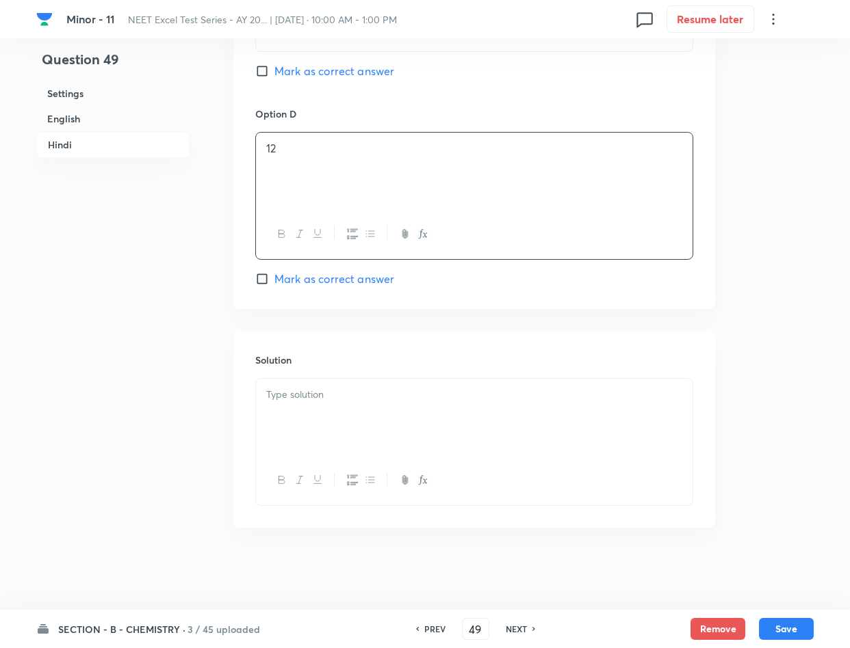
scroll to position [2617, 0]
click at [326, 394] on p at bounding box center [474, 395] width 416 height 16
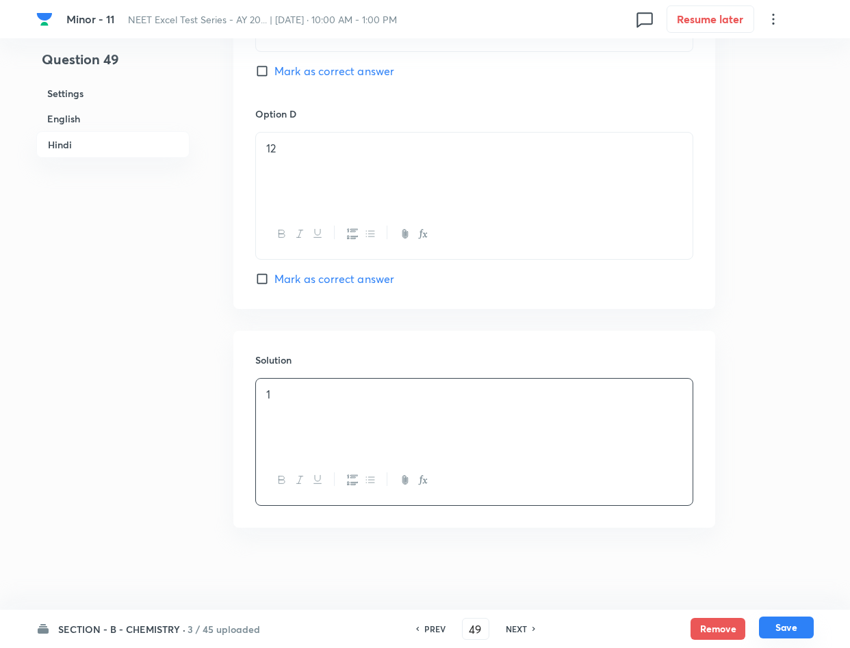
click at [781, 631] on button "Save" at bounding box center [786, 628] width 55 height 22
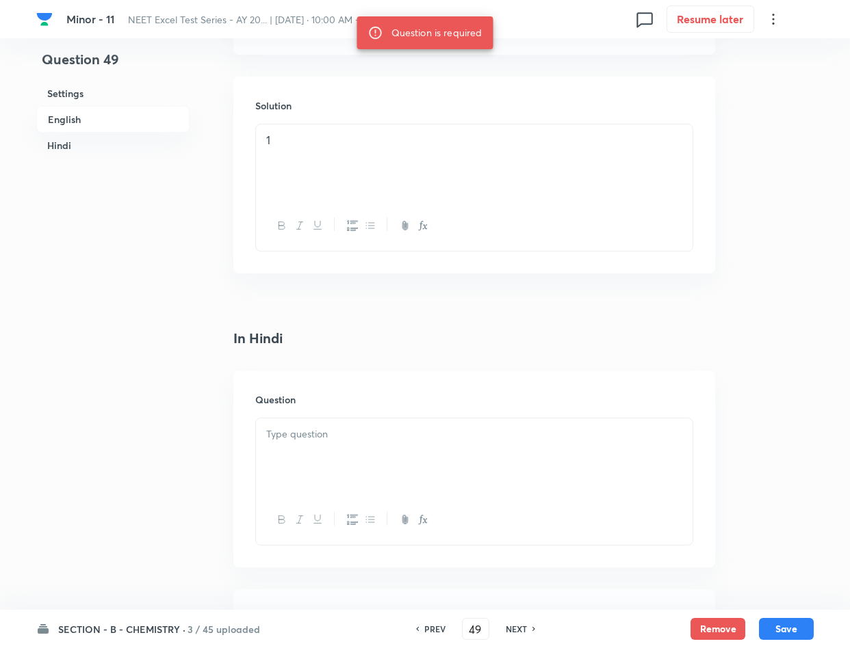
scroll to position [1591, 0]
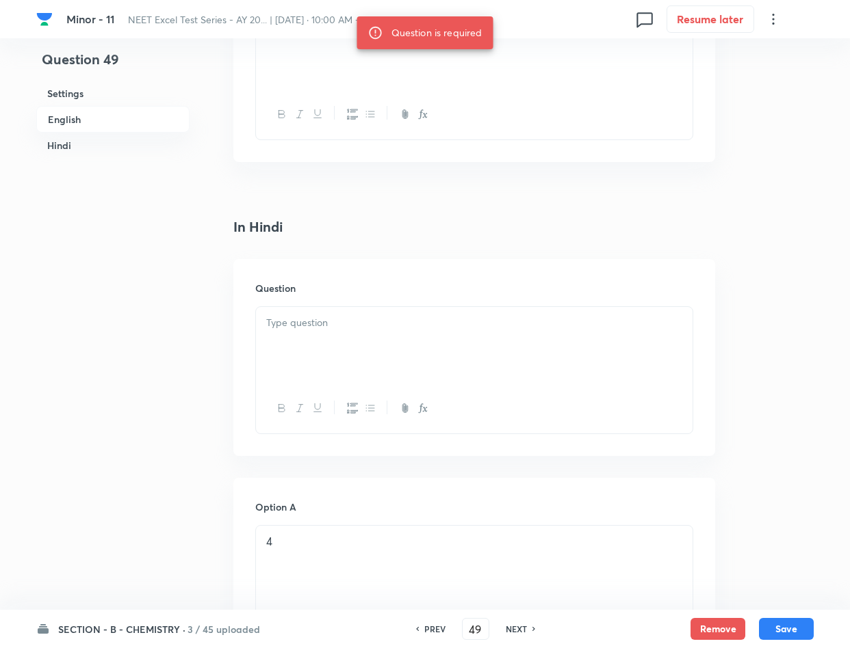
click at [313, 329] on p at bounding box center [474, 323] width 416 height 16
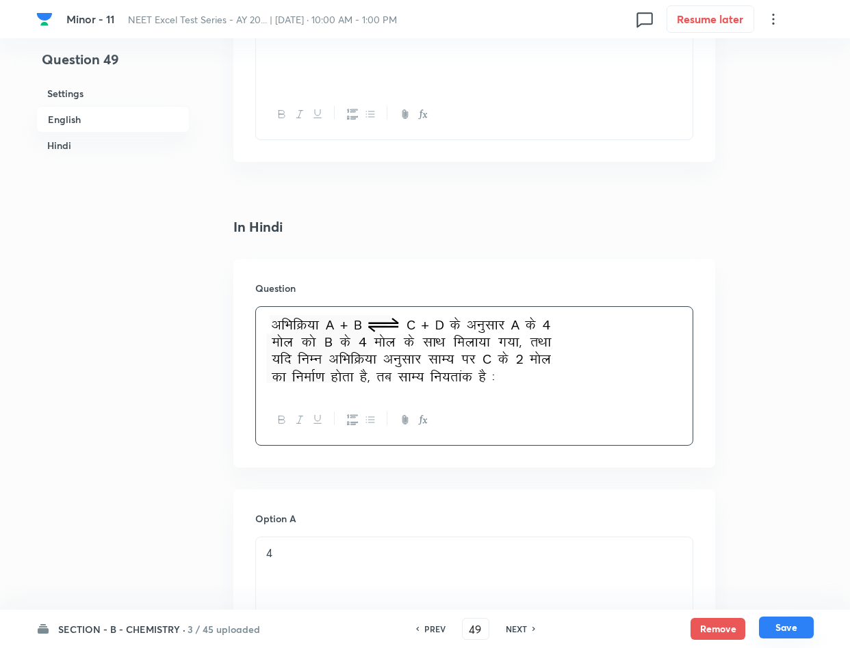
click at [794, 620] on button "Save" at bounding box center [786, 628] width 55 height 22
type input "50"
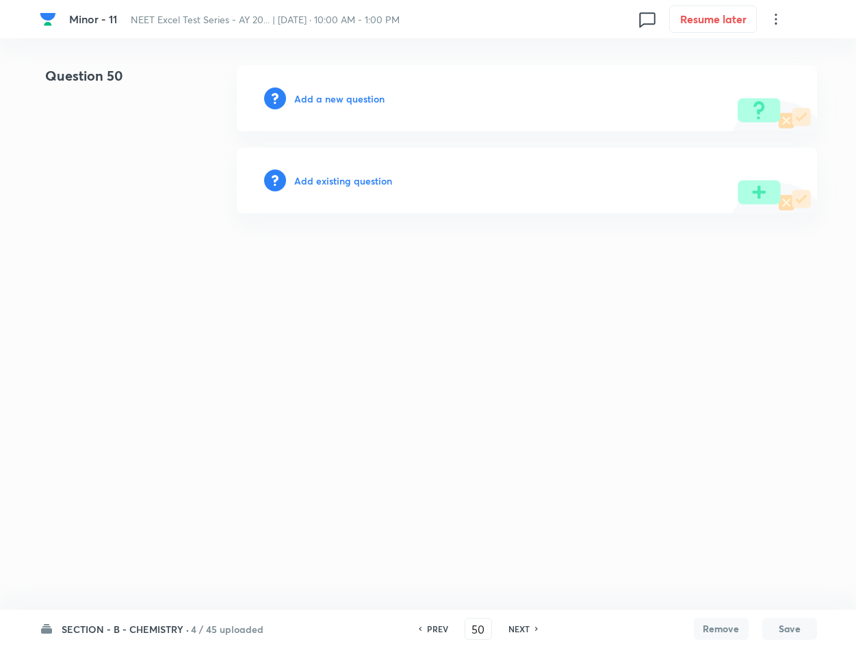
click at [331, 95] on h6 "Add a new question" at bounding box center [339, 99] width 90 height 14
click at [331, 95] on h6 "Choose a question type" at bounding box center [346, 99] width 105 height 14
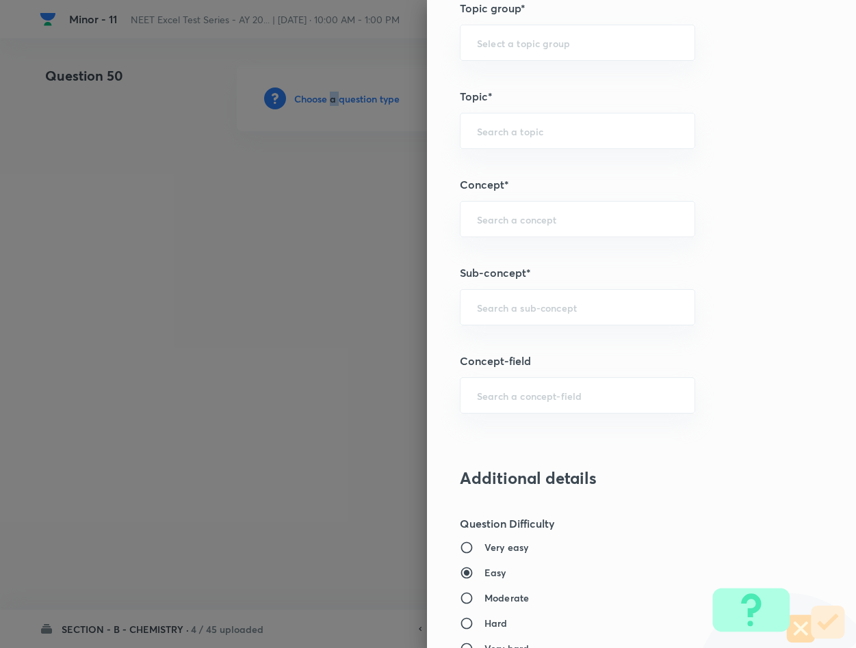
scroll to position [718, 0]
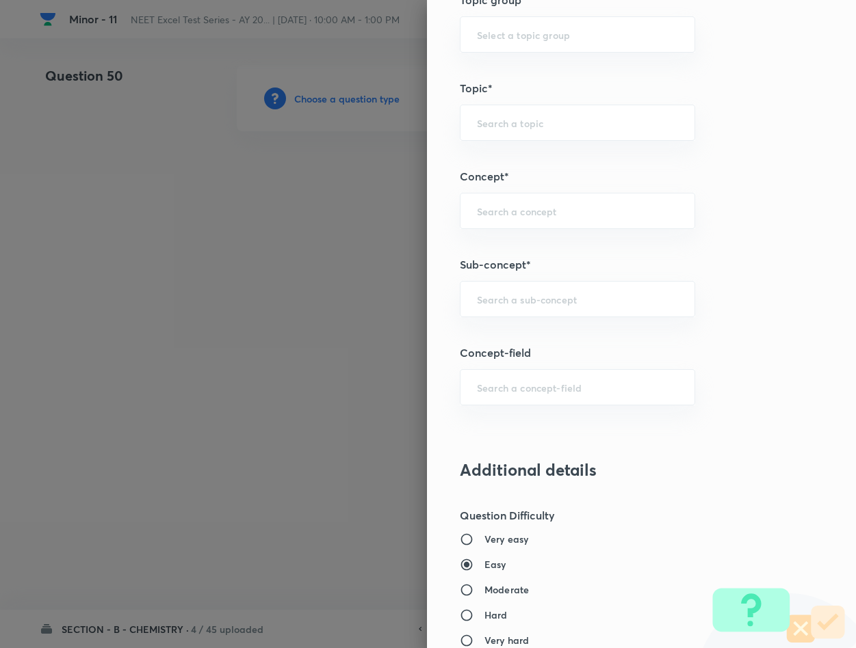
click at [564, 324] on div "Question settings Question type* Single choice correct Number of options* 2 3 4…" at bounding box center [641, 324] width 429 height 648
click at [563, 304] on input "text" at bounding box center [577, 299] width 201 height 13
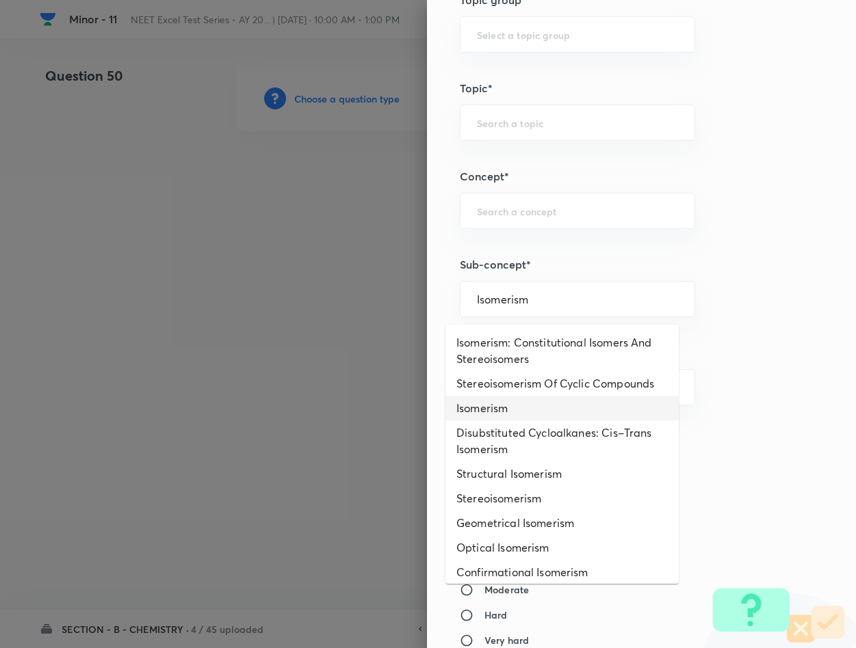
click at [575, 417] on li "Isomerism" at bounding box center [561, 408] width 233 height 25
type input "Isomerism"
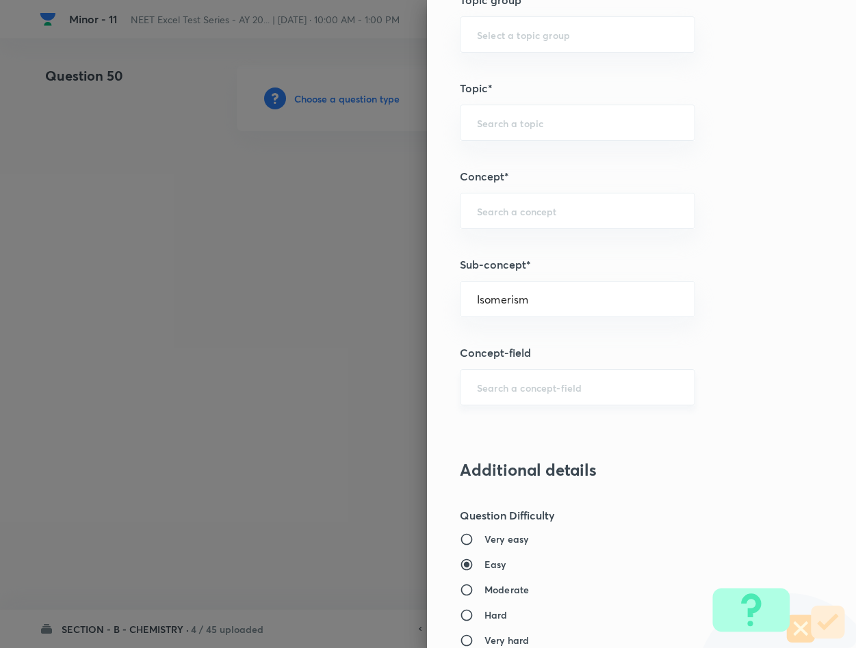
type input "Chemistry"
type input "Inorganic Chemistry"
type input "Co-ordination Compounds"
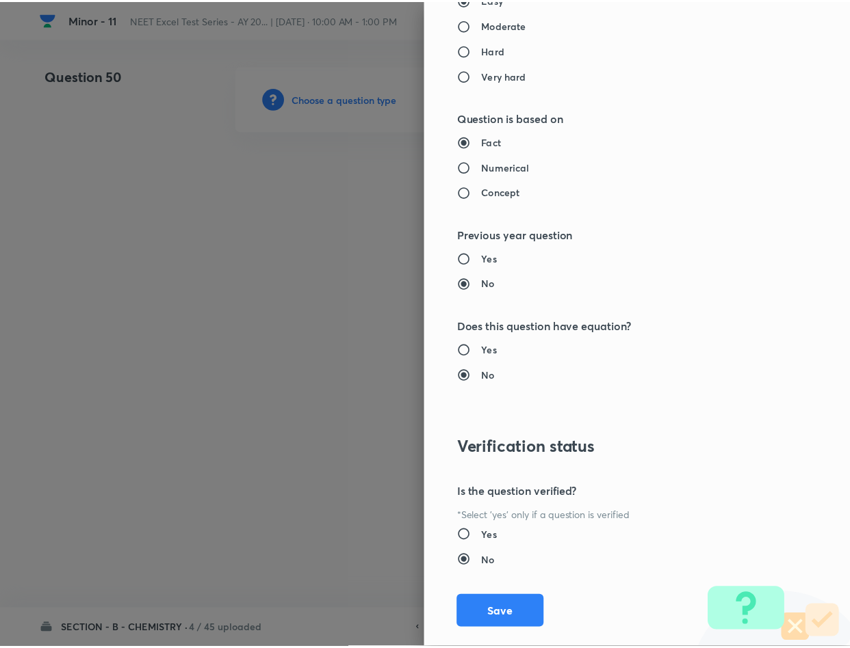
scroll to position [1312, 0]
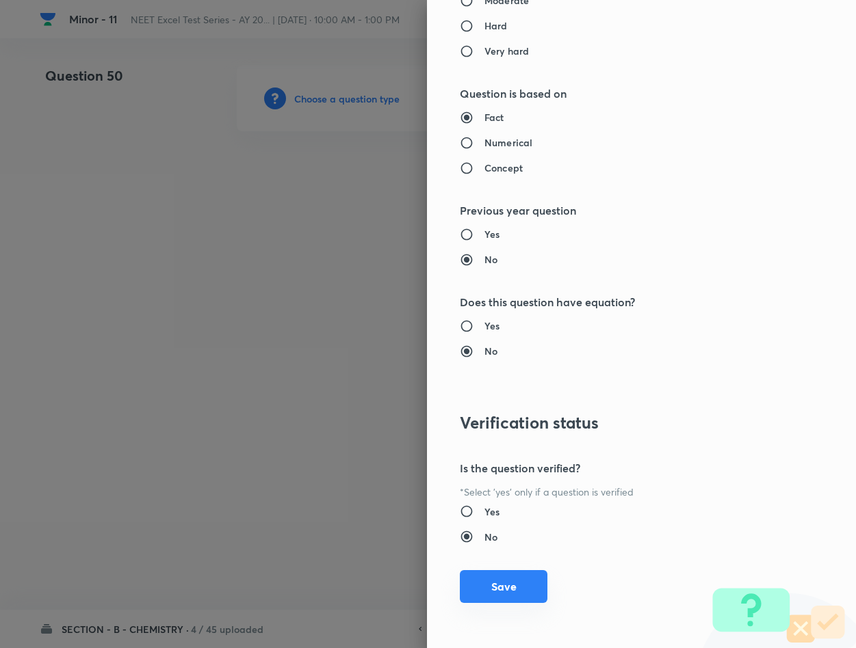
click at [507, 597] on button "Save" at bounding box center [504, 587] width 88 height 33
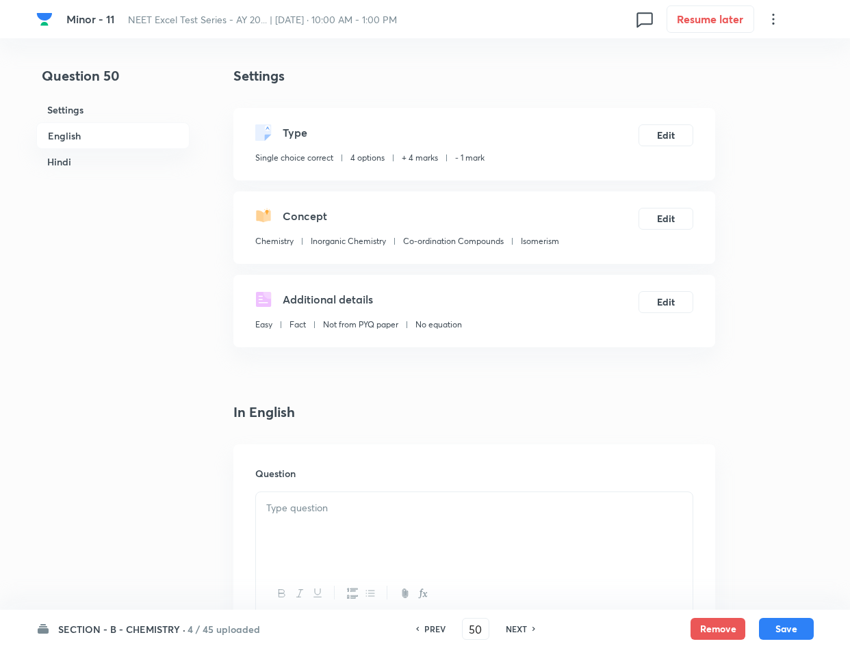
click at [283, 505] on p at bounding box center [474, 509] width 416 height 16
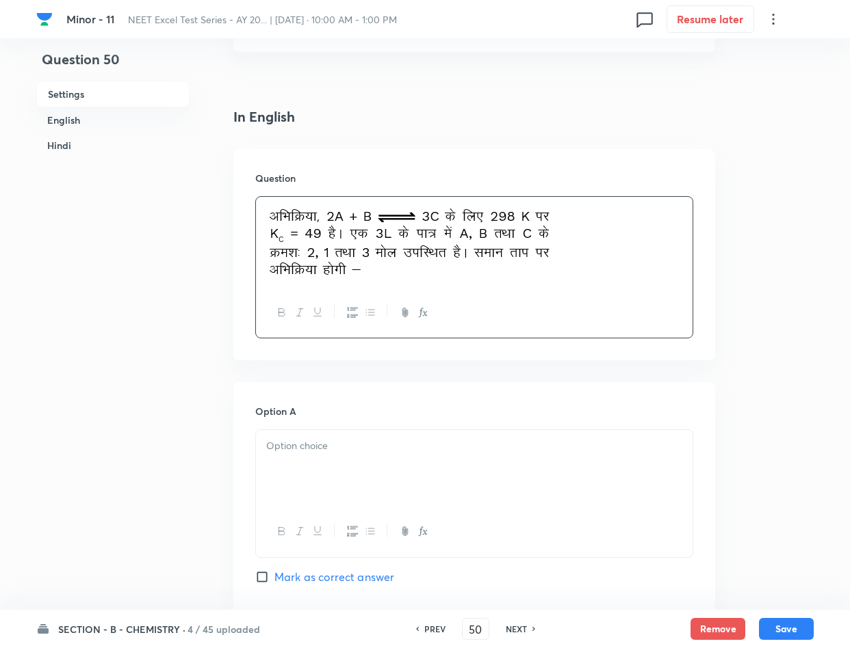
scroll to position [308, 0]
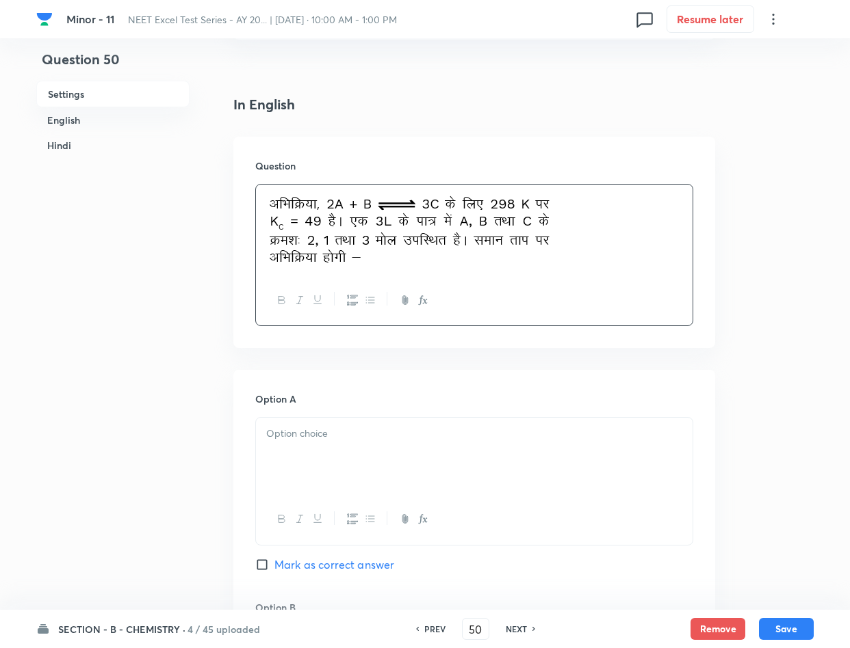
click at [314, 442] on p at bounding box center [474, 434] width 416 height 16
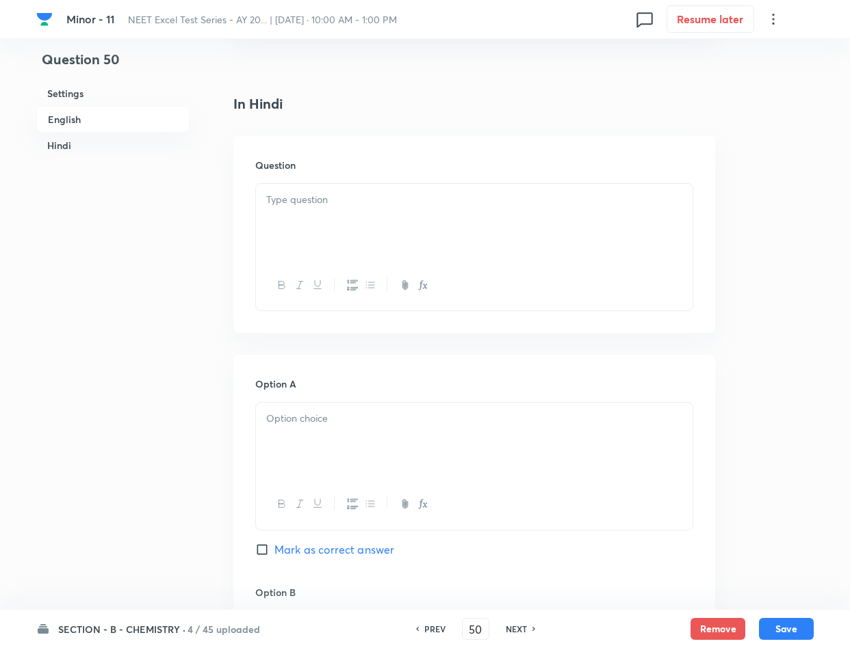
scroll to position [1744, 0]
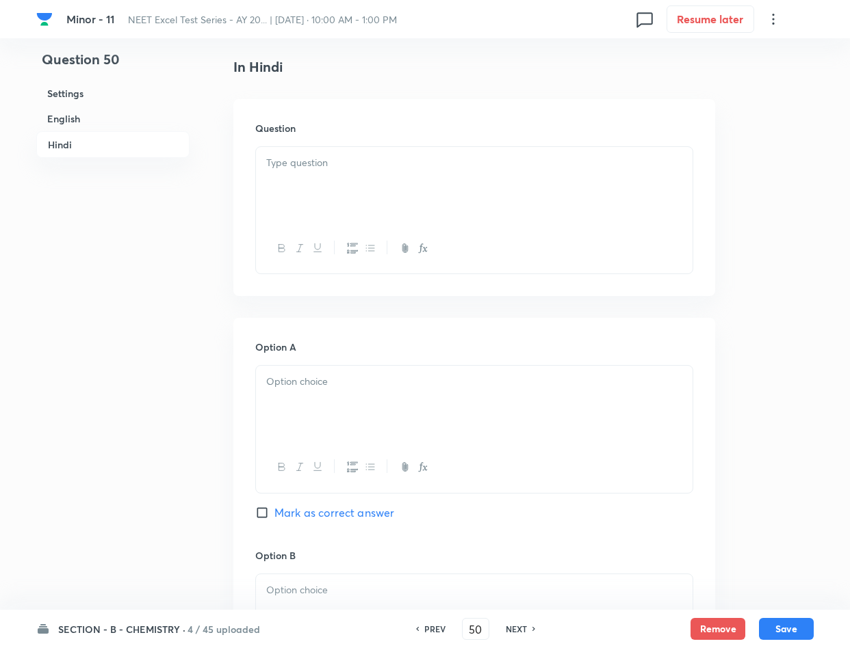
click at [321, 408] on div at bounding box center [474, 404] width 436 height 77
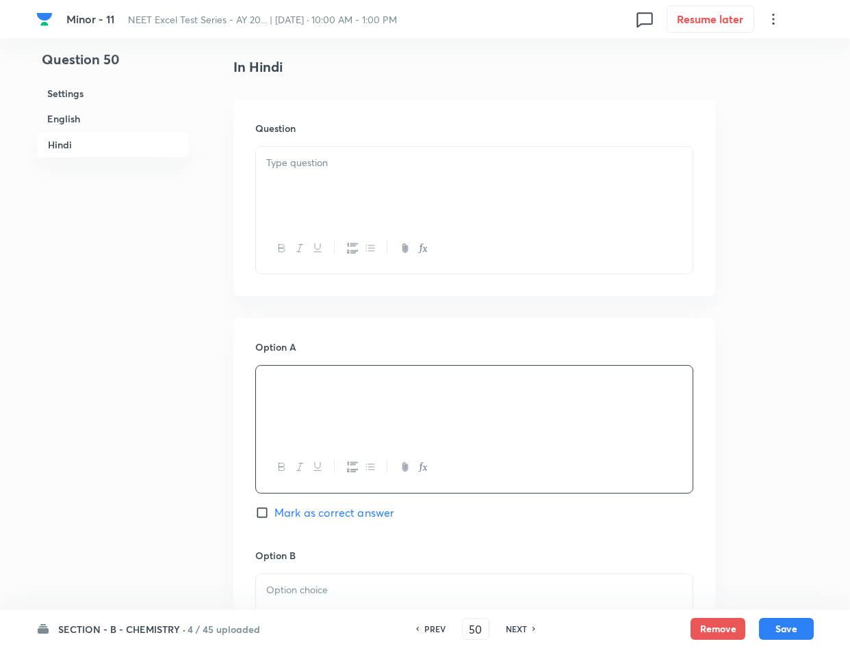
click at [319, 199] on div at bounding box center [474, 185] width 436 height 77
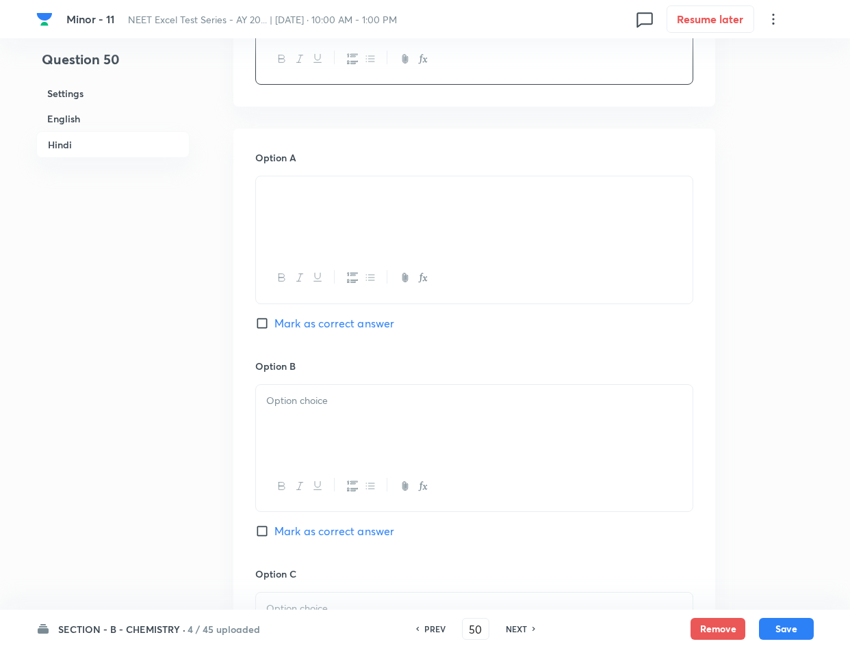
scroll to position [1950, 0]
click at [320, 395] on div at bounding box center [474, 422] width 436 height 77
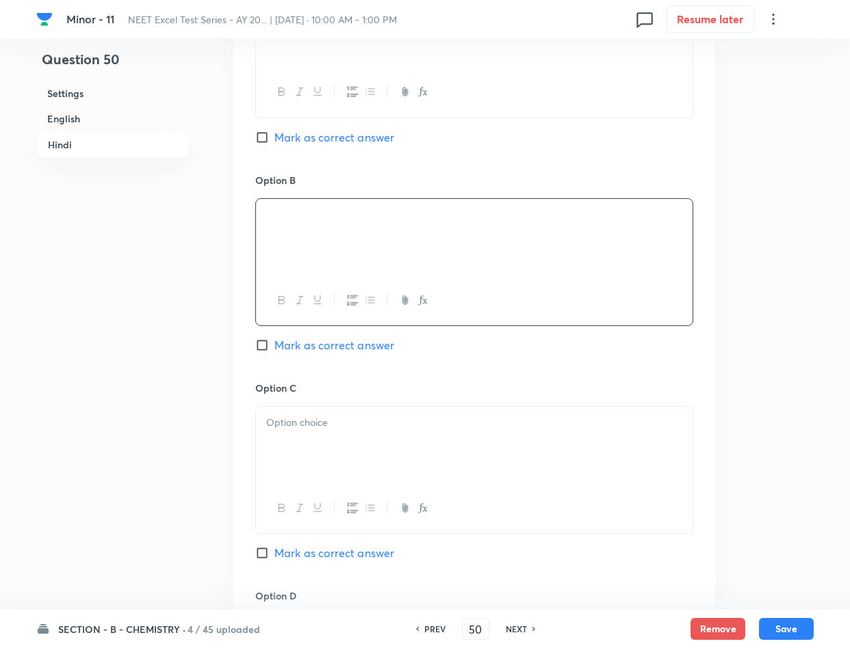
scroll to position [2155, 0]
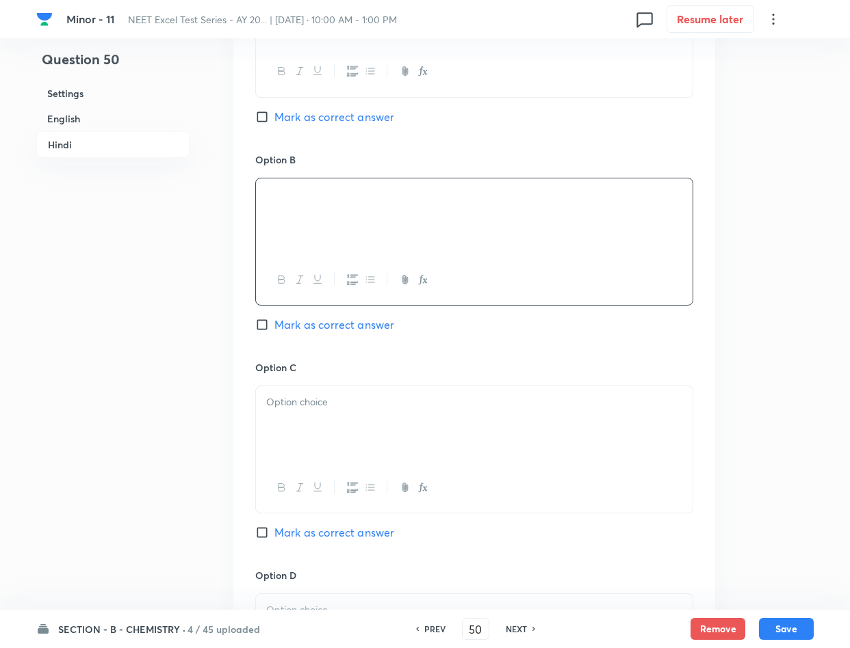
click at [289, 403] on p at bounding box center [474, 403] width 416 height 16
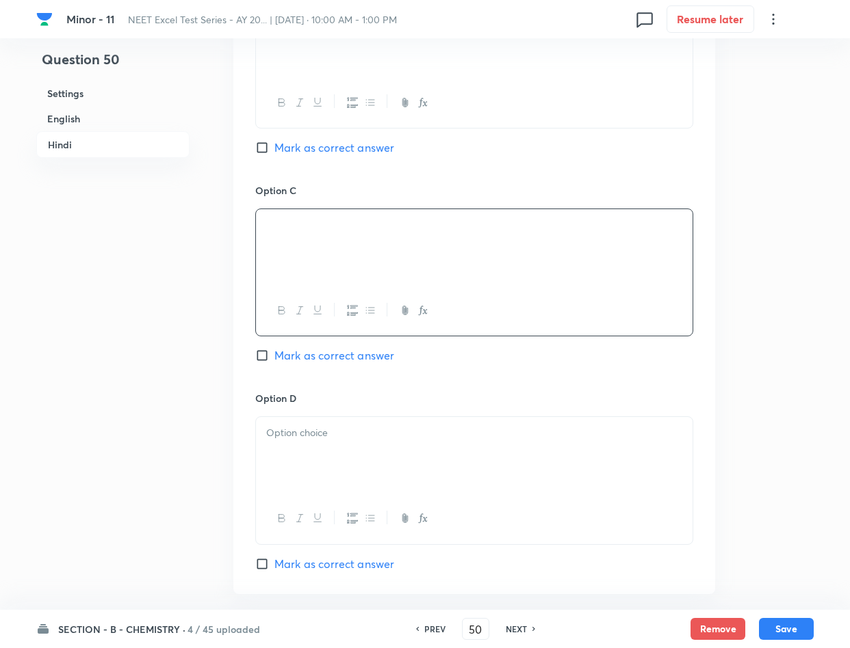
scroll to position [2360, 0]
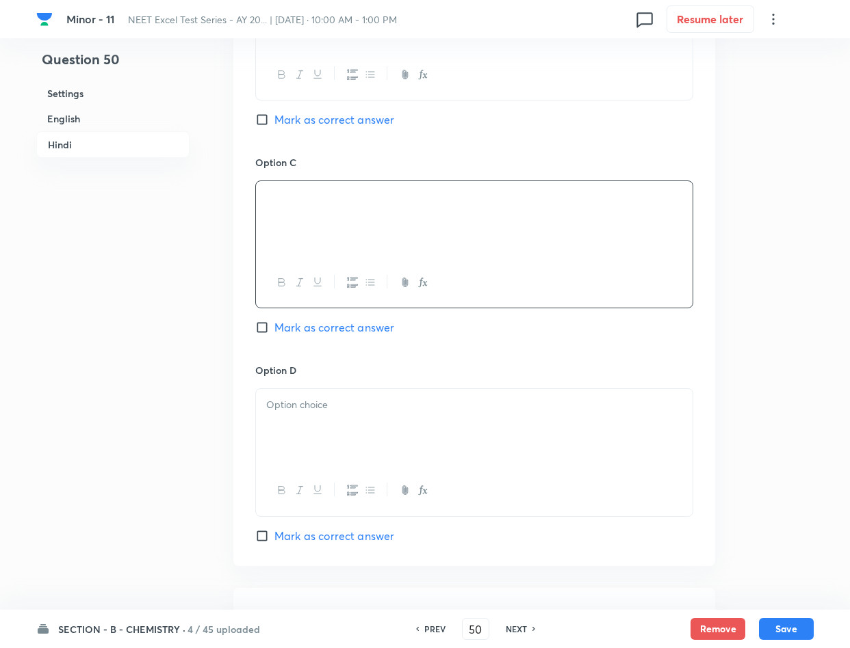
click at [380, 405] on p at bounding box center [474, 405] width 416 height 16
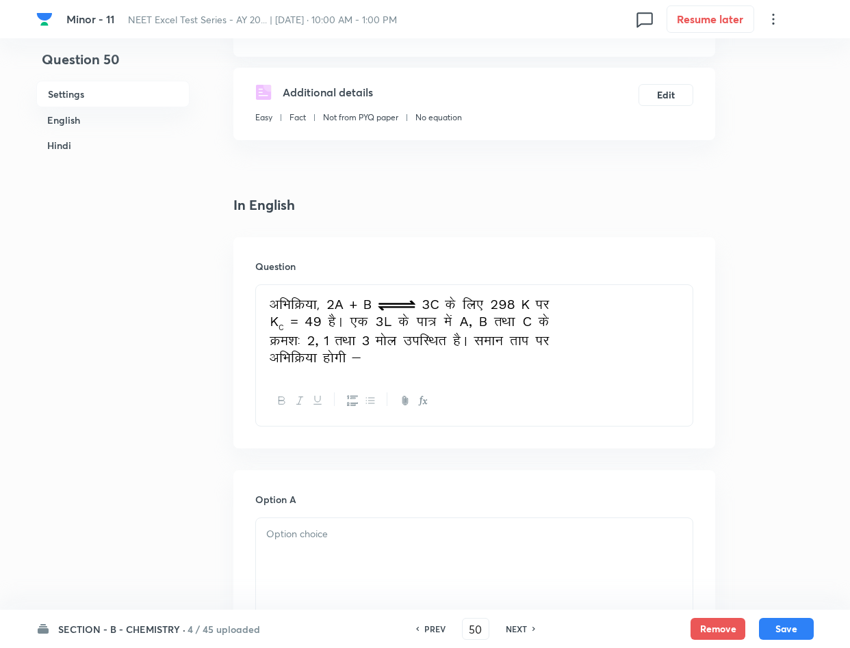
scroll to position [205, 0]
click at [591, 322] on p at bounding box center [474, 333] width 416 height 75
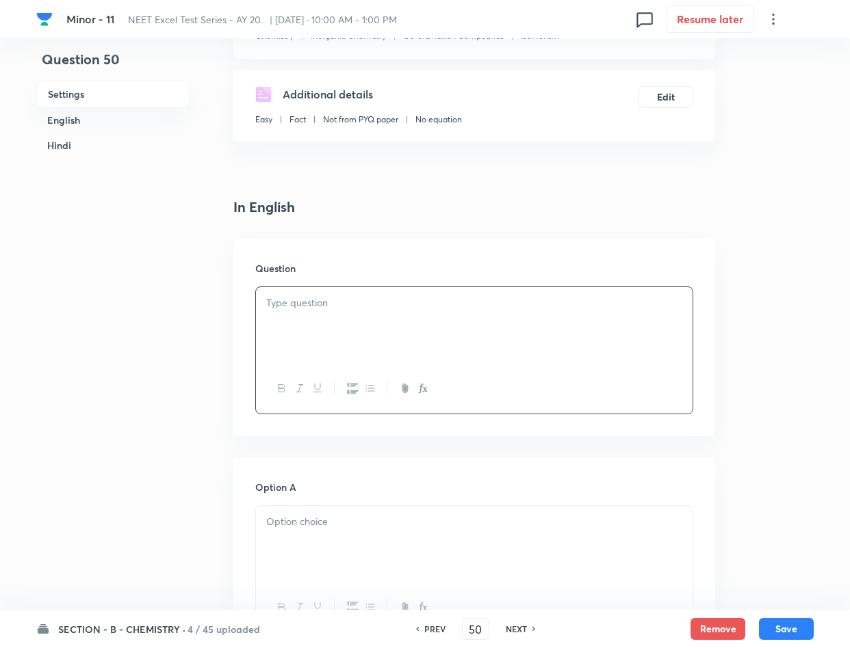
click at [345, 319] on div at bounding box center [474, 325] width 436 height 77
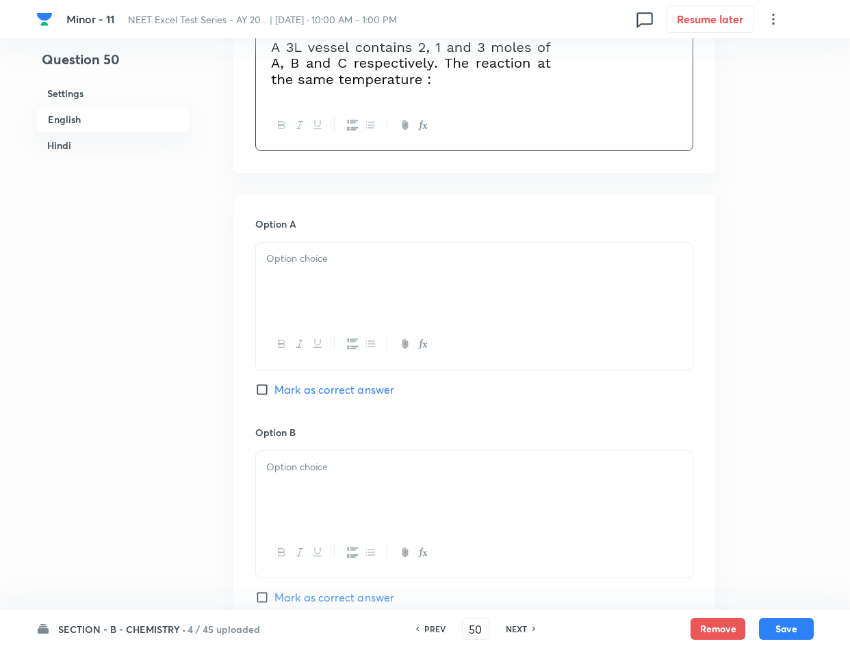
scroll to position [513, 0]
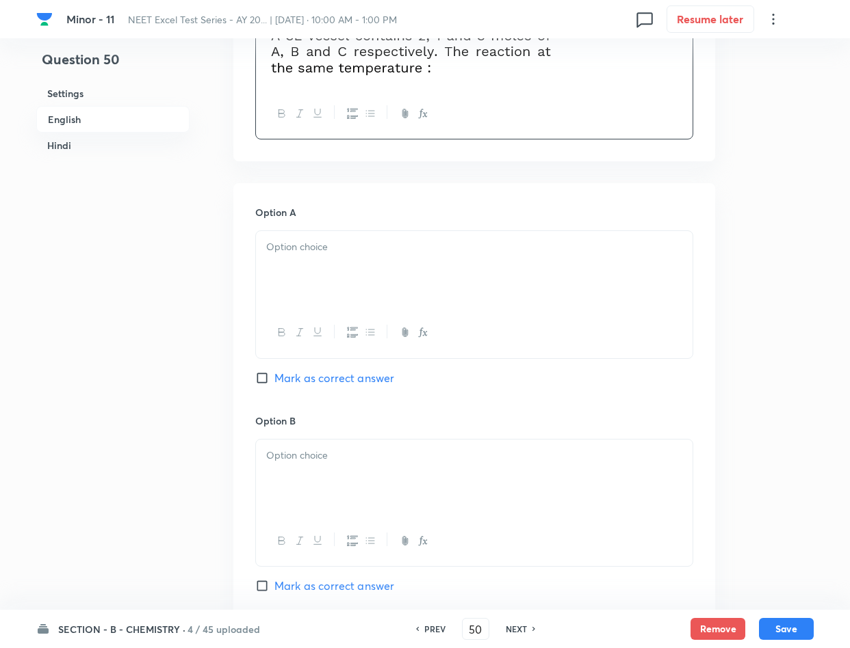
click at [312, 265] on div at bounding box center [474, 269] width 436 height 77
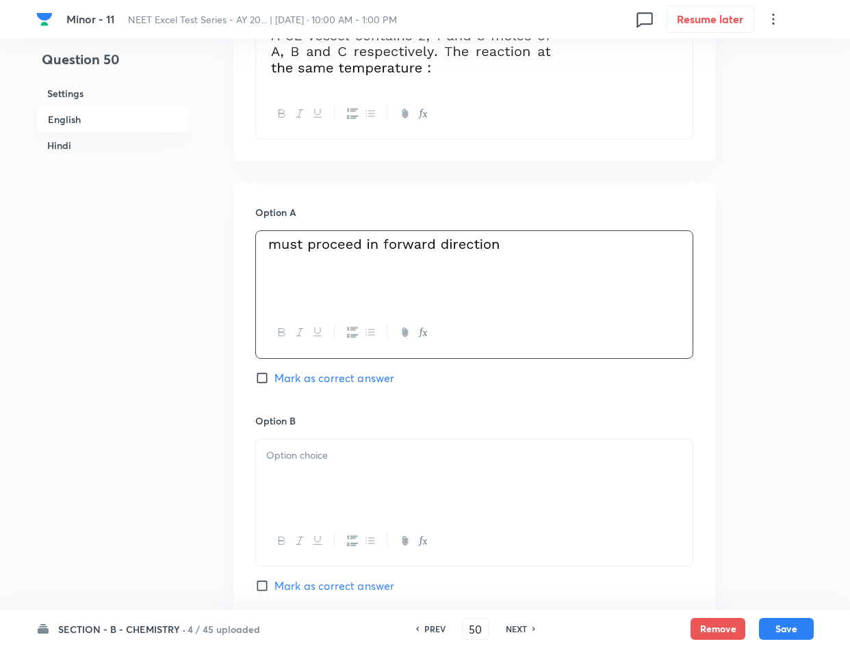
click at [309, 380] on span "Mark as correct answer" at bounding box center [334, 378] width 120 height 16
click at [274, 380] on input "Mark as correct answer" at bounding box center [264, 378] width 19 height 14
checkbox input "true"
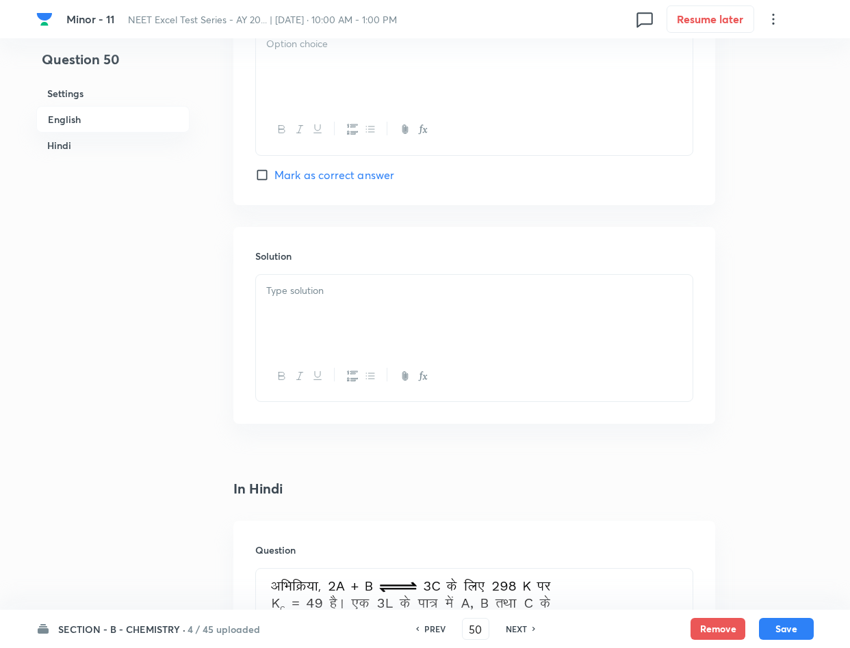
scroll to position [1334, 0]
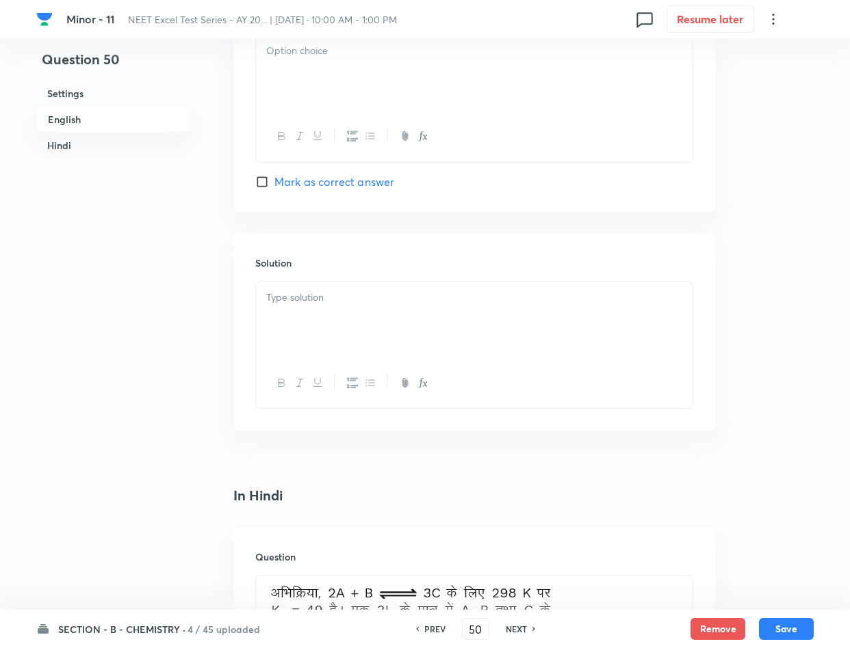
click at [320, 330] on div at bounding box center [474, 320] width 436 height 77
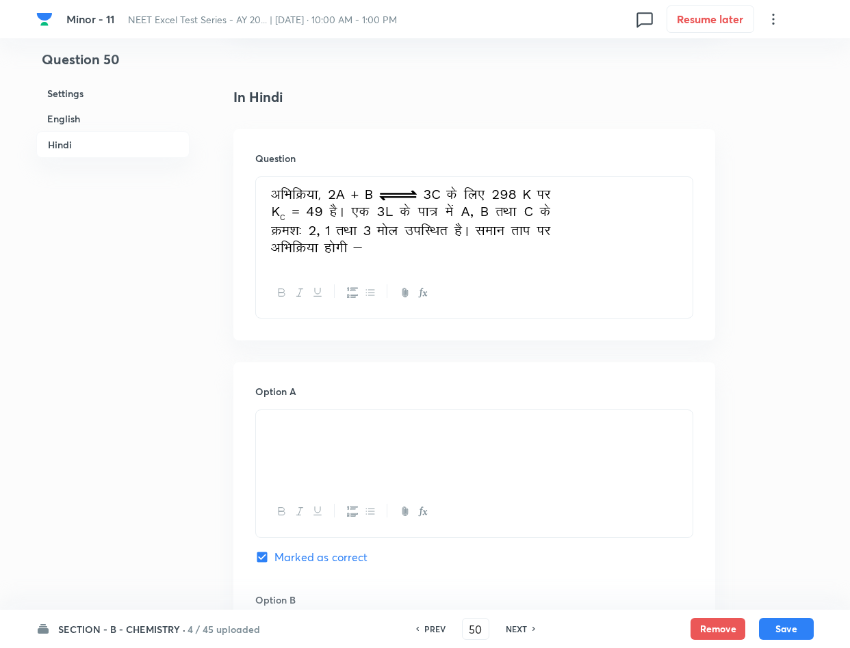
scroll to position [1847, 0]
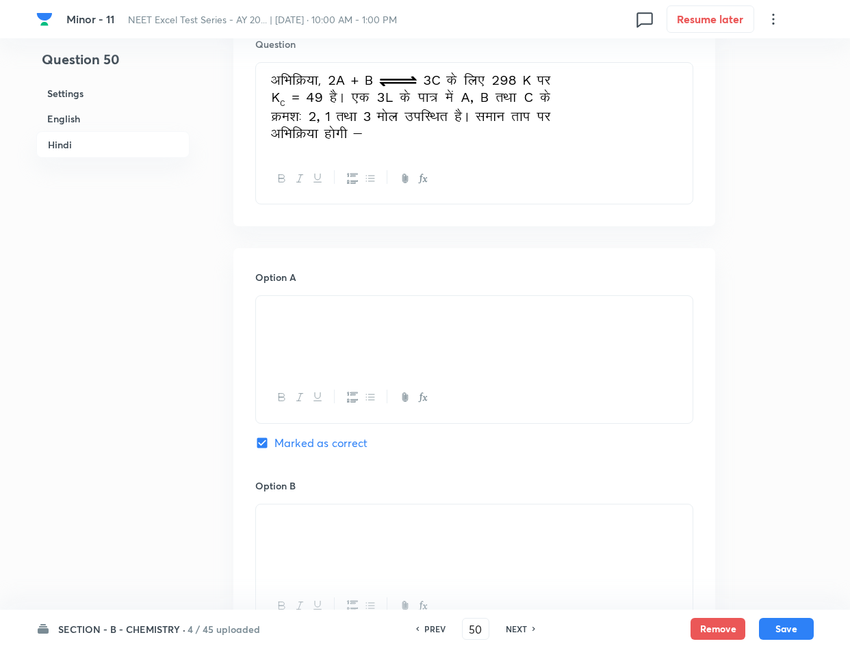
drag, startPoint x: 341, startPoint y: 324, endPoint x: 259, endPoint y: 310, distance: 82.7
click at [259, 310] on div at bounding box center [474, 334] width 436 height 77
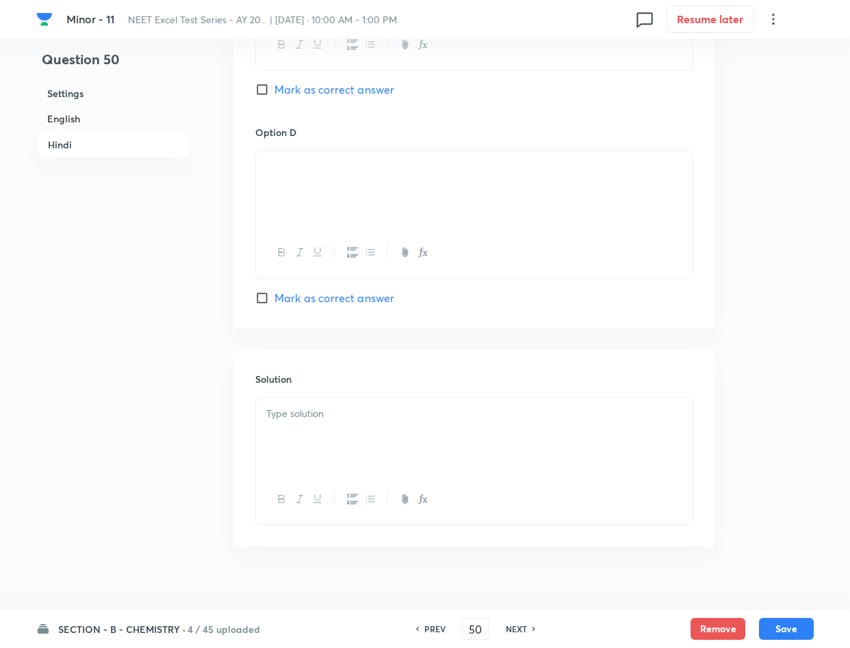
scroll to position [2644, 0]
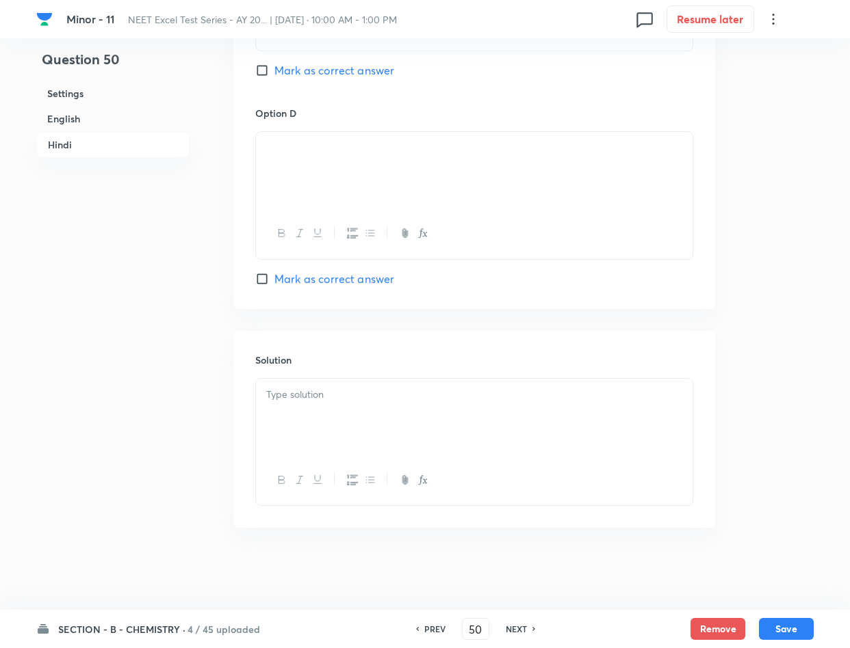
click at [298, 403] on div at bounding box center [474, 417] width 436 height 77
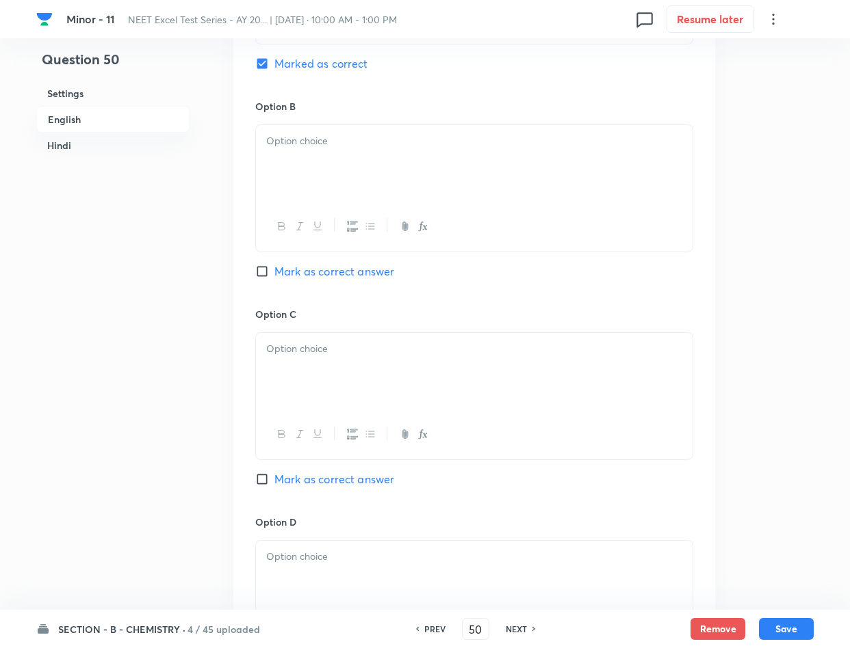
scroll to position [797, 0]
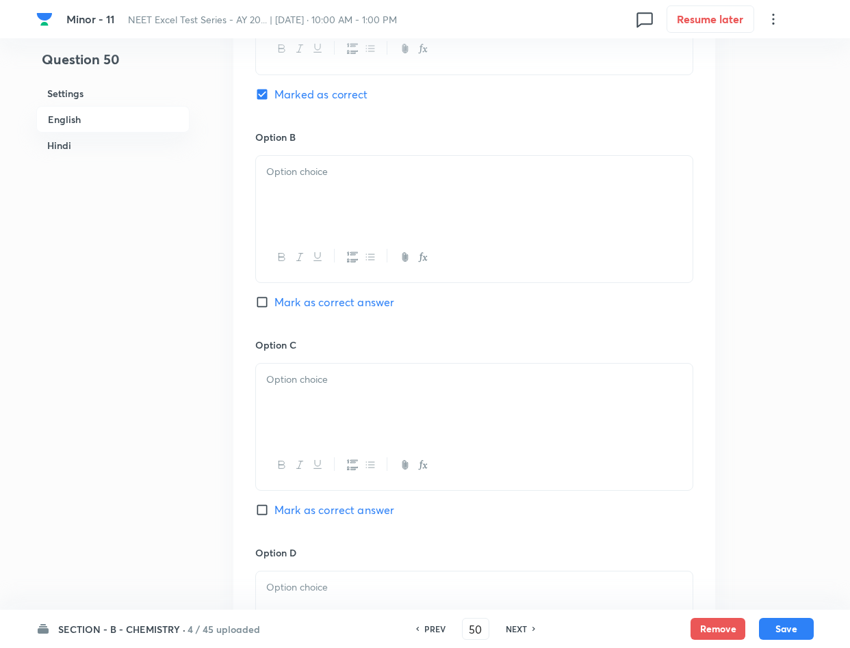
click at [291, 216] on div at bounding box center [474, 194] width 436 height 77
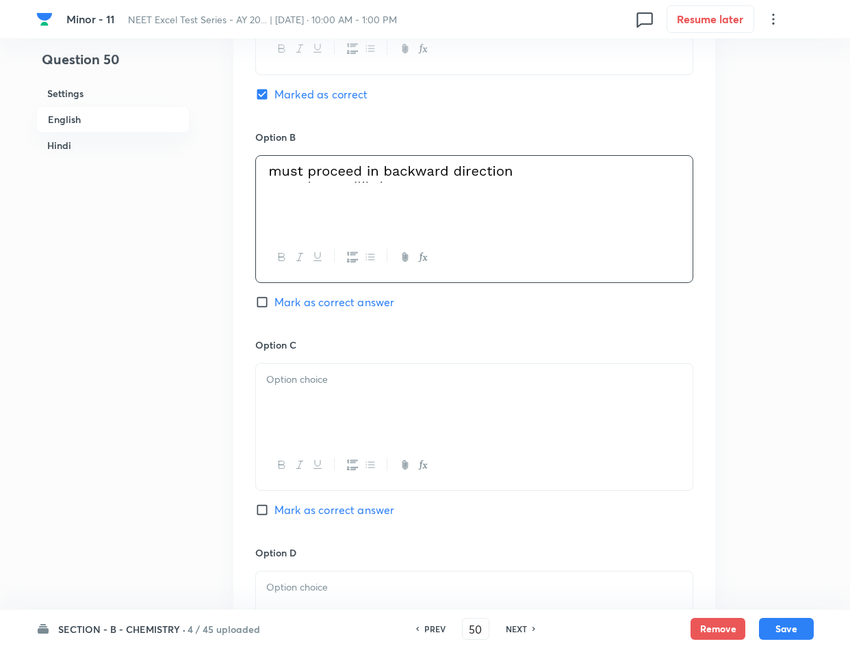
click at [330, 391] on div at bounding box center [474, 402] width 436 height 77
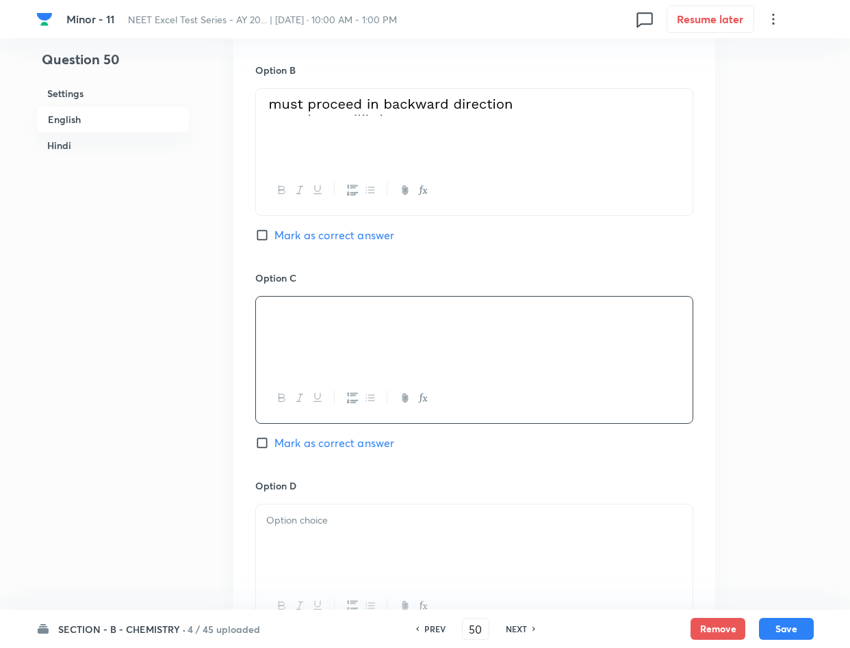
scroll to position [900, 0]
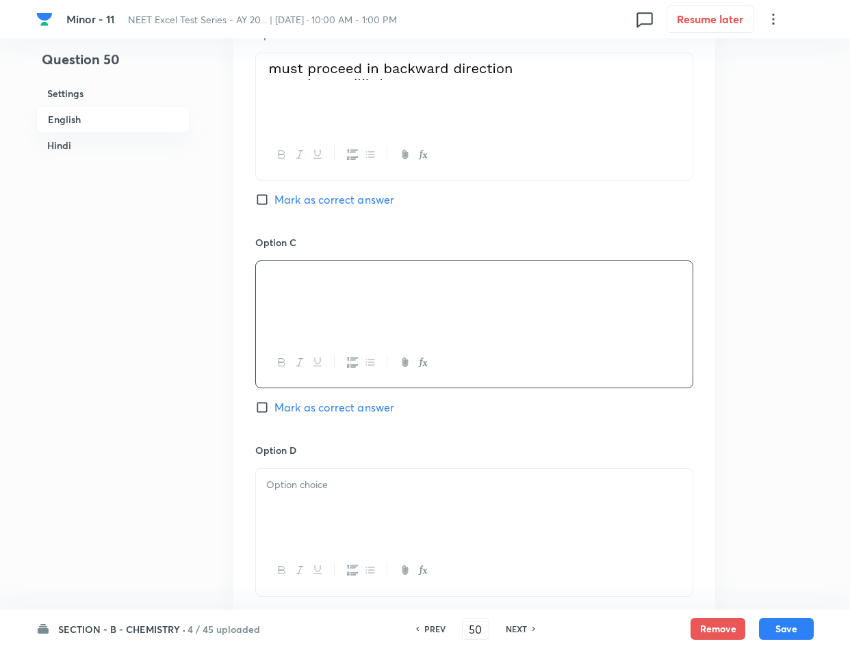
click at [386, 493] on p at bounding box center [474, 485] width 416 height 16
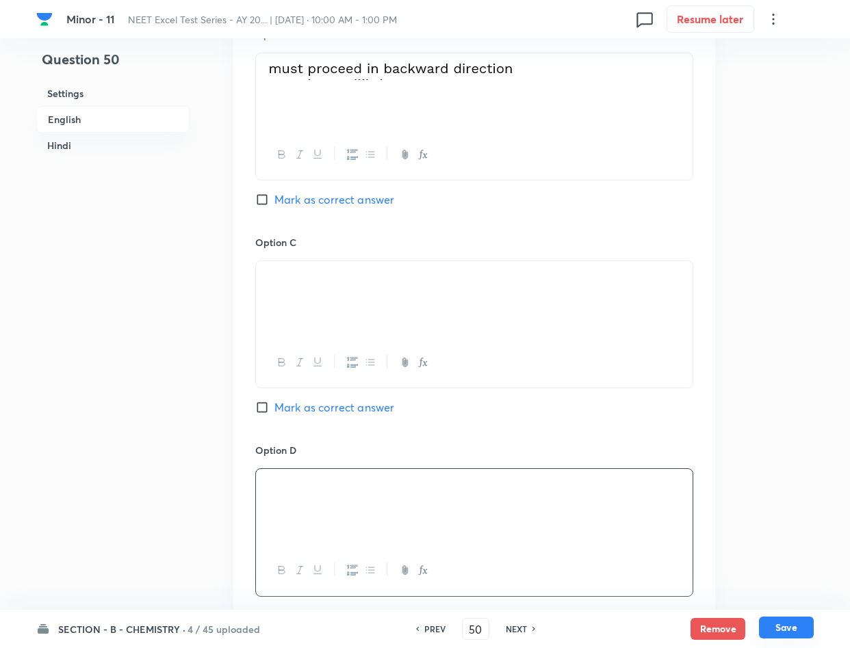
click at [788, 625] on button "Save" at bounding box center [786, 628] width 55 height 22
type input "51"
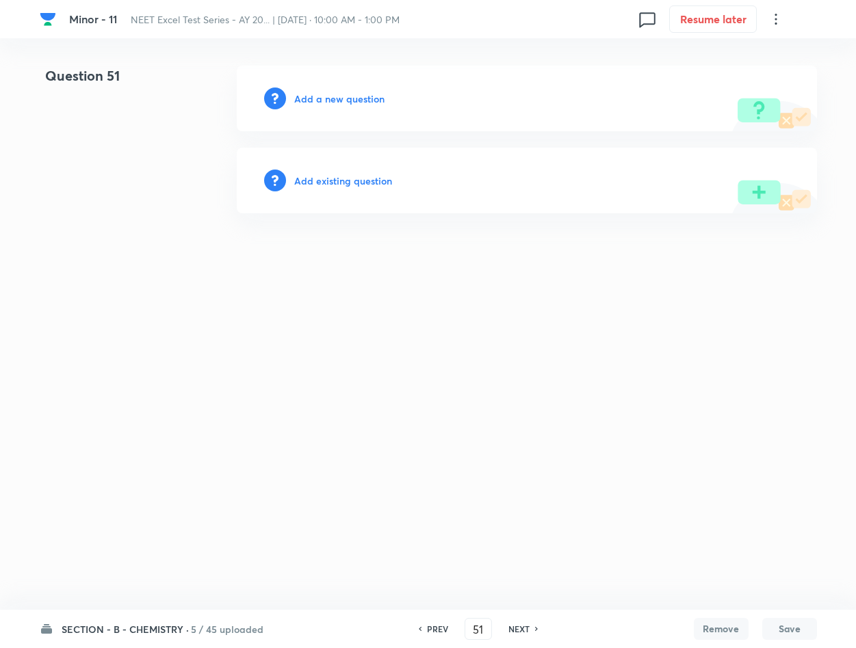
click at [355, 99] on h6 "Add a new question" at bounding box center [339, 99] width 90 height 14
click at [355, 99] on h6 "Choose a question type" at bounding box center [346, 99] width 105 height 14
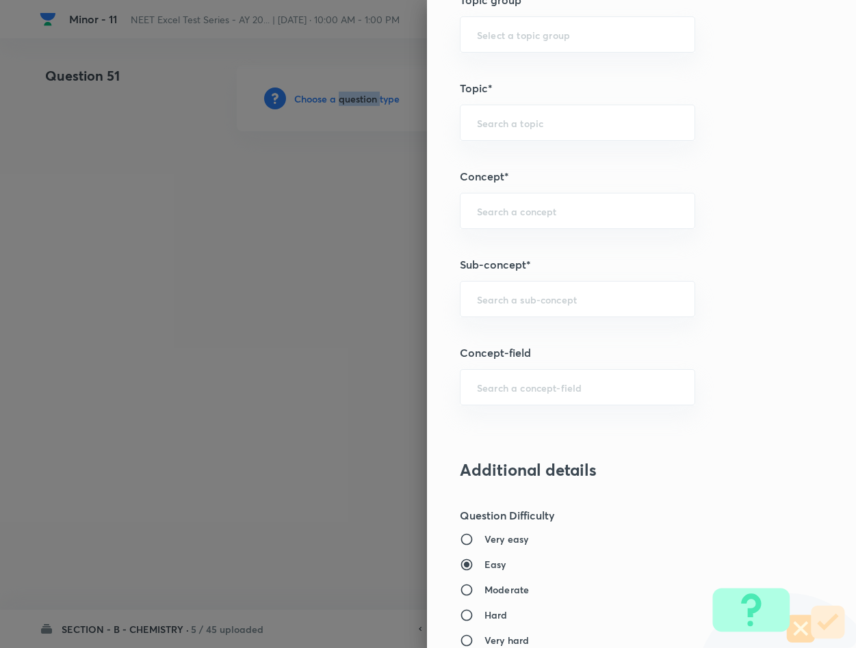
scroll to position [821, 0]
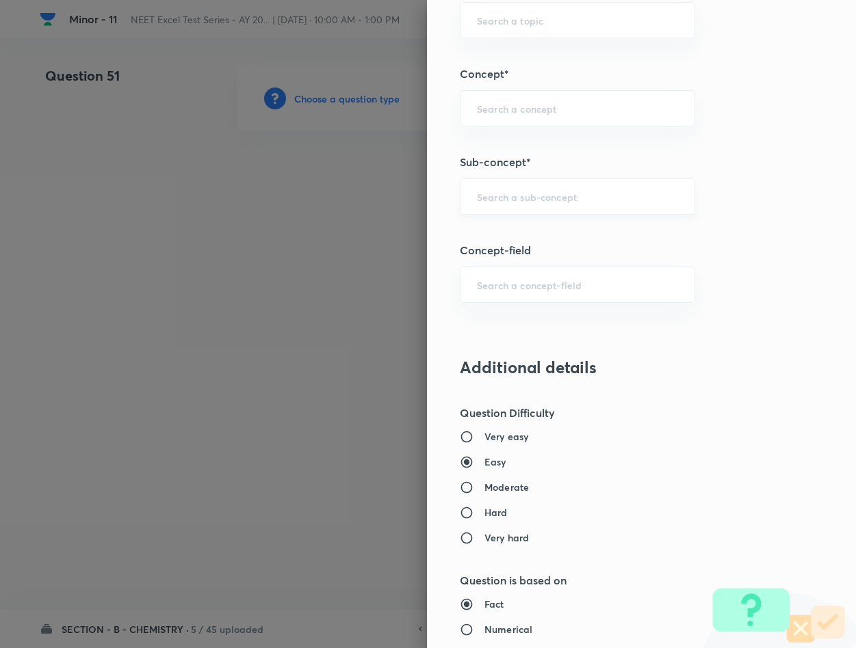
click at [490, 197] on input "text" at bounding box center [577, 196] width 201 height 13
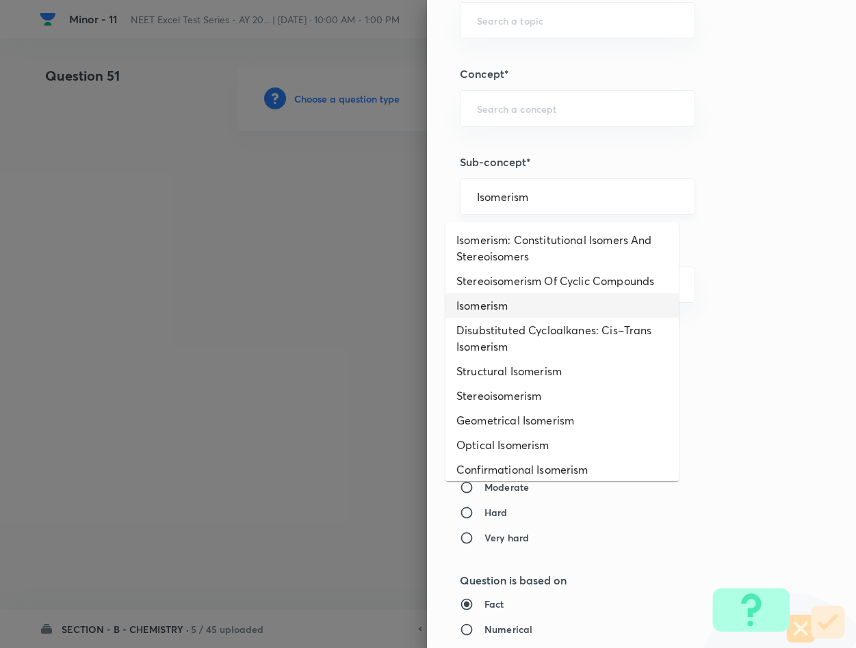
type input "Isomerism"
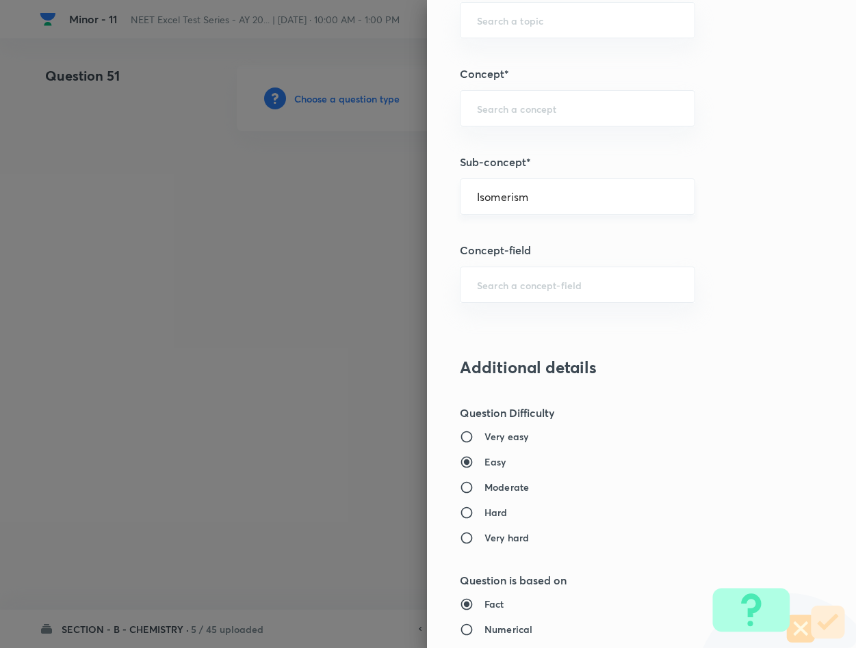
type input "Chemistry"
type input "Inorganic Chemistry"
type input "Co-ordination Compounds"
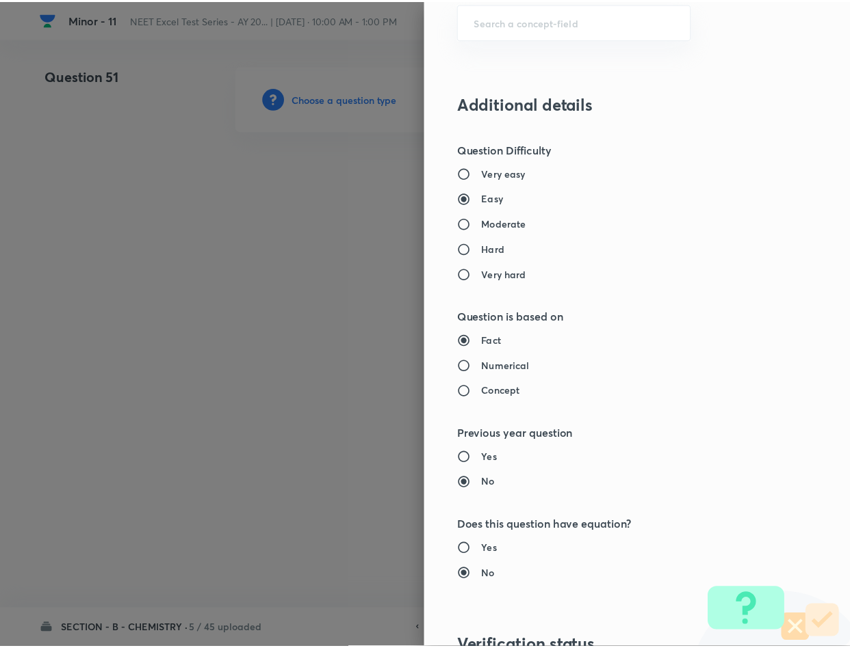
scroll to position [1312, 0]
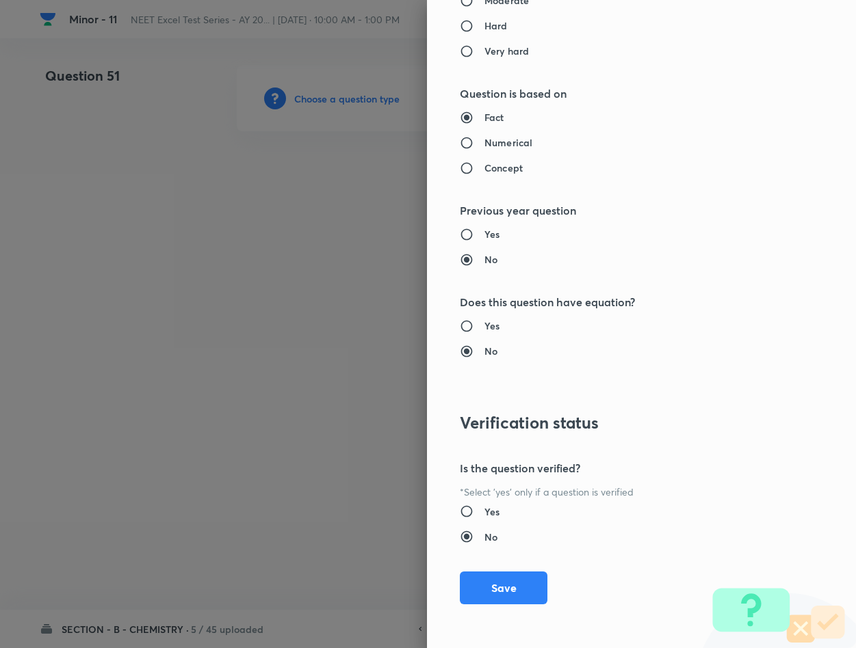
click at [495, 610] on div "Question settings Question type* Single choice correct Number of options* 2 3 4…" at bounding box center [641, 324] width 429 height 648
click at [495, 596] on button "Save" at bounding box center [504, 587] width 88 height 33
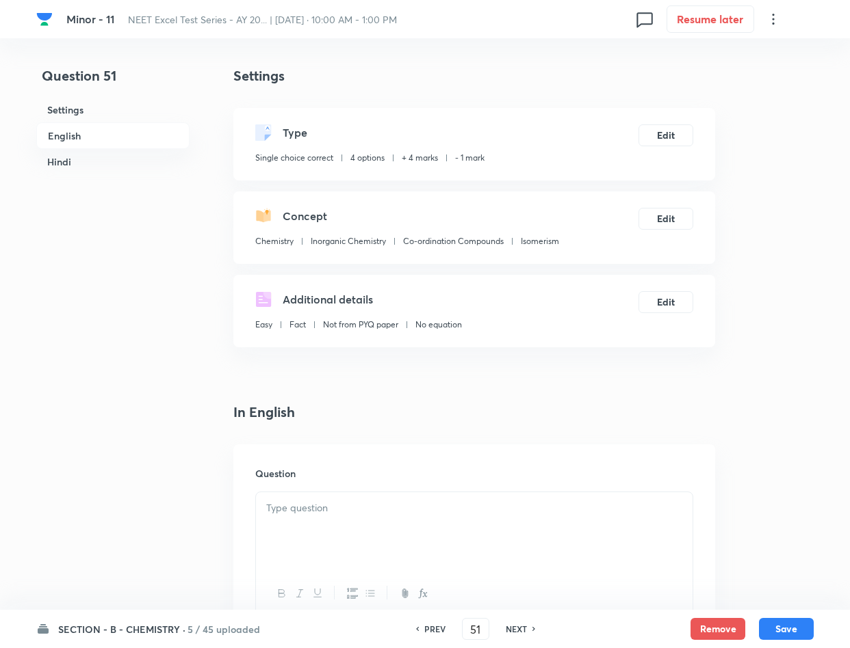
click at [407, 542] on div at bounding box center [474, 531] width 436 height 77
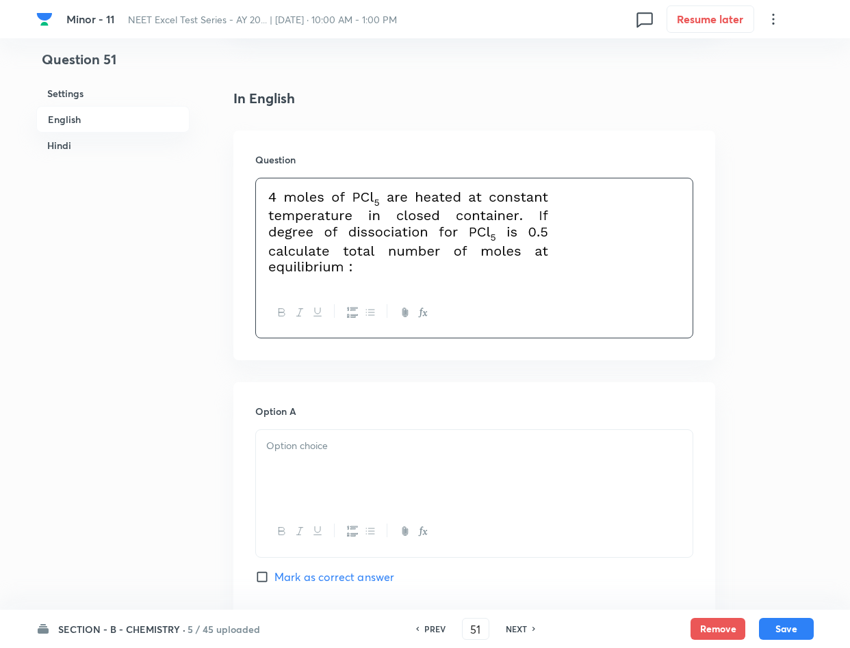
scroll to position [513, 0]
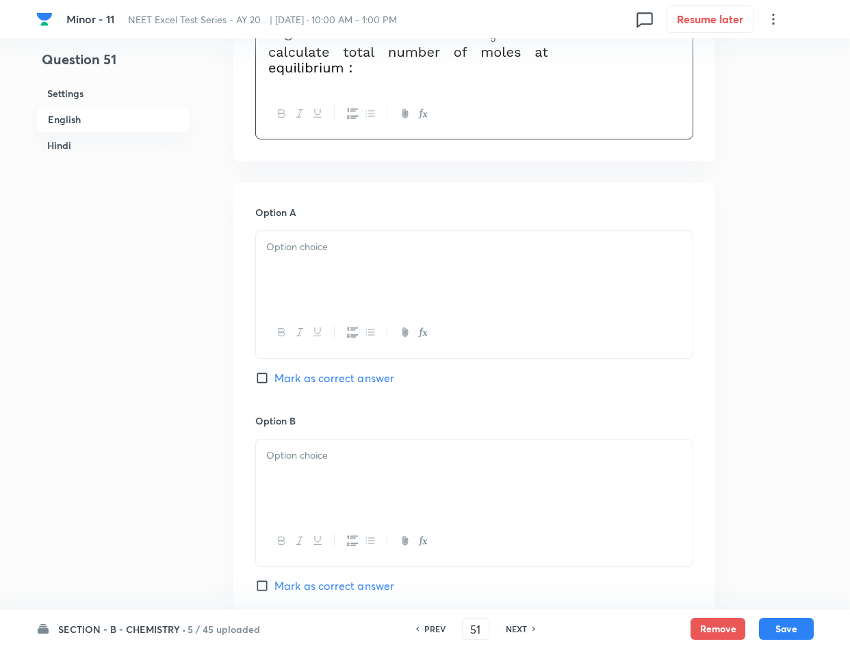
click at [331, 286] on div at bounding box center [474, 269] width 436 height 77
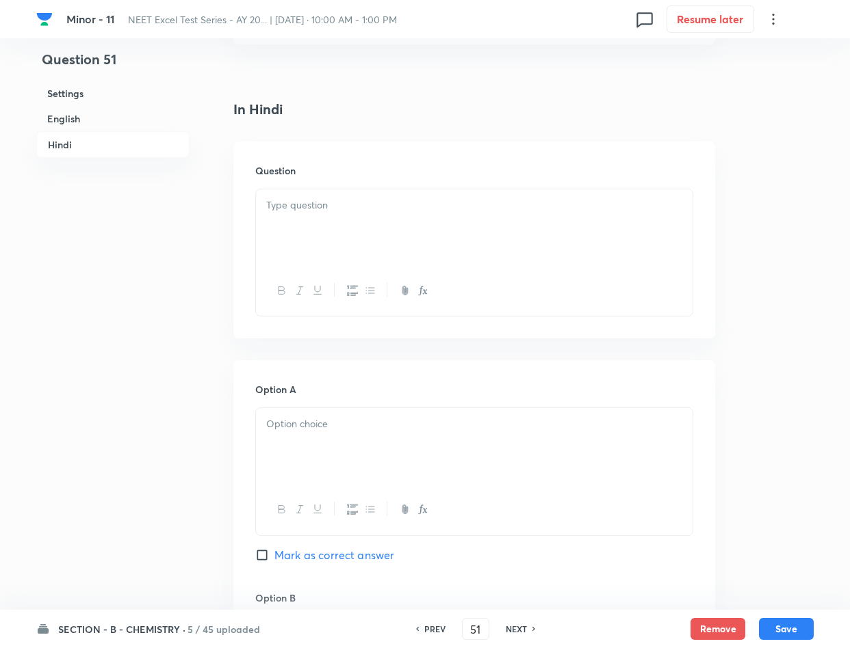
scroll to position [1847, 0]
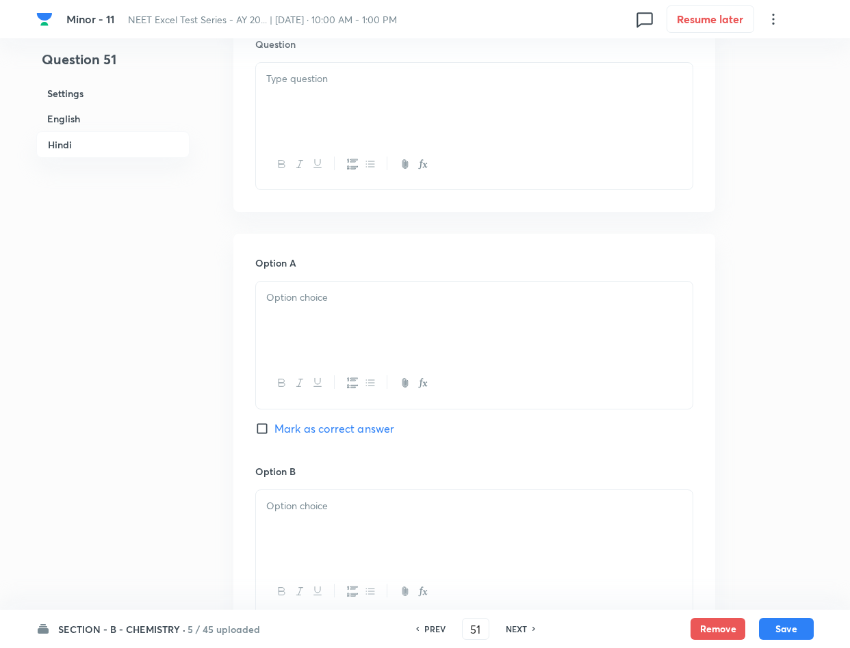
click at [404, 322] on div at bounding box center [474, 320] width 436 height 77
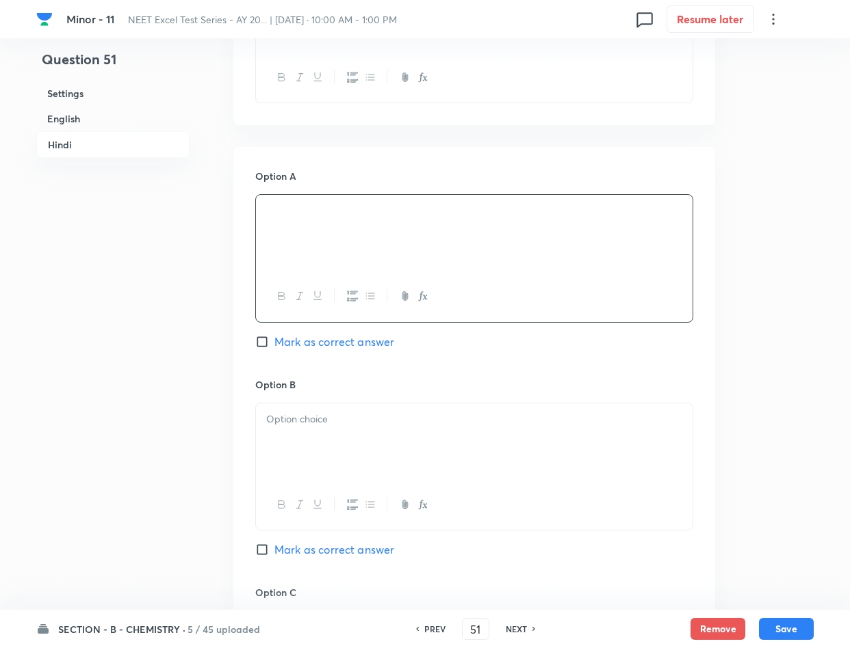
scroll to position [2052, 0]
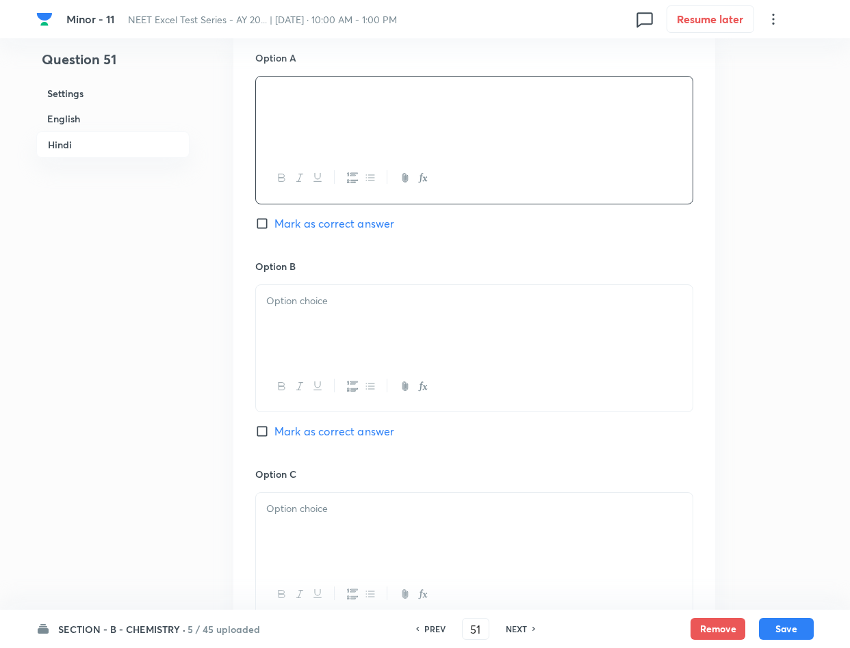
click at [439, 298] on div at bounding box center [474, 323] width 436 height 77
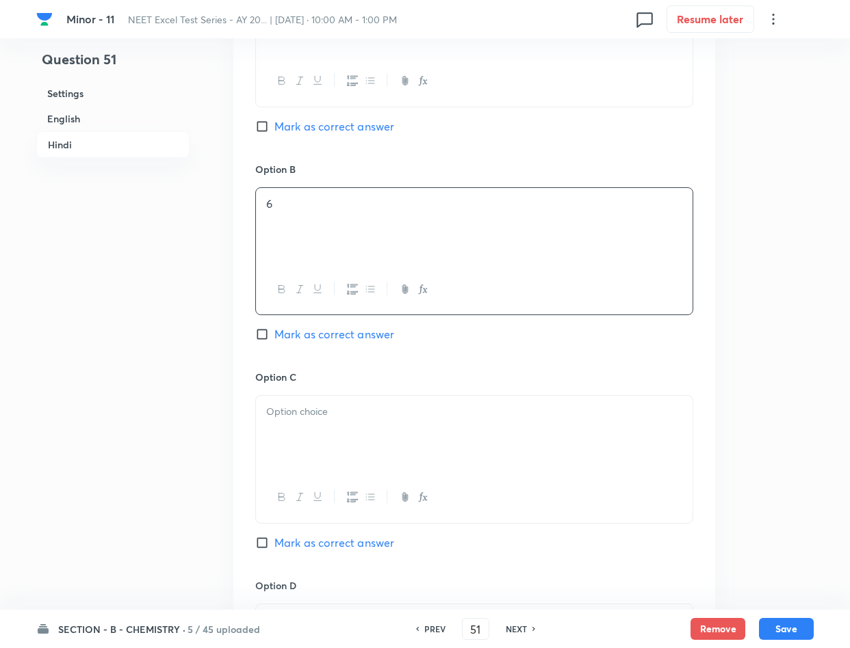
scroll to position [2257, 0]
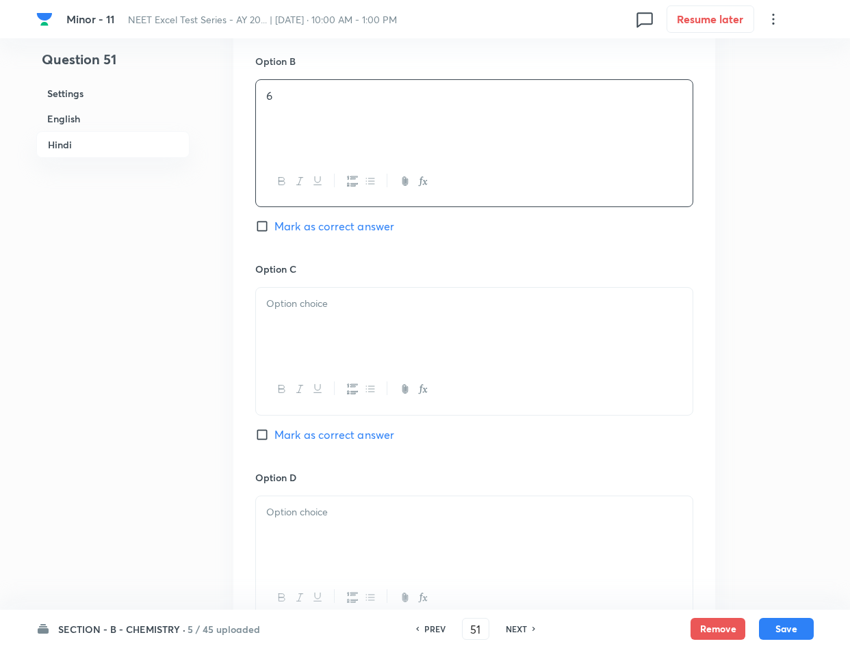
click at [421, 321] on div at bounding box center [474, 326] width 436 height 77
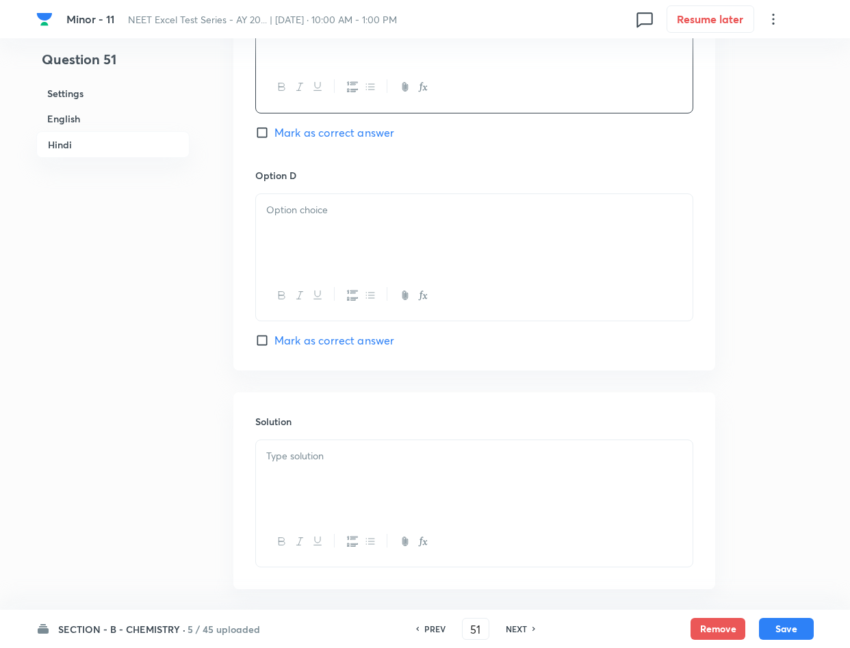
scroll to position [2565, 0]
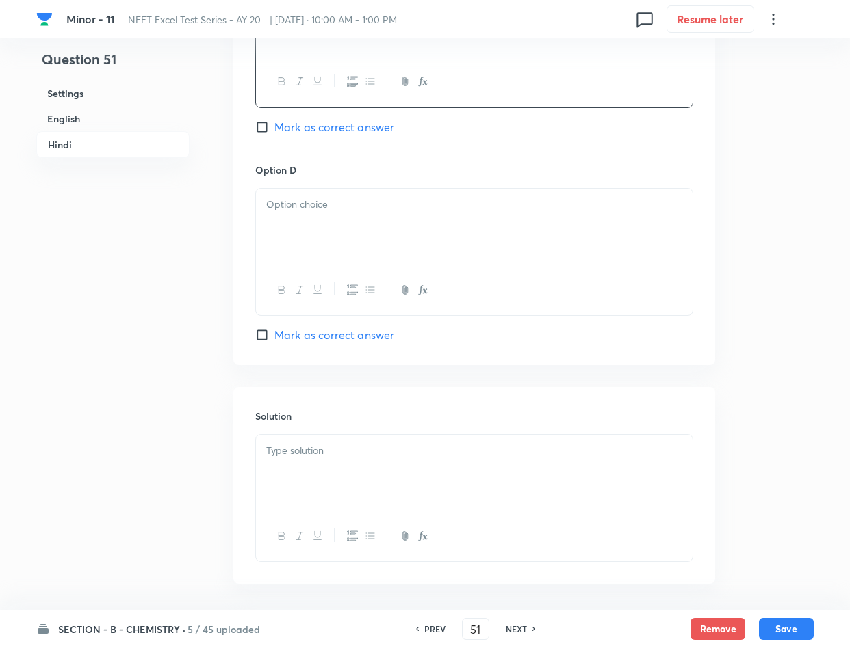
click at [423, 253] on div at bounding box center [474, 227] width 436 height 77
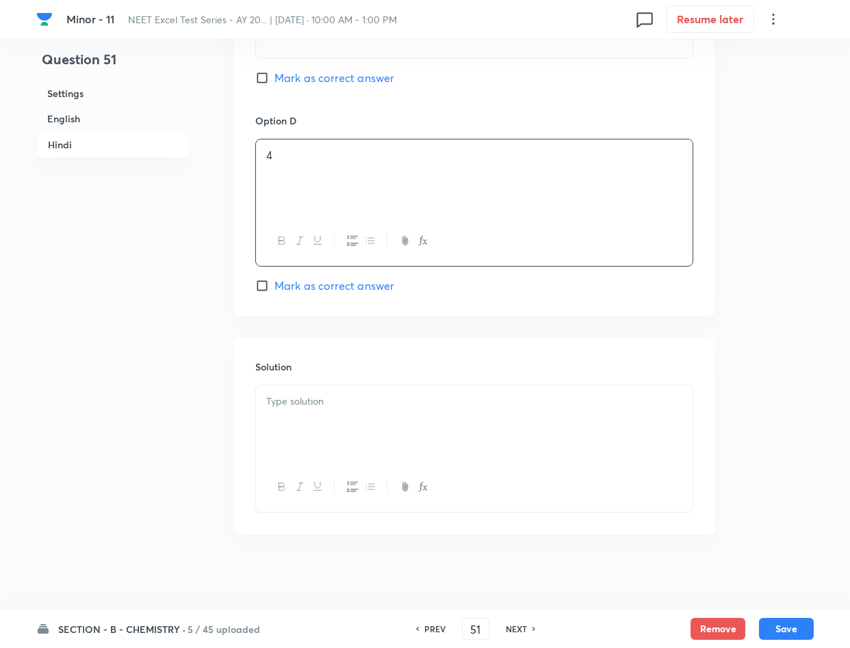
scroll to position [2629, 0]
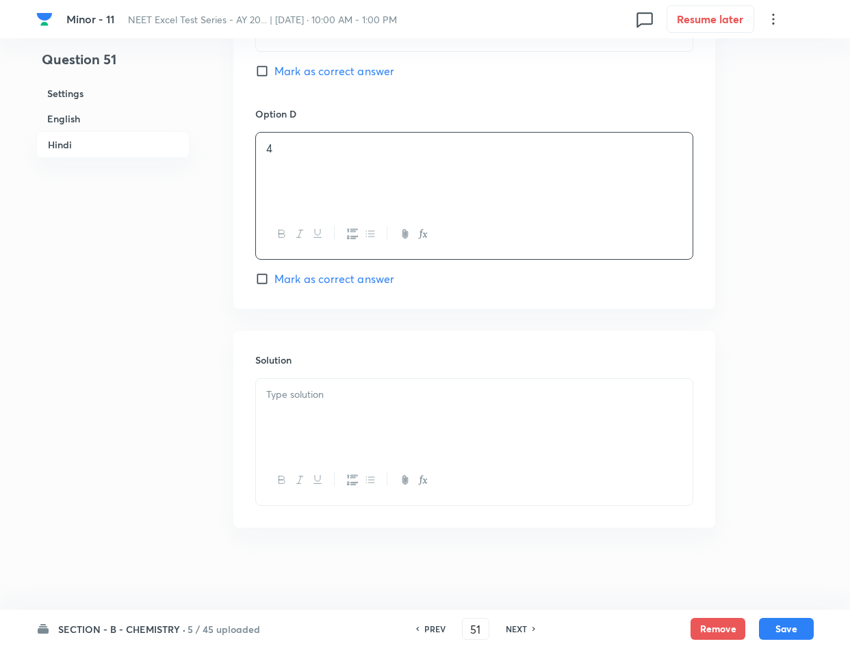
click at [287, 391] on p at bounding box center [474, 395] width 416 height 16
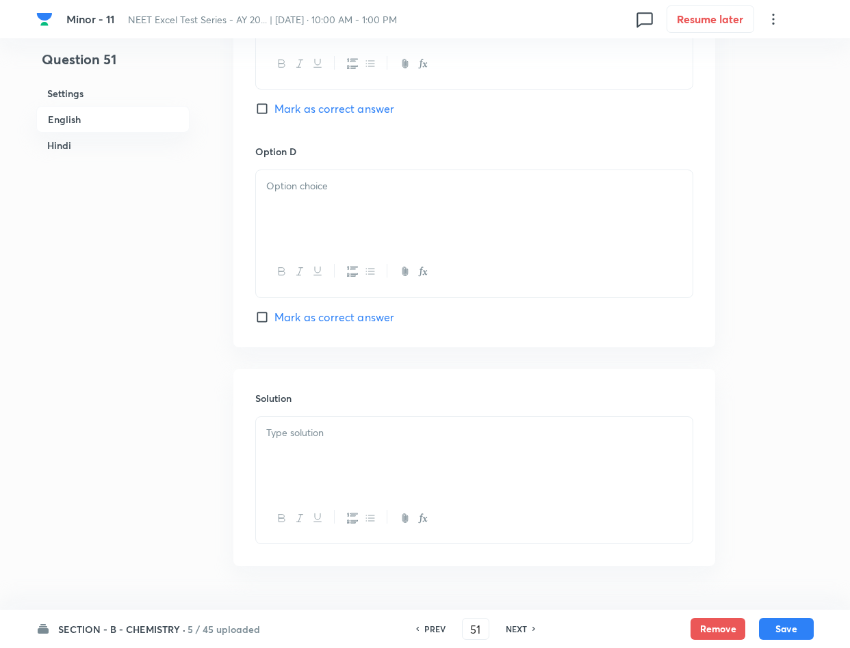
scroll to position [1192, 0]
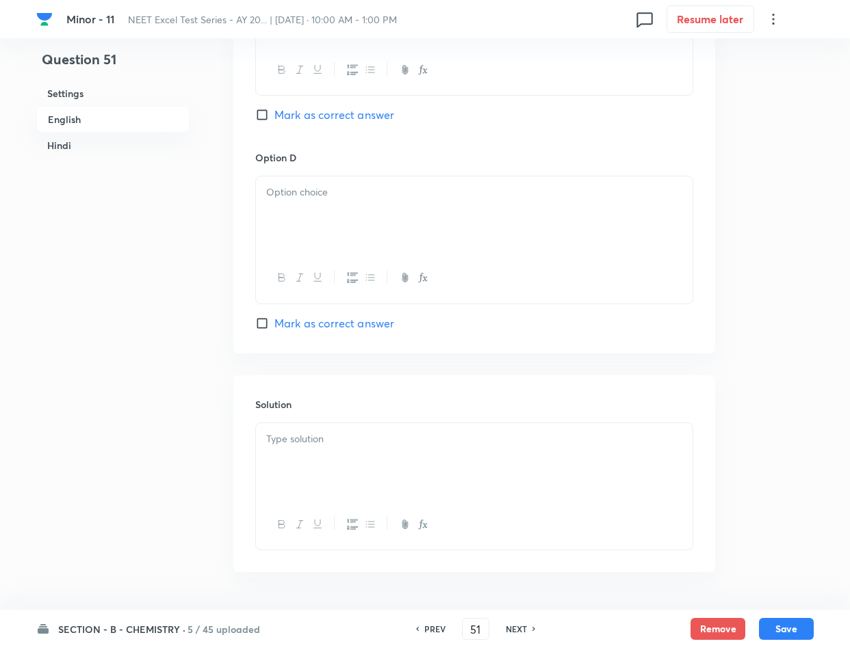
click at [312, 442] on p at bounding box center [474, 440] width 416 height 16
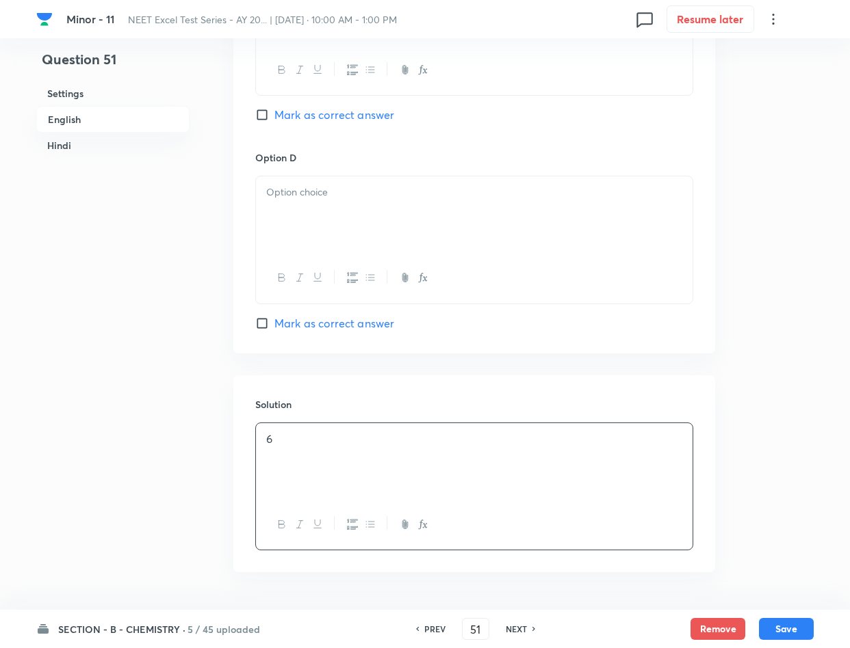
click at [384, 220] on div at bounding box center [474, 214] width 436 height 77
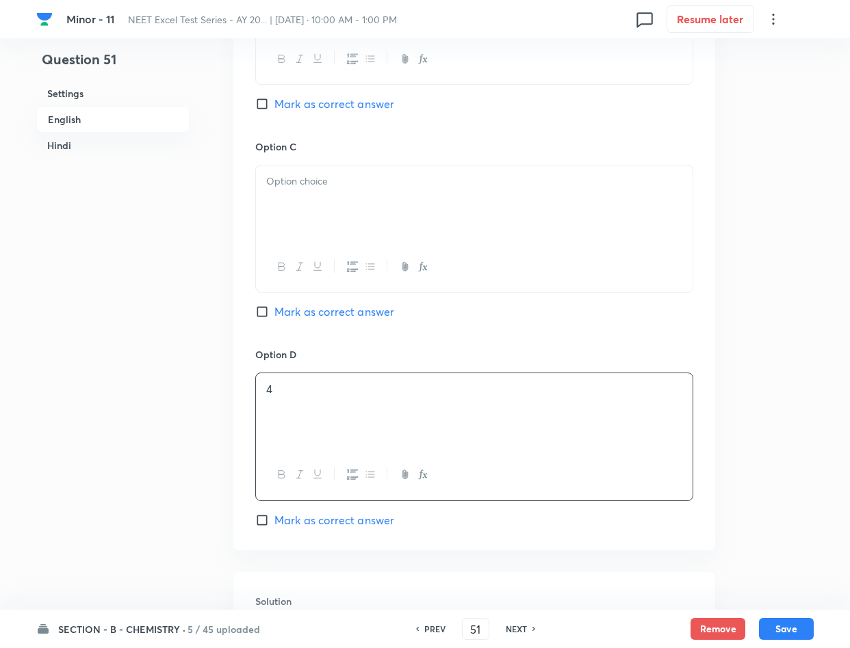
scroll to position [987, 0]
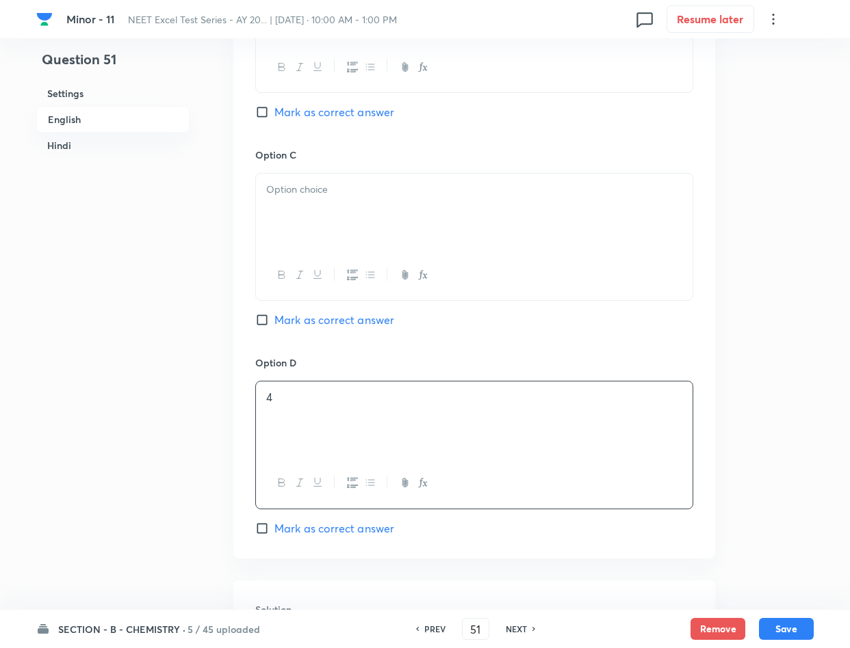
click at [382, 216] on div at bounding box center [474, 212] width 436 height 77
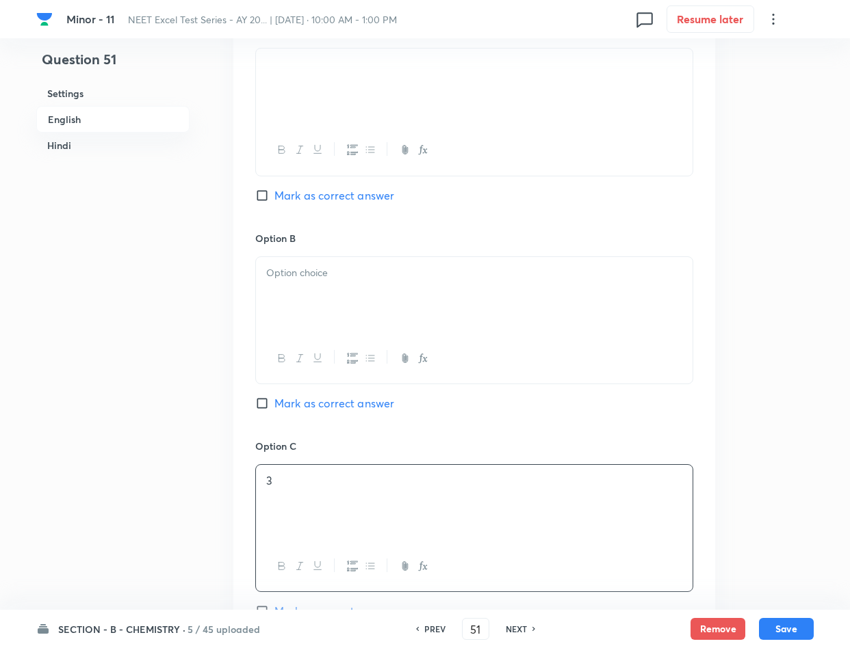
scroll to position [679, 0]
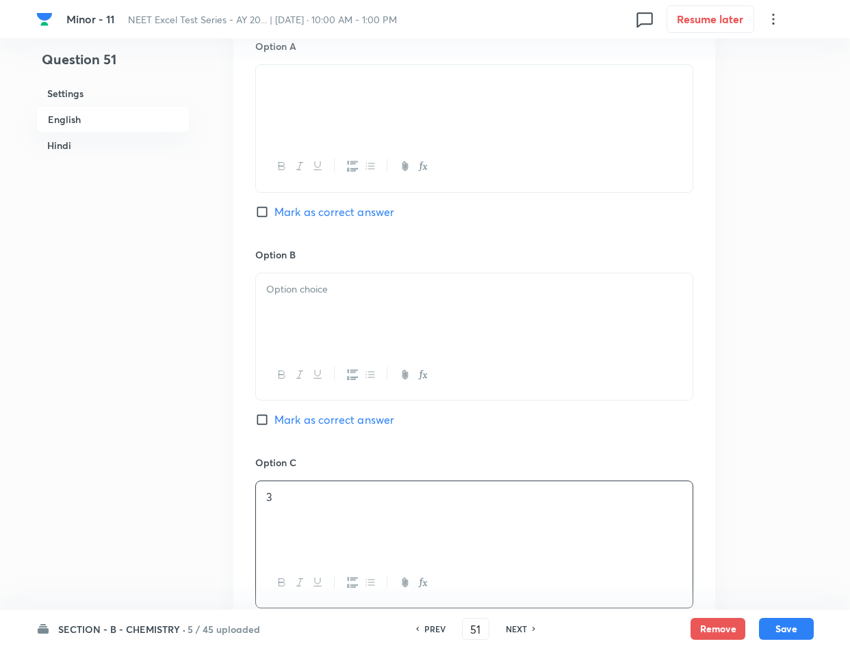
click at [361, 284] on p at bounding box center [474, 290] width 416 height 16
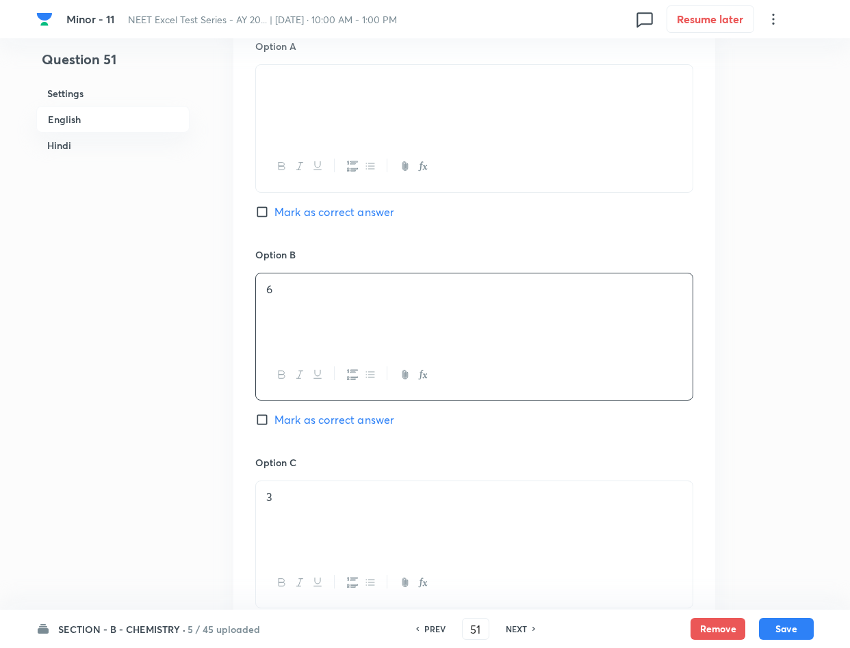
click at [292, 415] on span "Mark as correct answer" at bounding box center [334, 420] width 120 height 16
click at [274, 415] on input "Mark as correct answer" at bounding box center [264, 420] width 19 height 14
checkbox input "true"
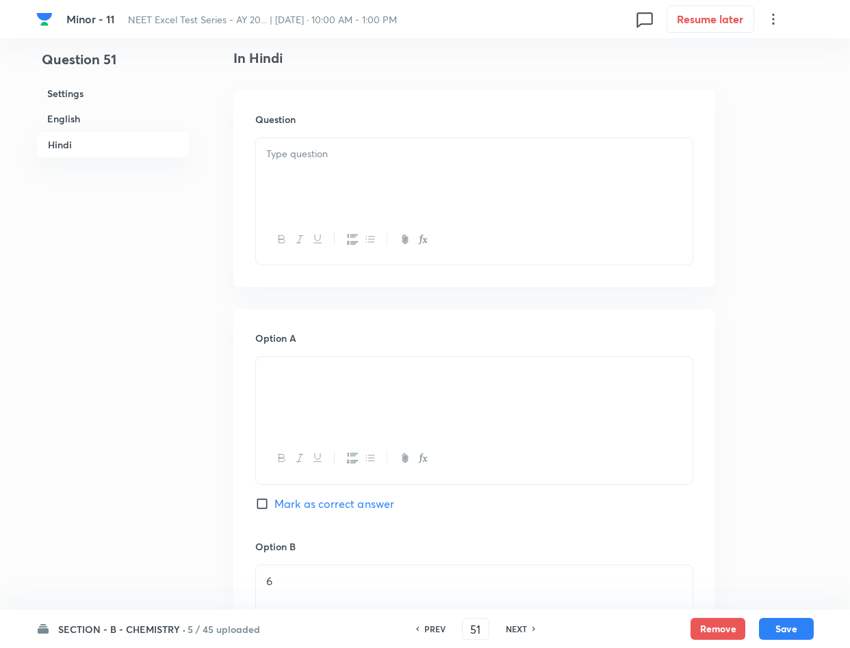
scroll to position [1808, 0]
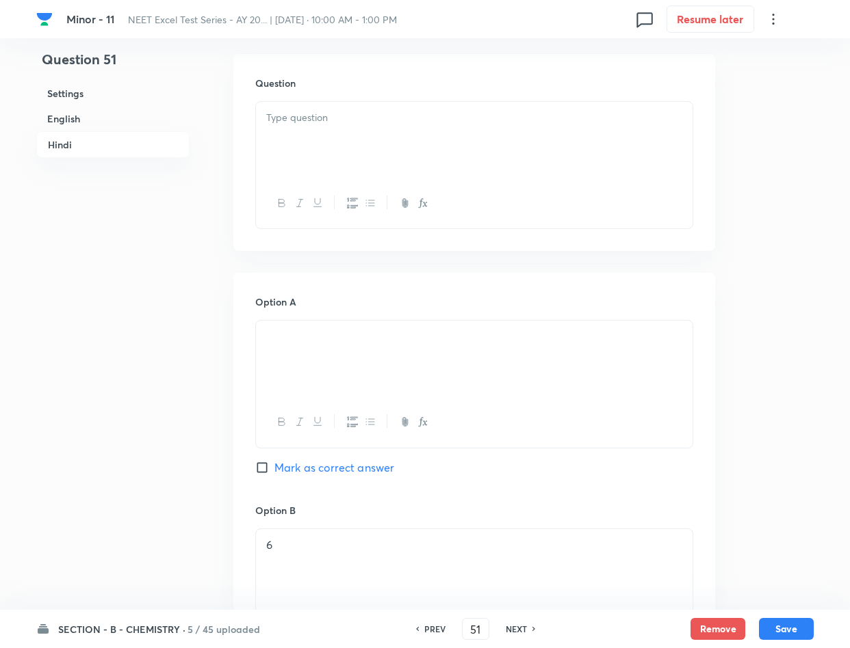
click at [345, 116] on p at bounding box center [474, 118] width 416 height 16
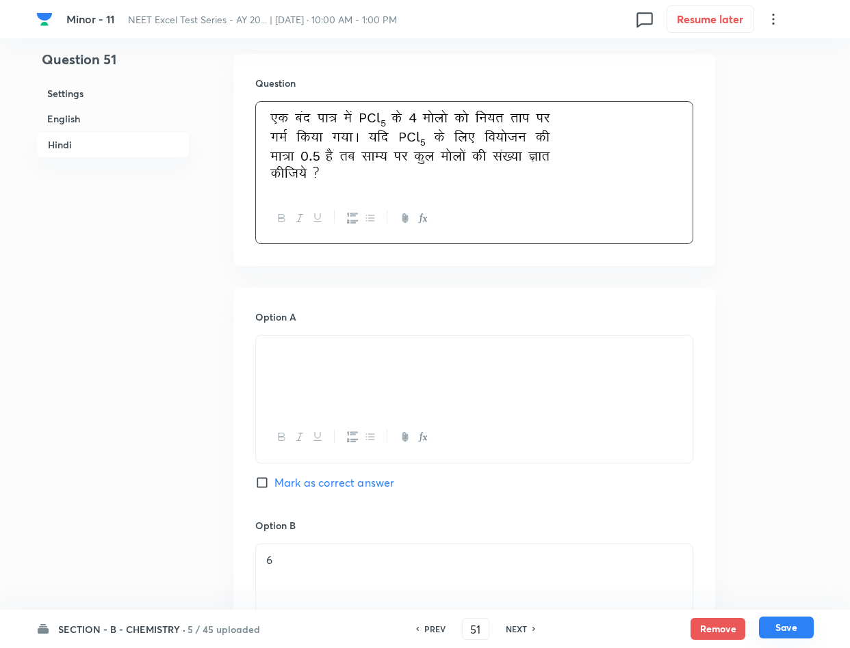
click at [791, 625] on button "Save" at bounding box center [786, 628] width 55 height 22
type input "52"
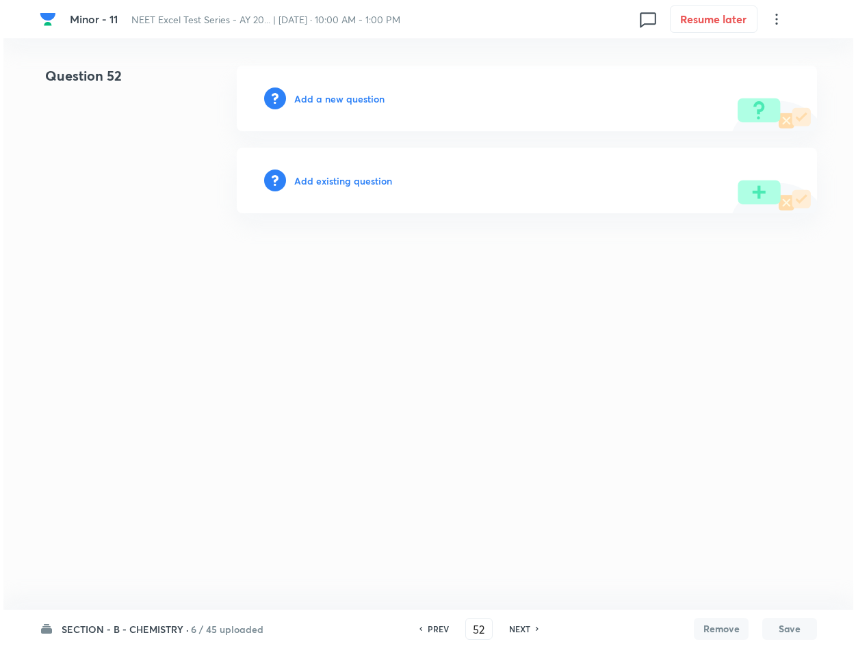
scroll to position [0, 0]
